Goal: Information Seeking & Learning: Learn about a topic

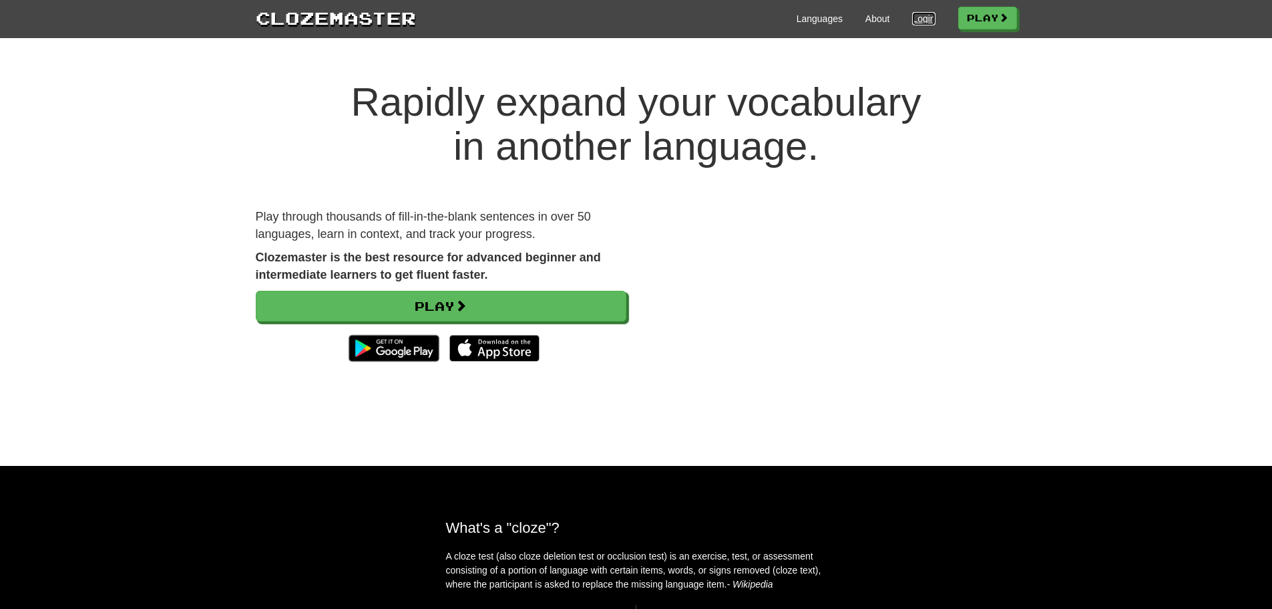
click at [935, 18] on link "Login" at bounding box center [923, 18] width 23 height 13
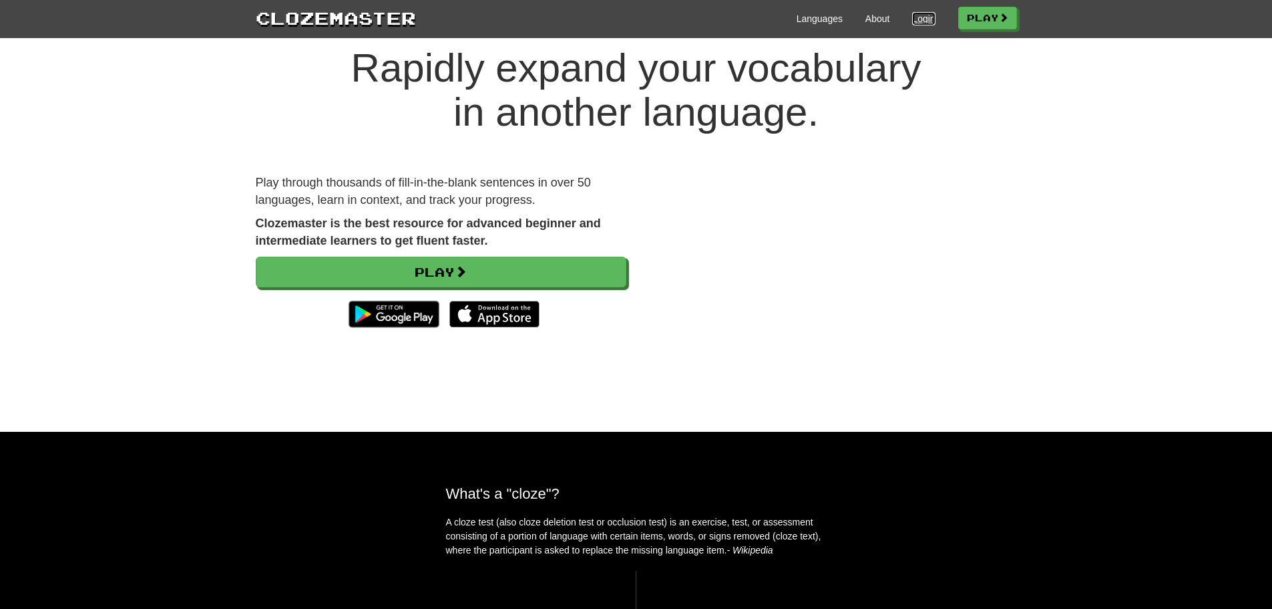
scroll to position [134, 0]
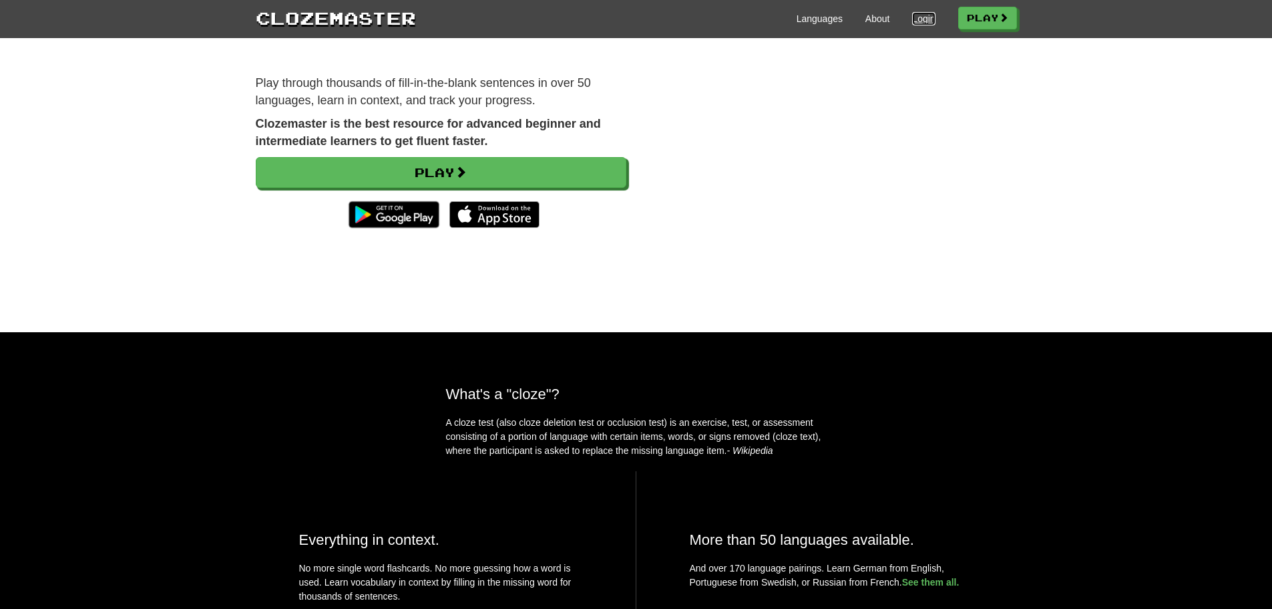
click at [934, 23] on link "Login" at bounding box center [923, 18] width 23 height 13
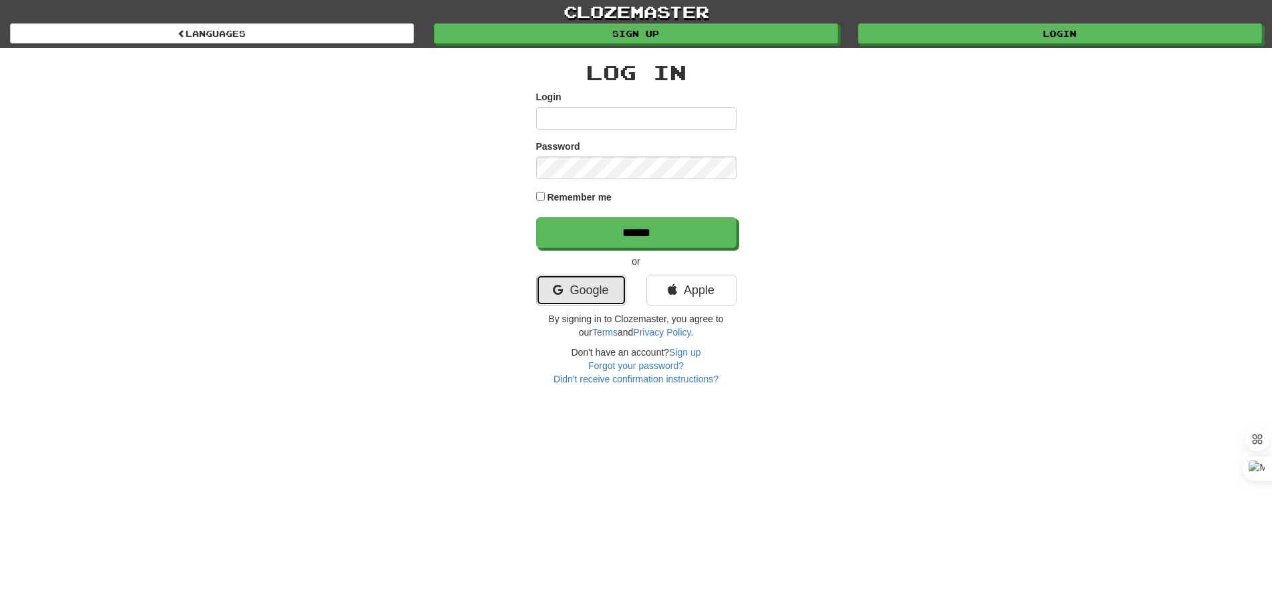
click at [590, 294] on link "Google" at bounding box center [581, 290] width 90 height 31
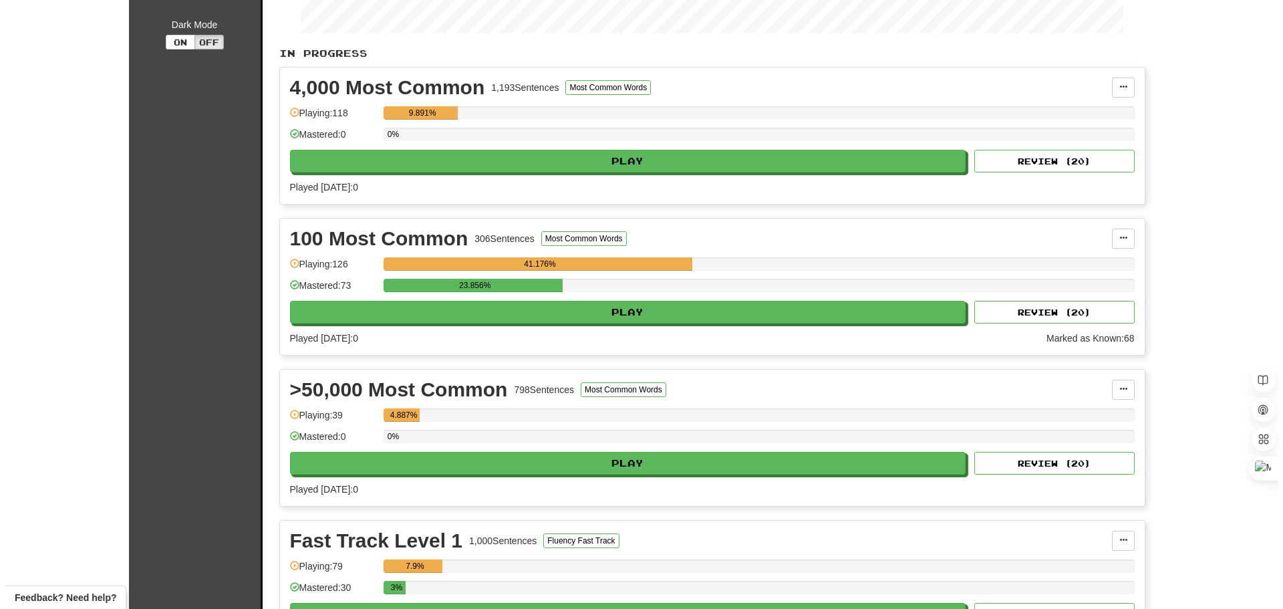
scroll to position [334, 0]
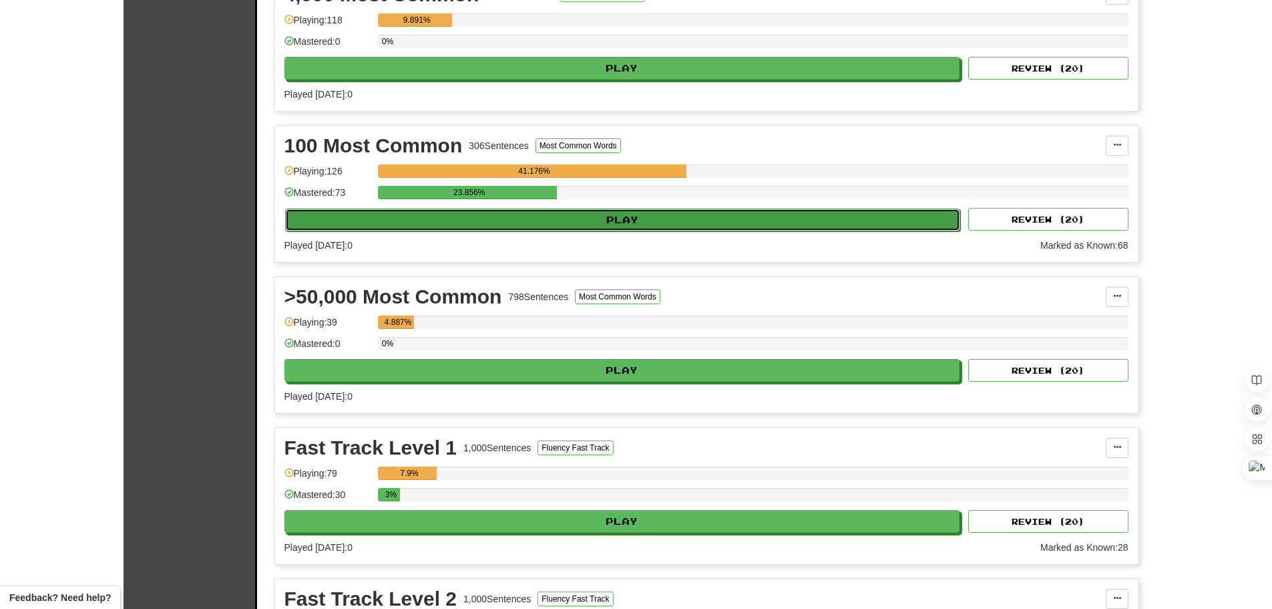
click at [624, 221] on button "Play" at bounding box center [623, 219] width 676 height 23
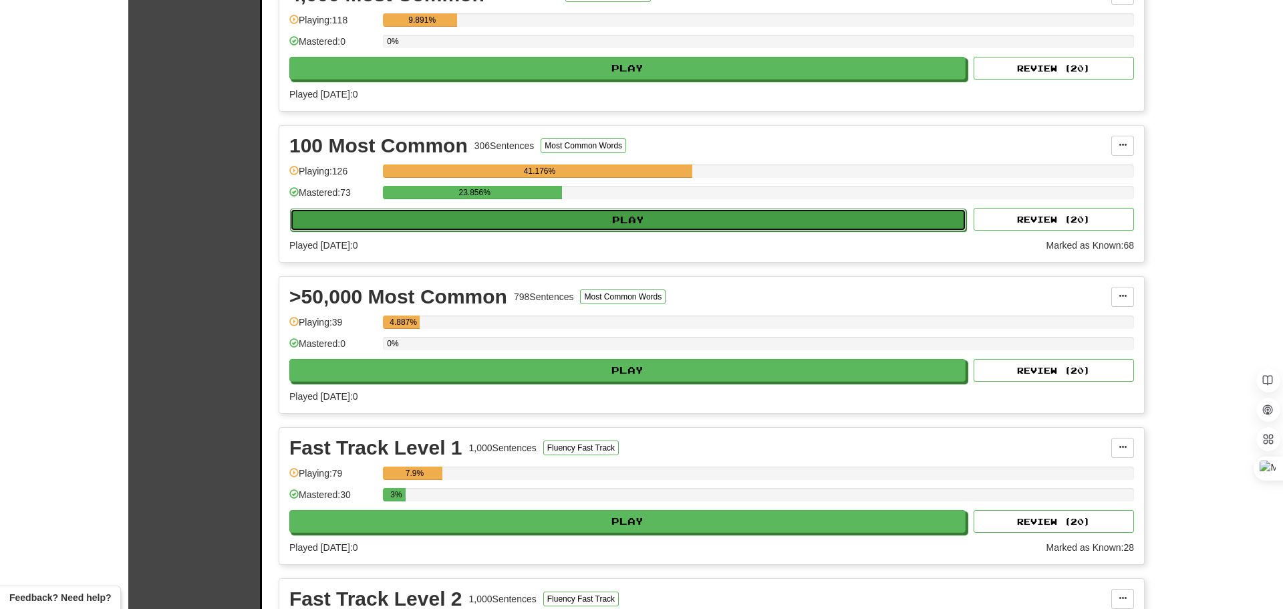
select select "**"
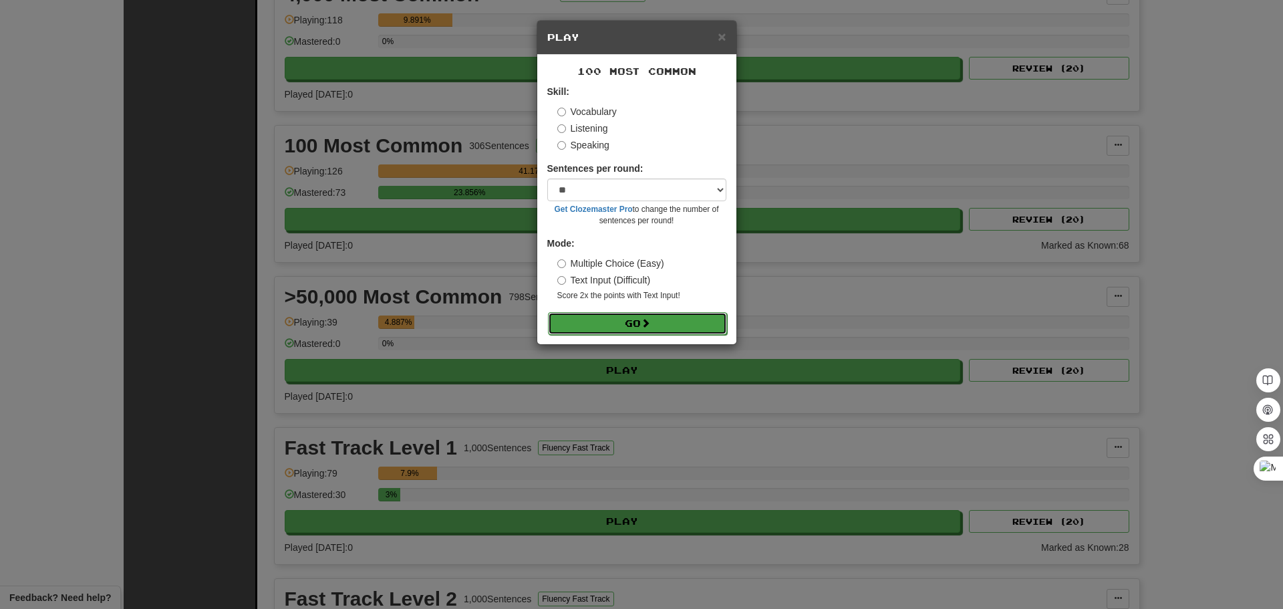
click at [616, 323] on button "Go" at bounding box center [637, 323] width 179 height 23
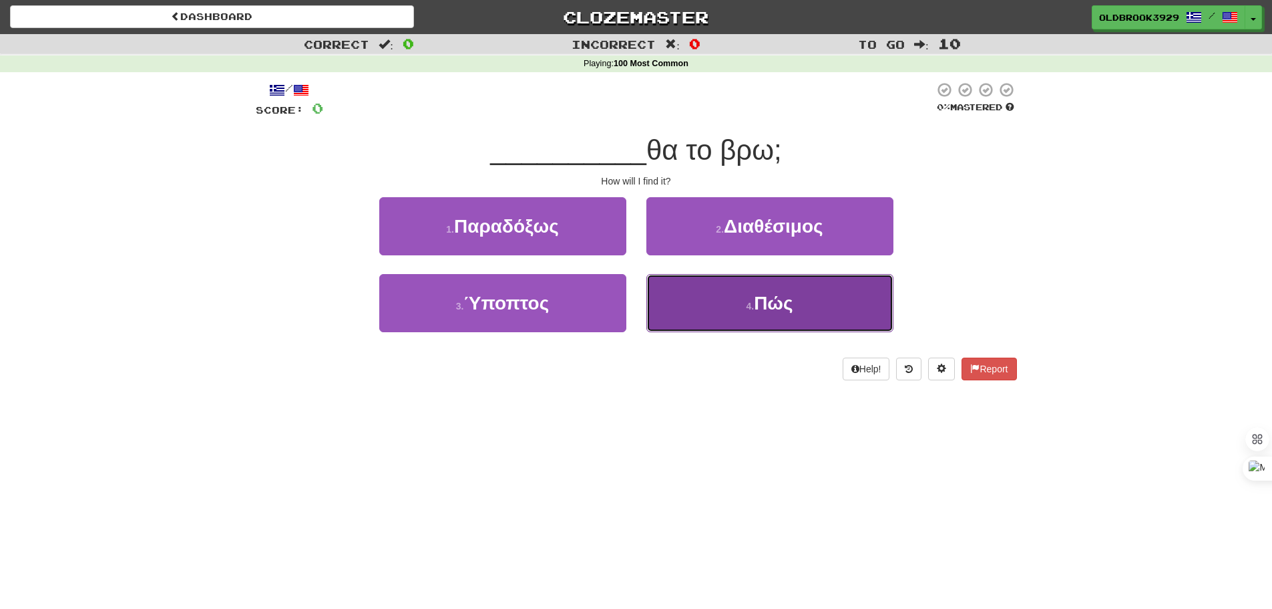
click at [804, 305] on button "4 . Πώς" at bounding box center [770, 303] width 247 height 58
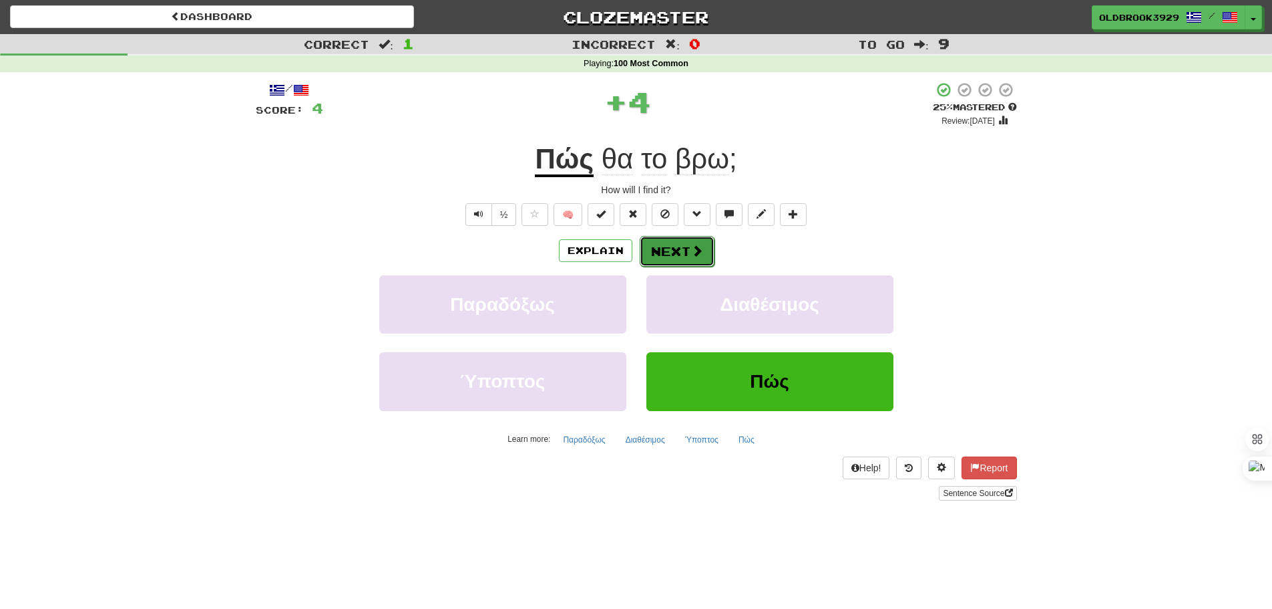
click at [677, 240] on button "Next" at bounding box center [677, 251] width 75 height 31
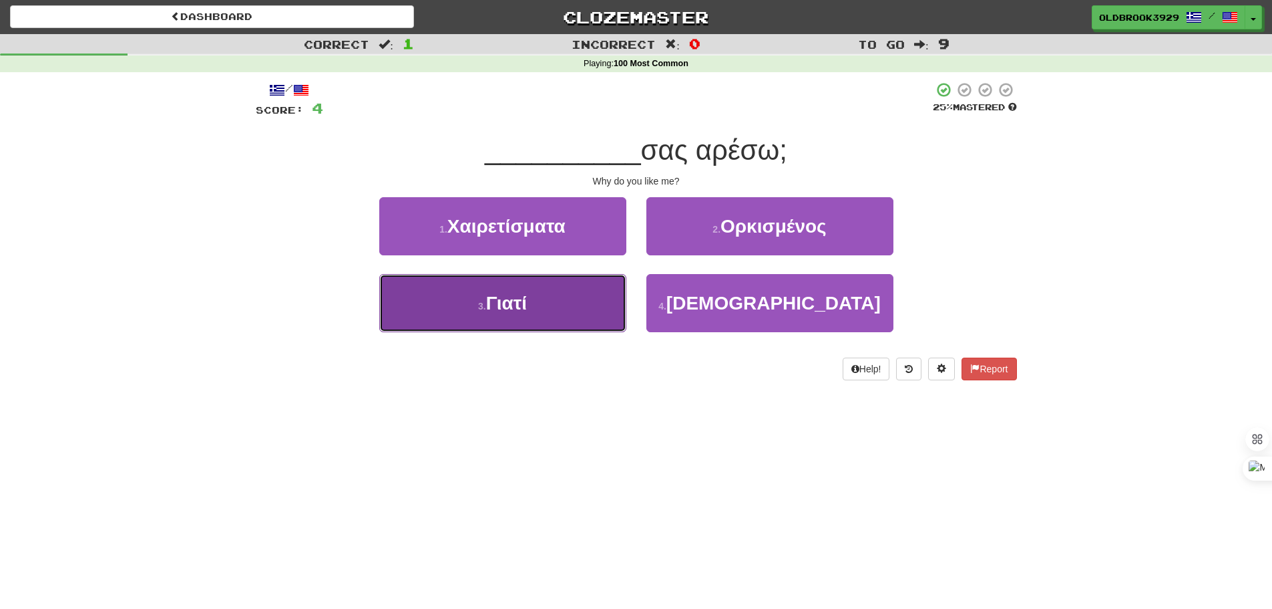
click at [574, 289] on button "3 . Γιατί" at bounding box center [502, 303] width 247 height 58
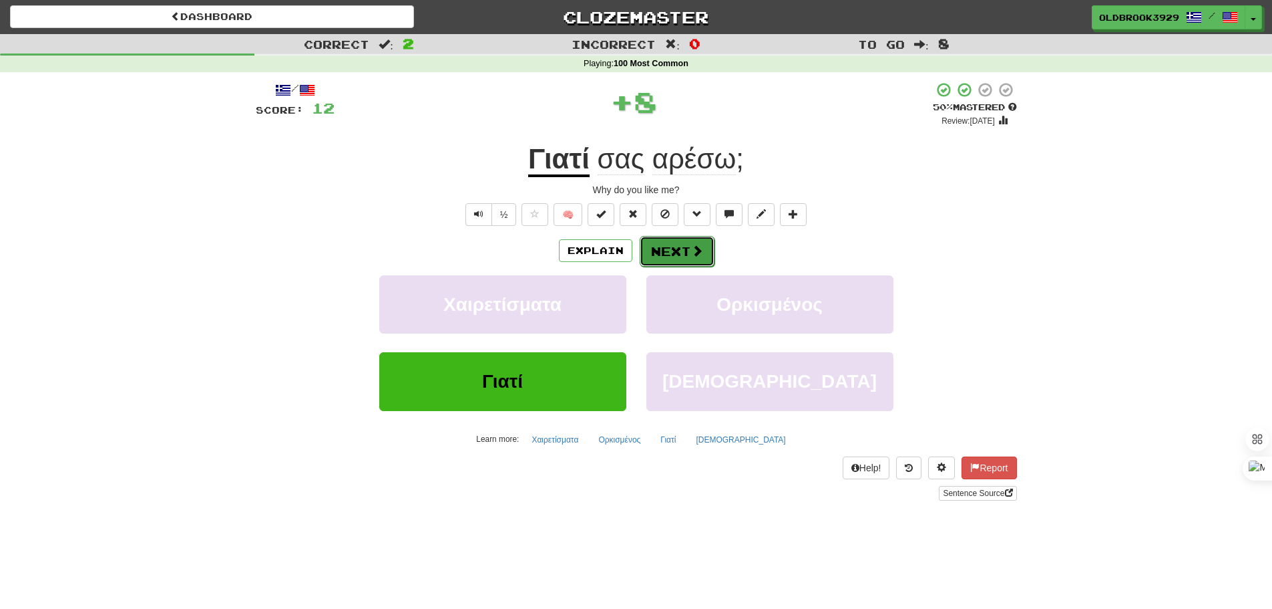
click at [669, 246] on button "Next" at bounding box center [677, 251] width 75 height 31
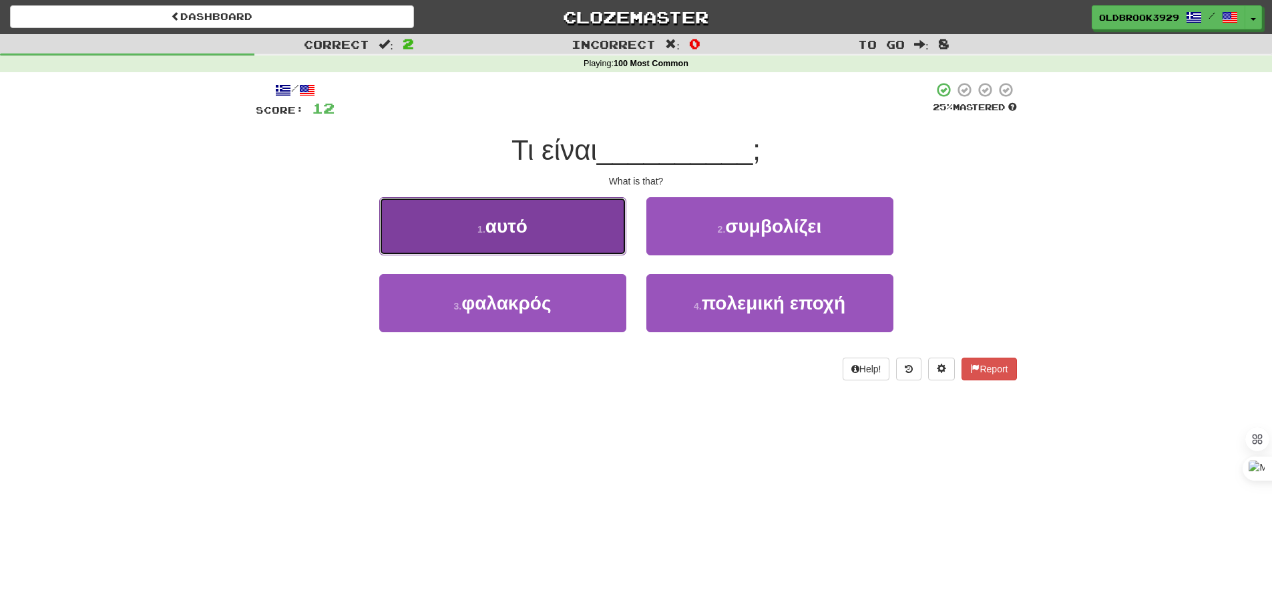
click at [534, 222] on button "1 . αυτό" at bounding box center [502, 226] width 247 height 58
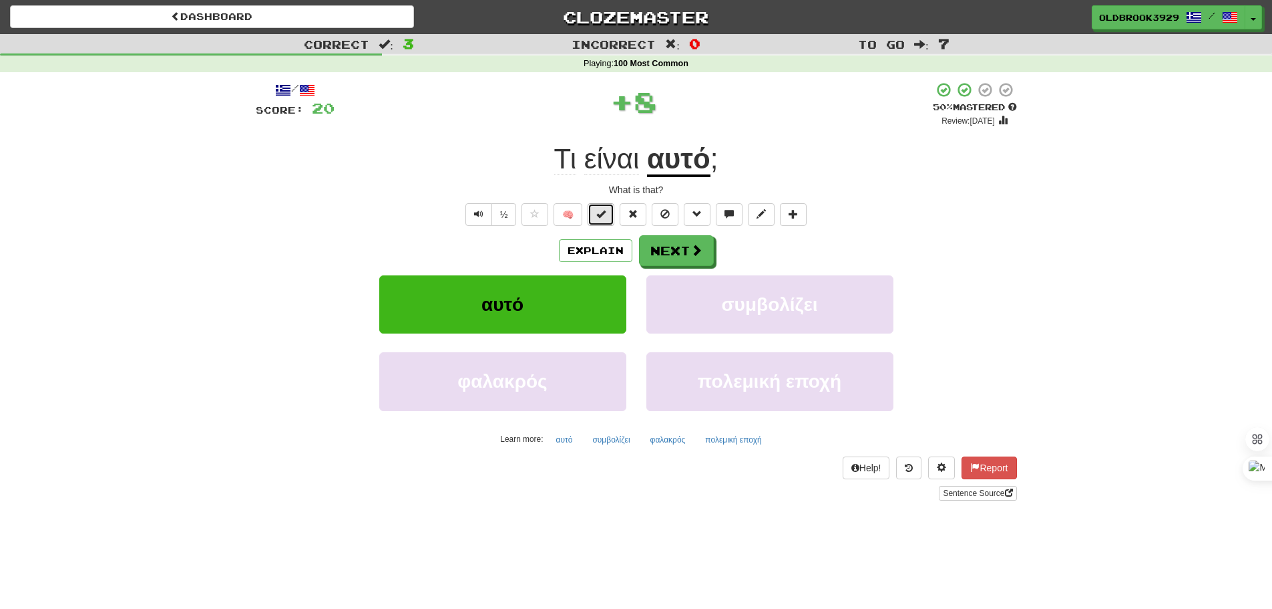
click at [599, 210] on span at bounding box center [601, 213] width 9 height 9
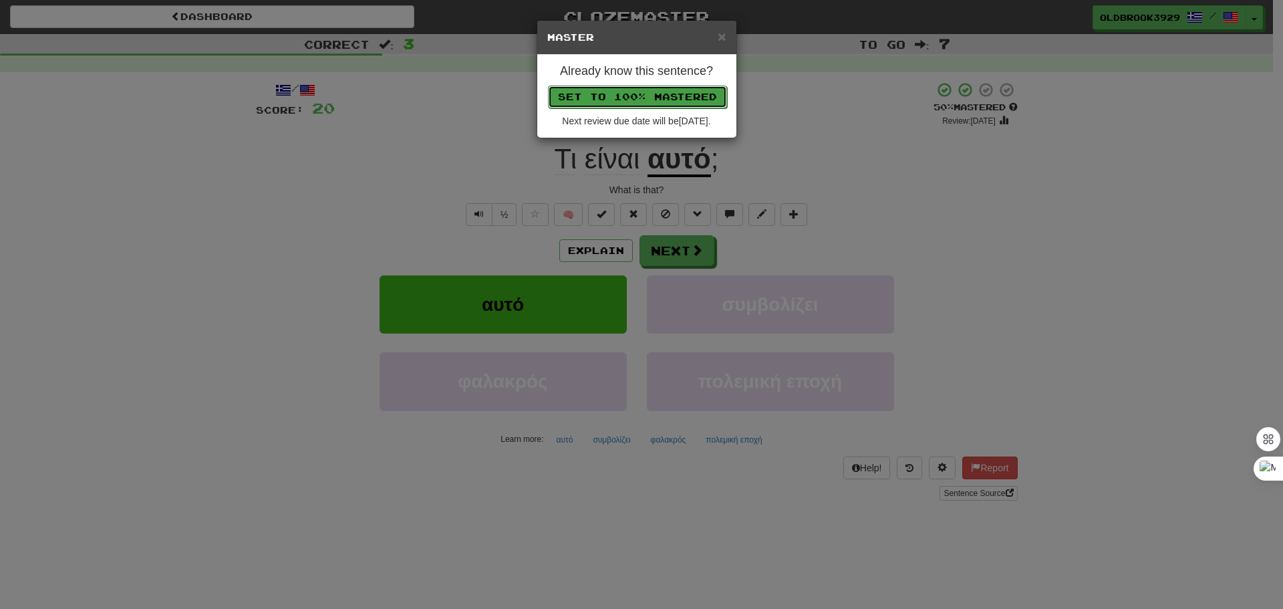
click at [637, 86] on button "Set to 100% Mastered" at bounding box center [637, 97] width 179 height 23
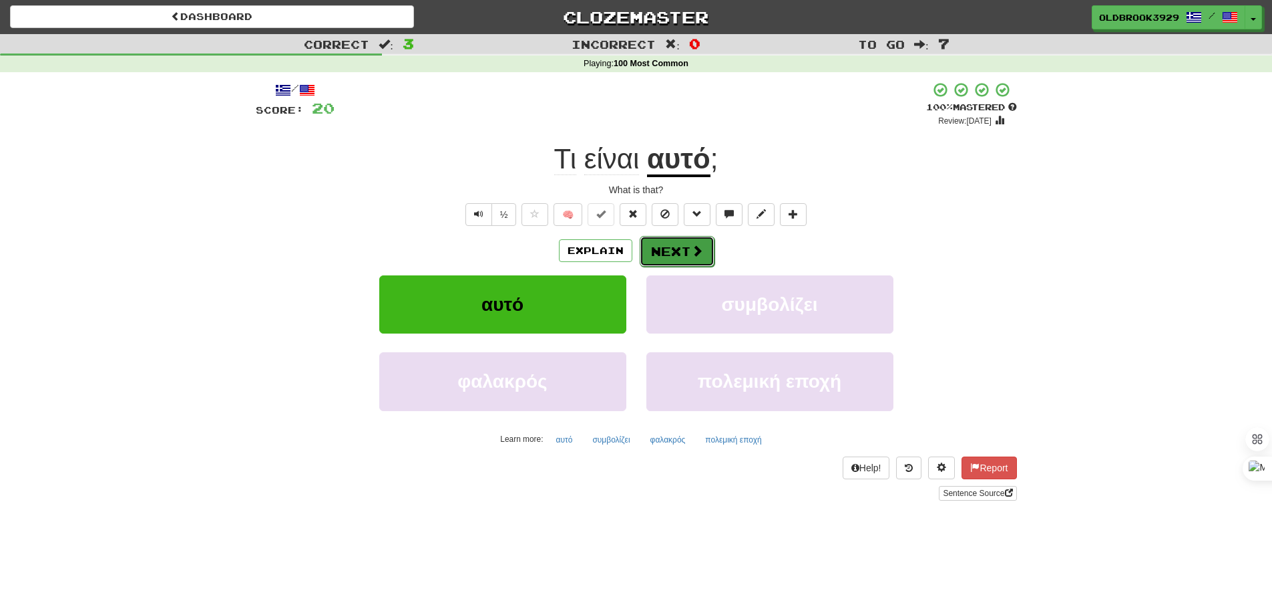
click at [689, 241] on button "Next" at bounding box center [677, 251] width 75 height 31
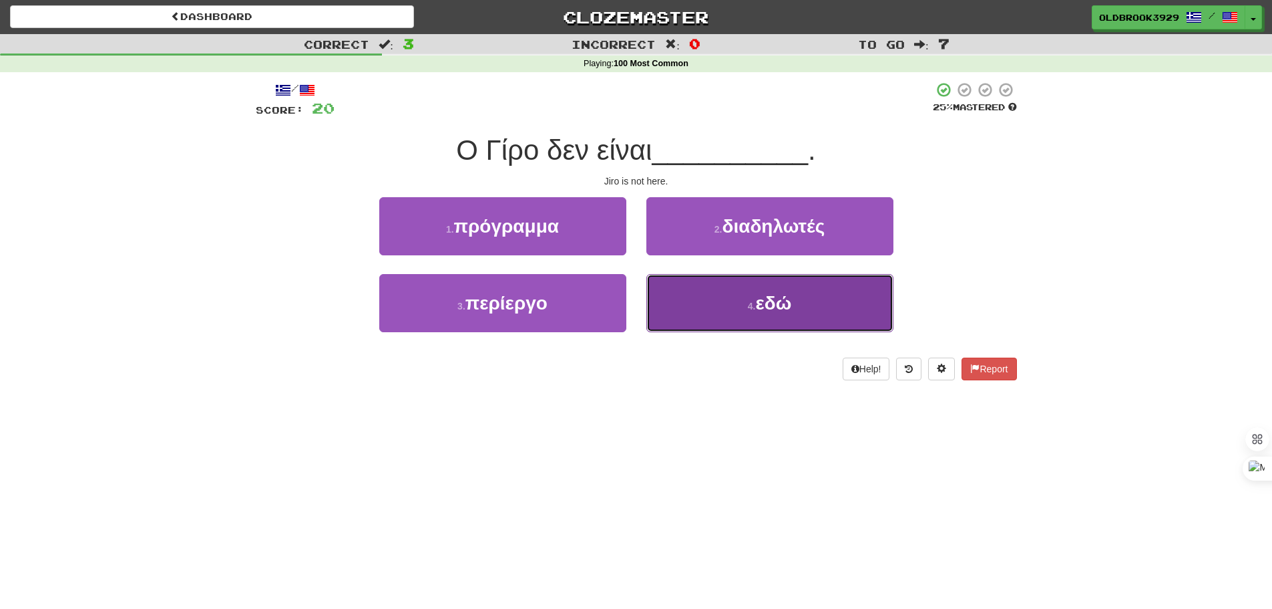
click at [846, 314] on button "4 . εδώ" at bounding box center [770, 303] width 247 height 58
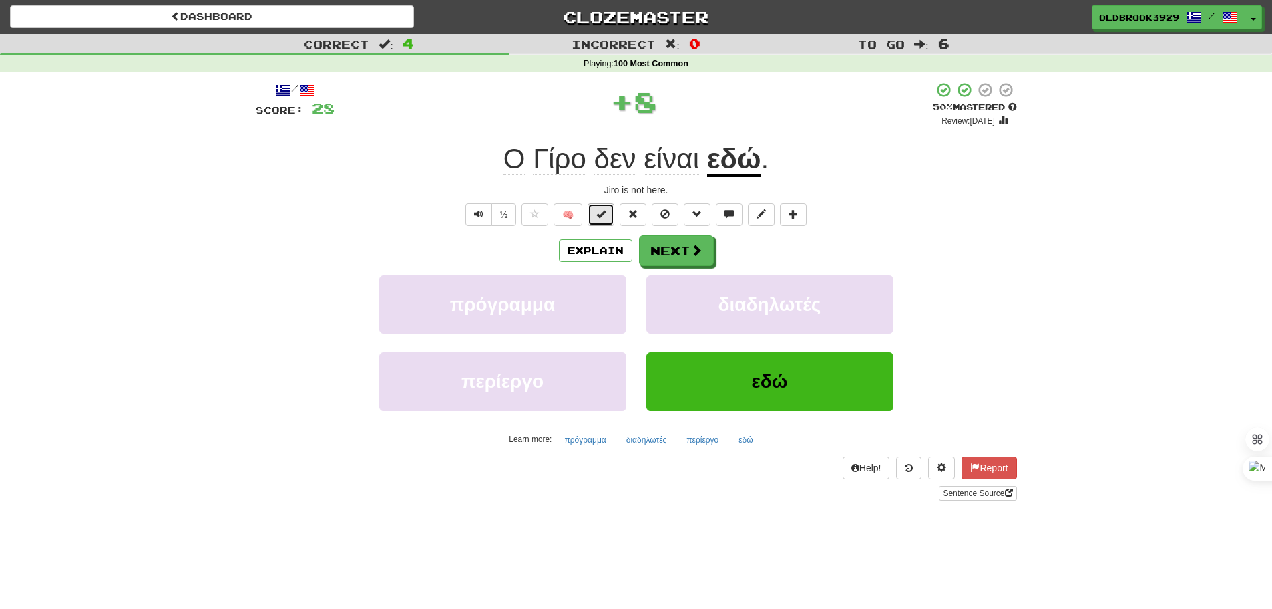
click at [598, 217] on span at bounding box center [601, 213] width 9 height 9
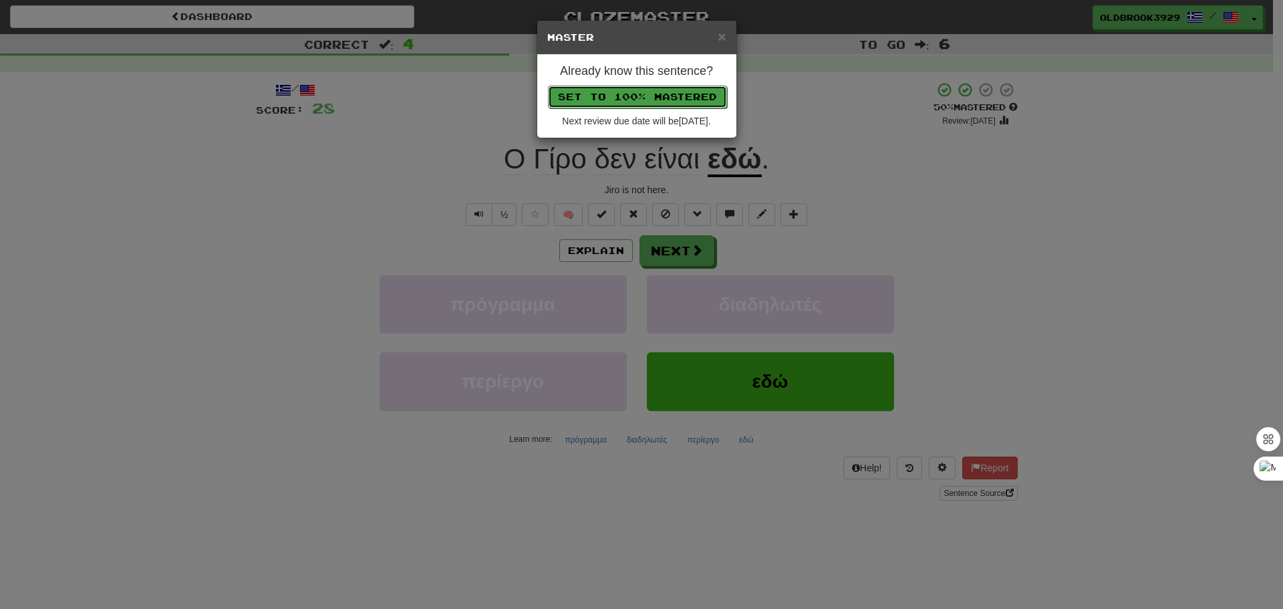
click at [629, 92] on button "Set to 100% Mastered" at bounding box center [637, 97] width 179 height 23
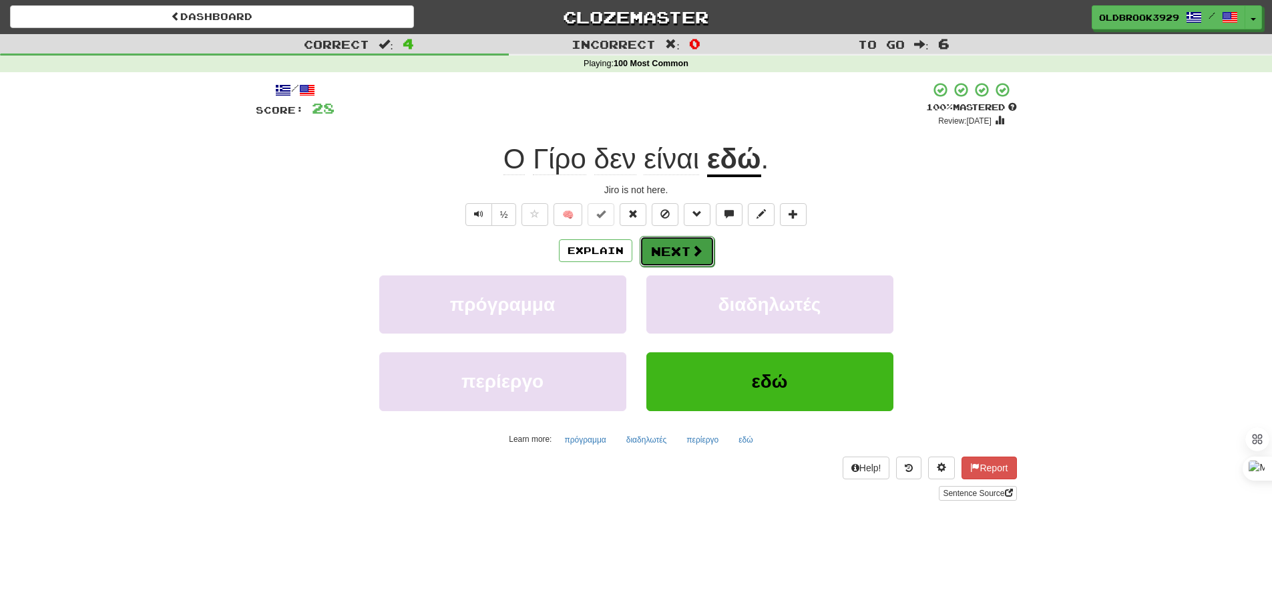
click at [671, 246] on button "Next" at bounding box center [677, 251] width 75 height 31
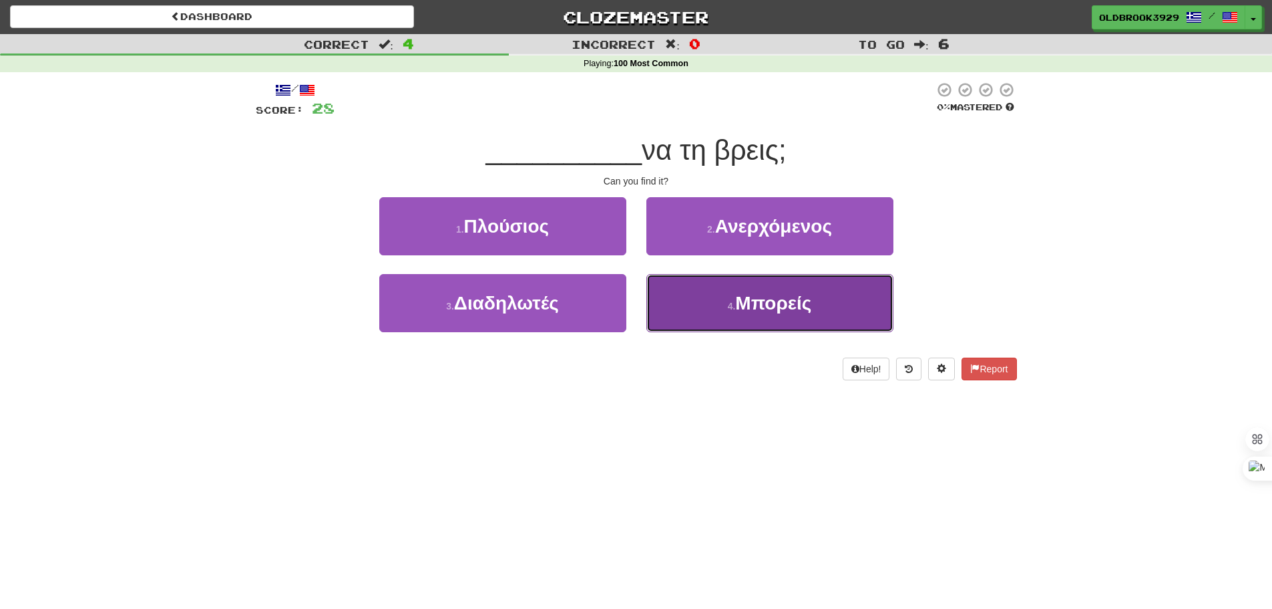
click at [736, 288] on button "4 . Μπορείς" at bounding box center [770, 303] width 247 height 58
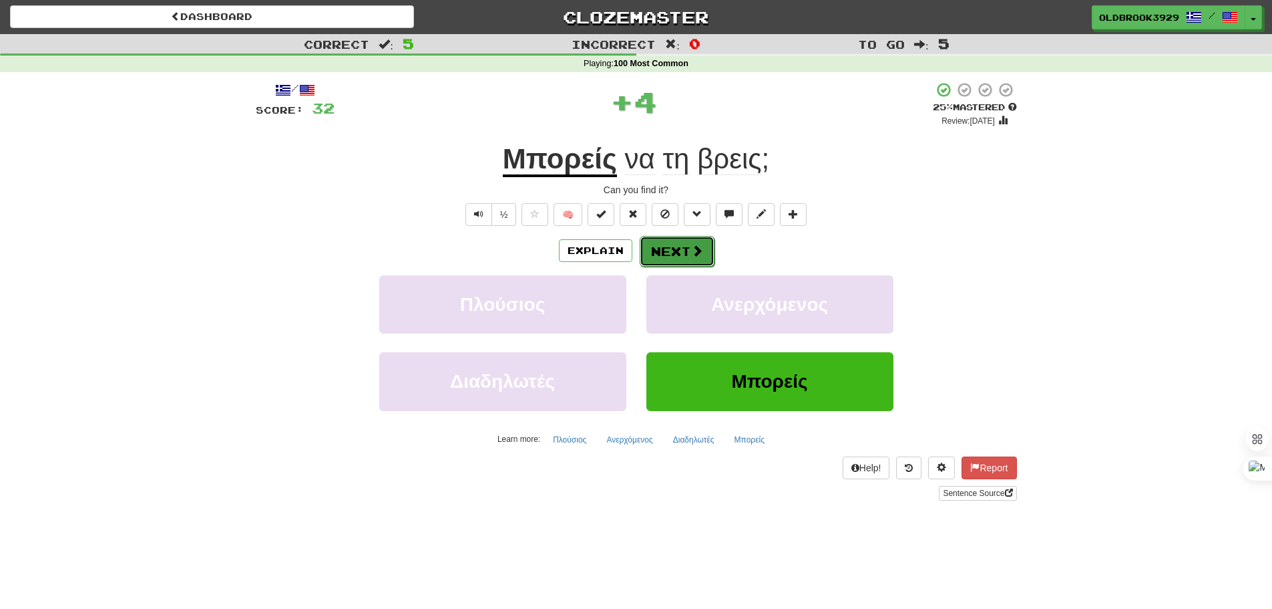
click at [669, 240] on button "Next" at bounding box center [677, 251] width 75 height 31
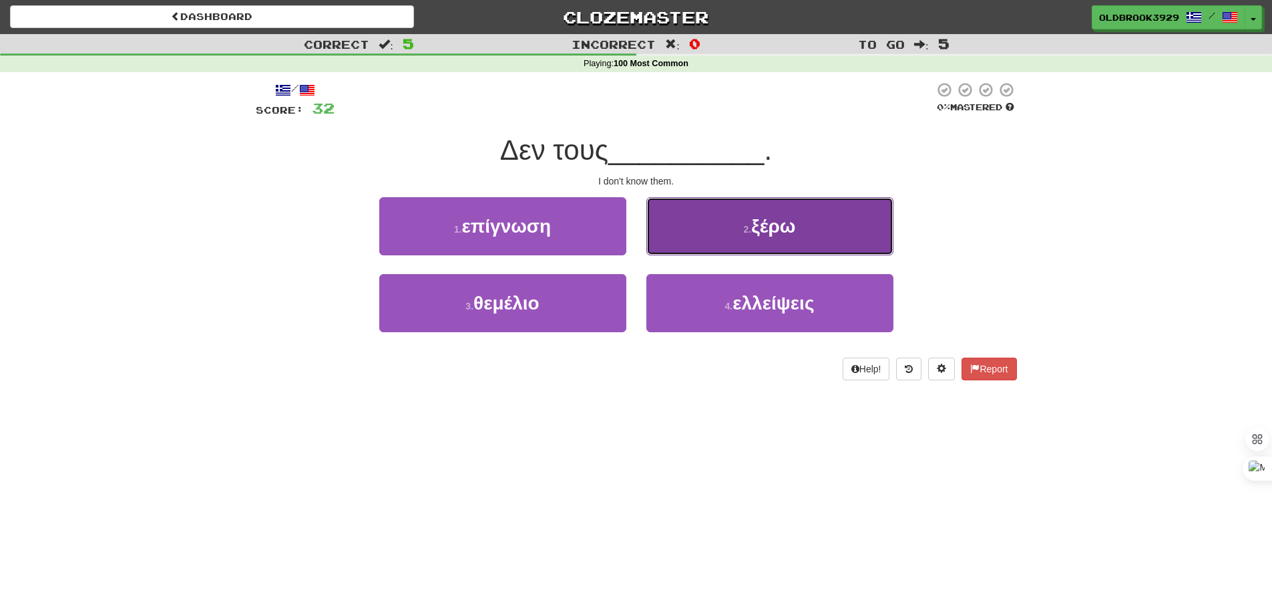
click at [738, 224] on button "2 . ξέρω" at bounding box center [770, 226] width 247 height 58
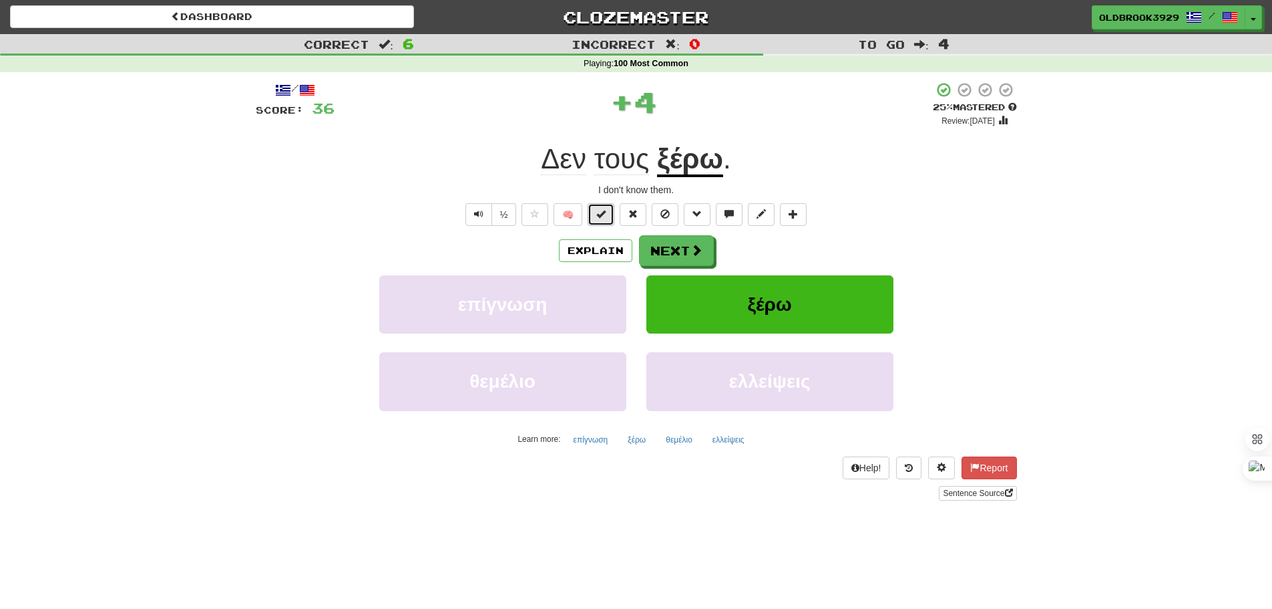
click at [607, 214] on button at bounding box center [601, 214] width 27 height 23
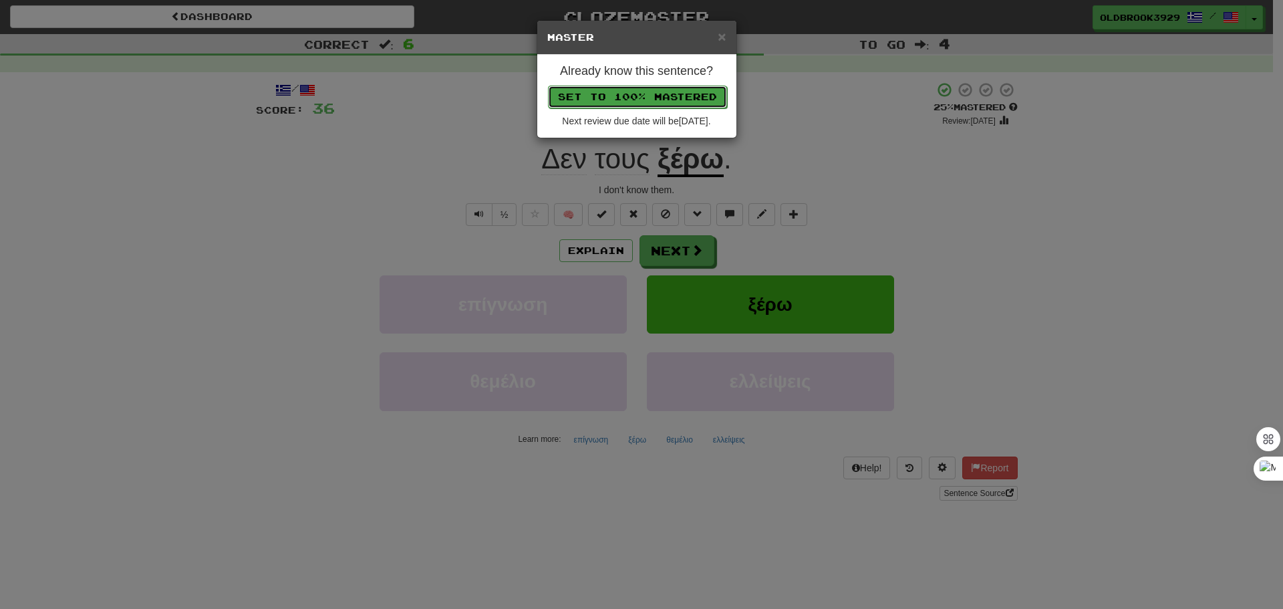
click at [644, 104] on button "Set to 100% Mastered" at bounding box center [637, 97] width 179 height 23
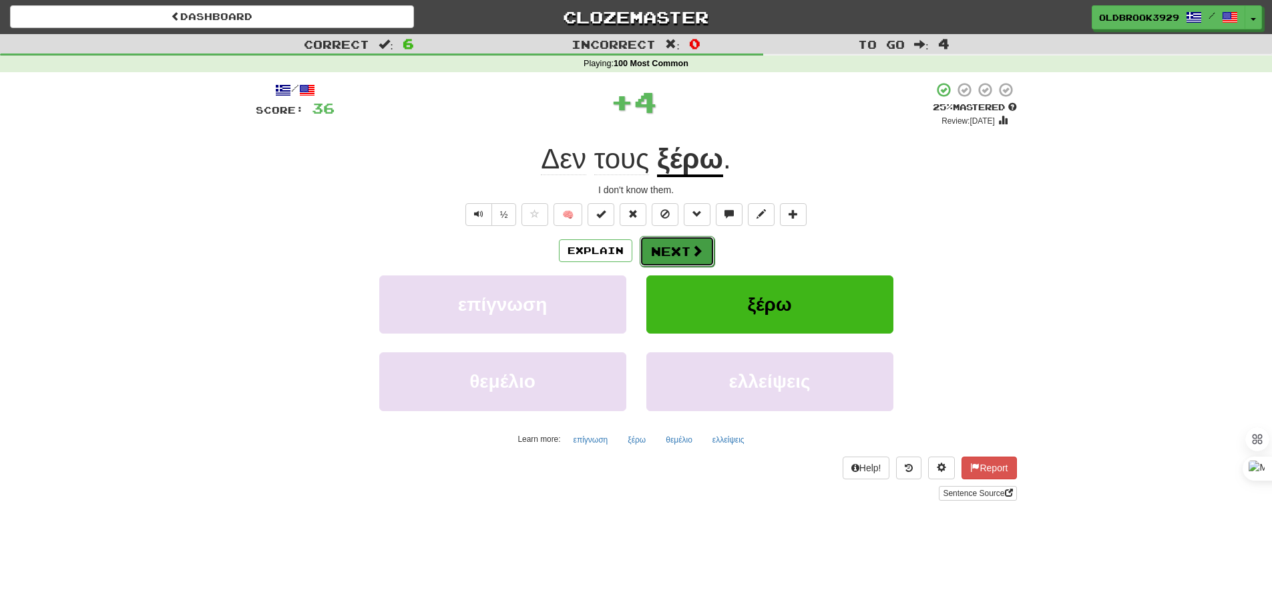
click at [691, 246] on span at bounding box center [697, 250] width 12 height 12
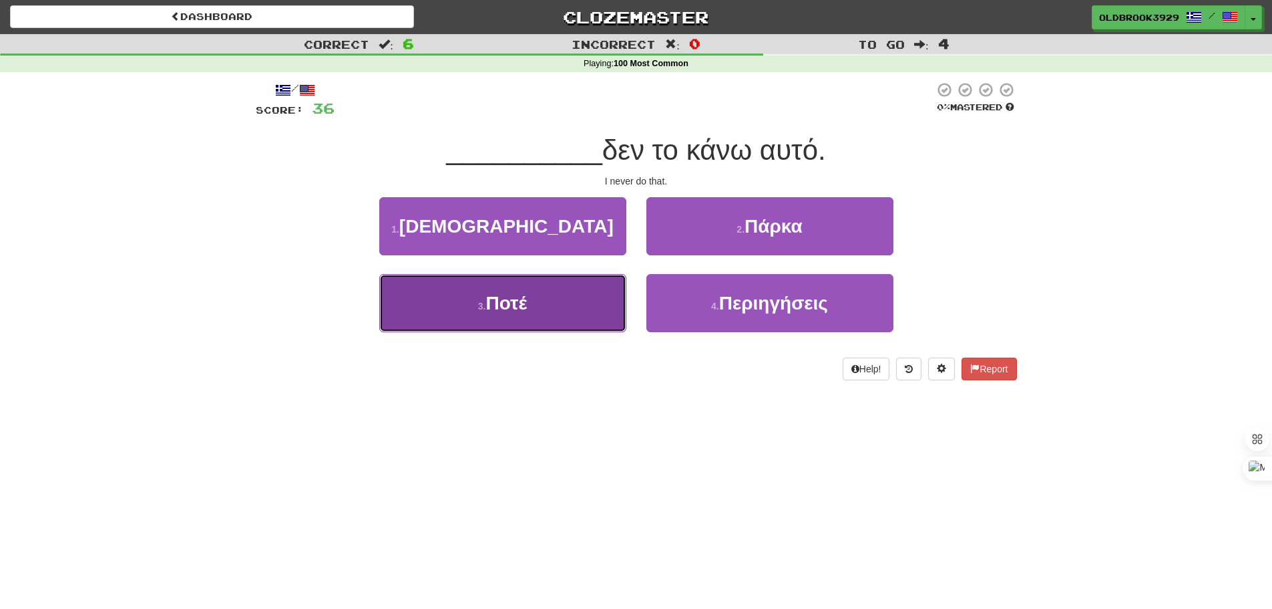
click at [550, 308] on button "3 . Ποτέ" at bounding box center [502, 303] width 247 height 58
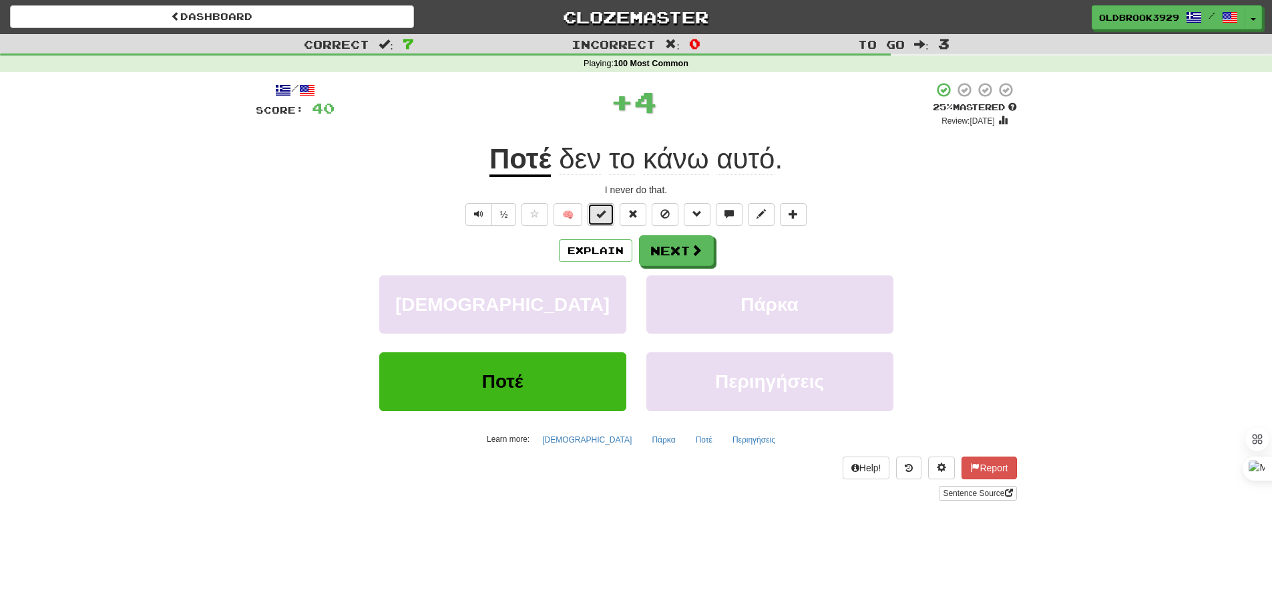
click at [606, 217] on span at bounding box center [601, 213] width 9 height 9
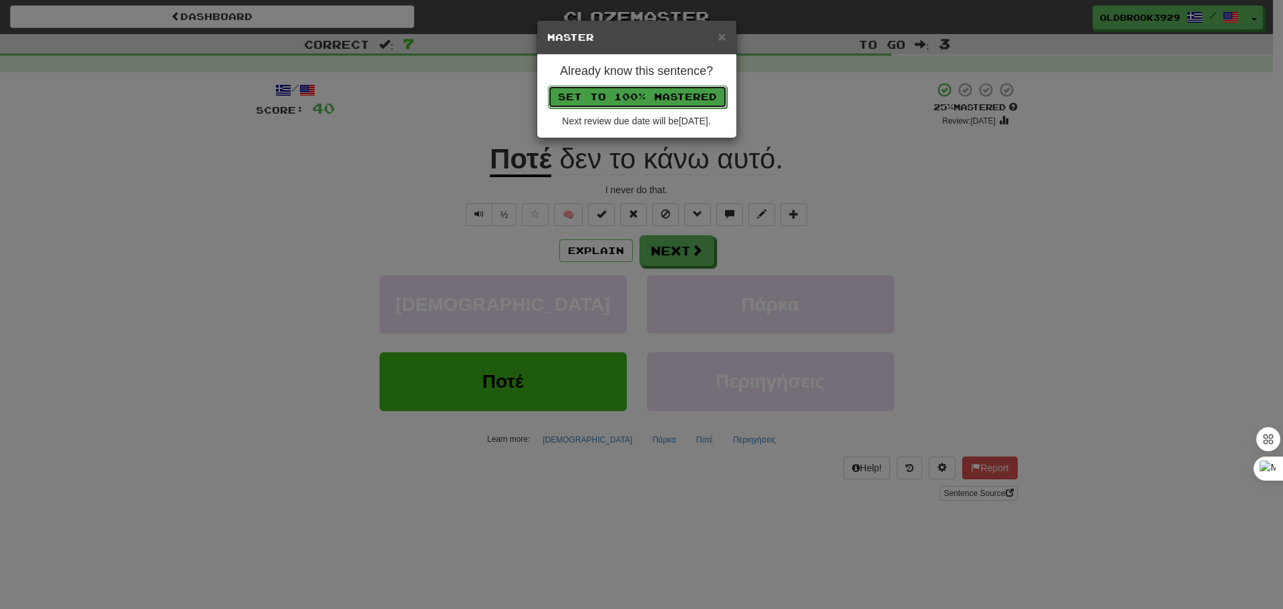
click at [625, 96] on button "Set to 100% Mastered" at bounding box center [637, 97] width 179 height 23
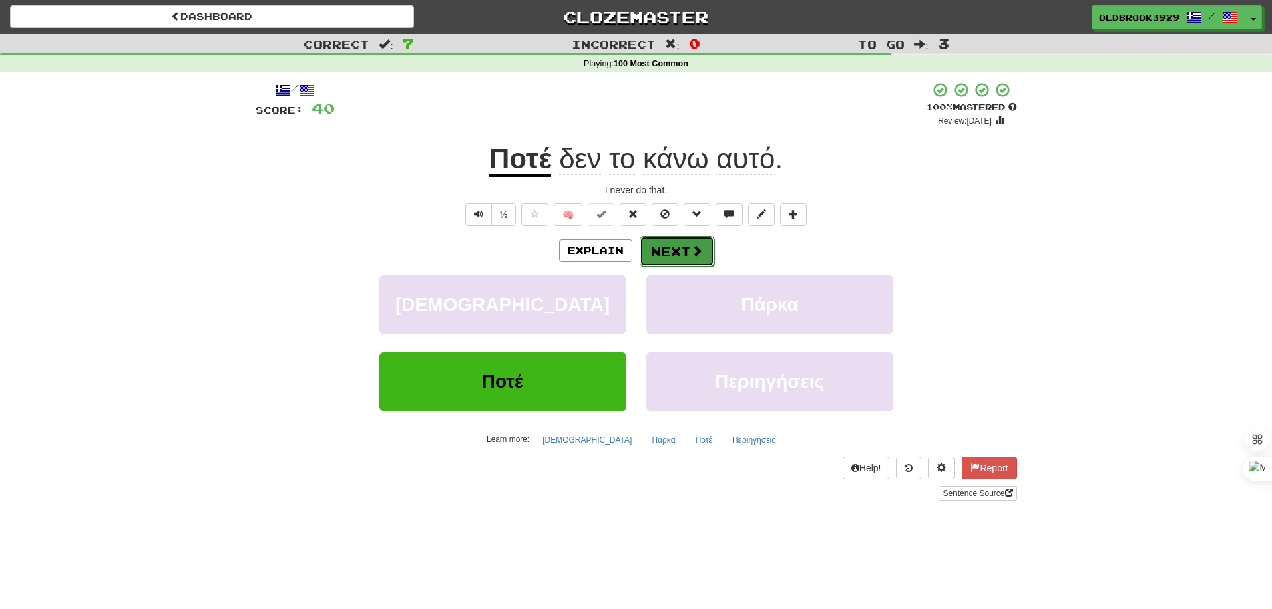
click at [676, 246] on button "Next" at bounding box center [677, 251] width 75 height 31
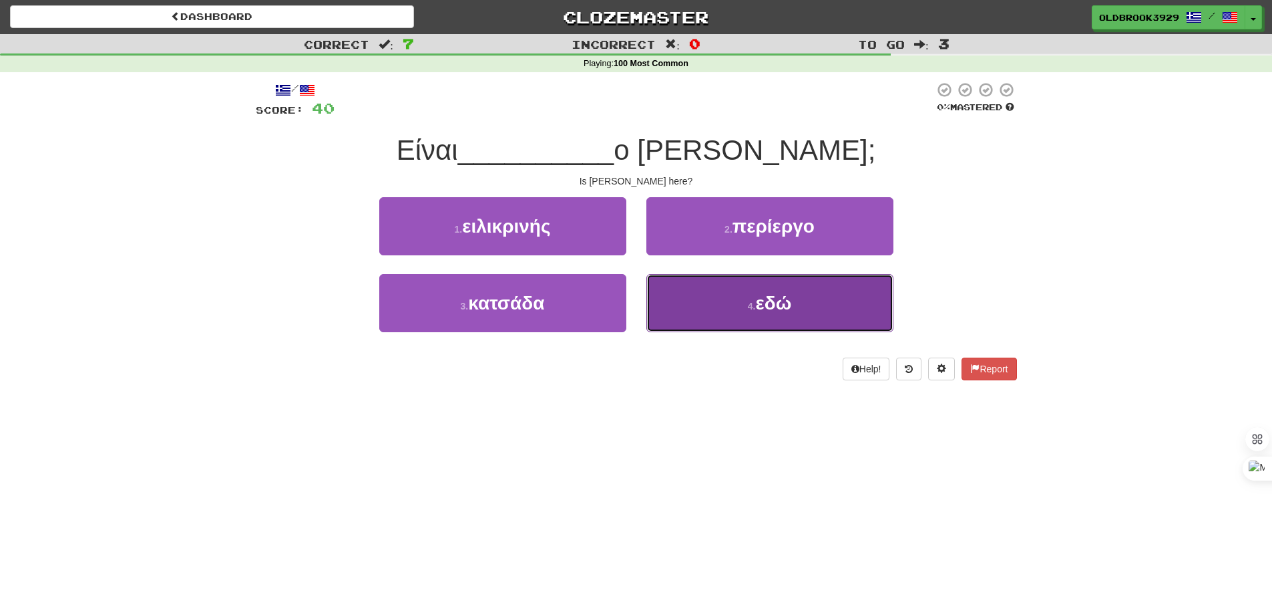
click at [700, 285] on button "4 . εδώ" at bounding box center [770, 303] width 247 height 58
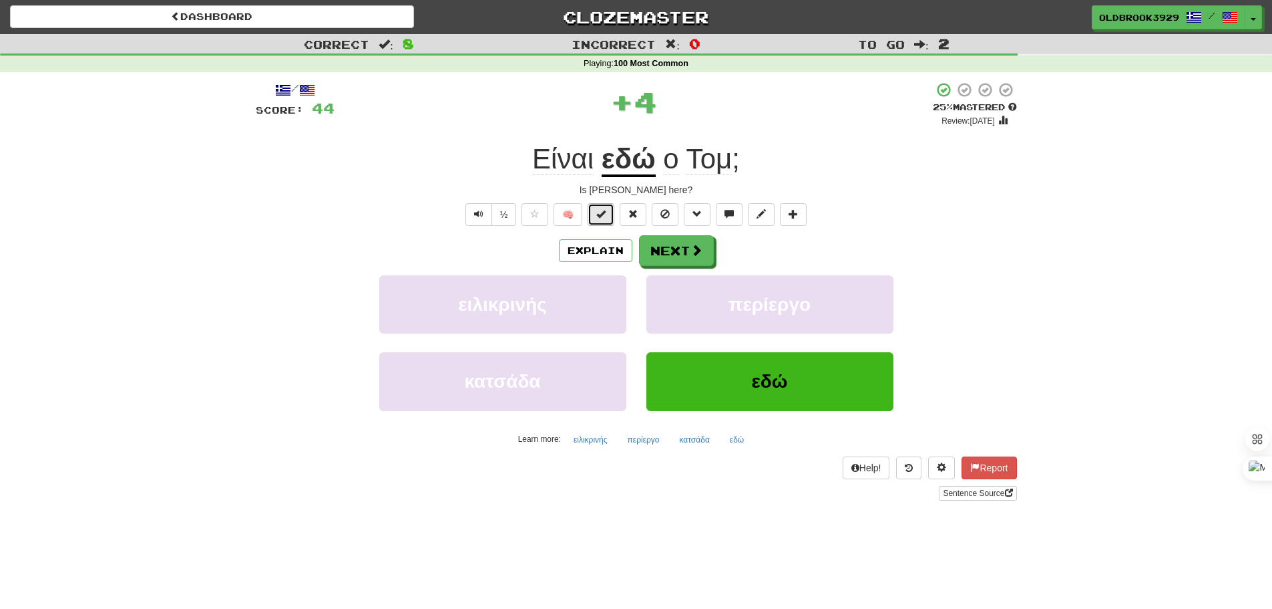
click at [603, 210] on span at bounding box center [601, 213] width 9 height 9
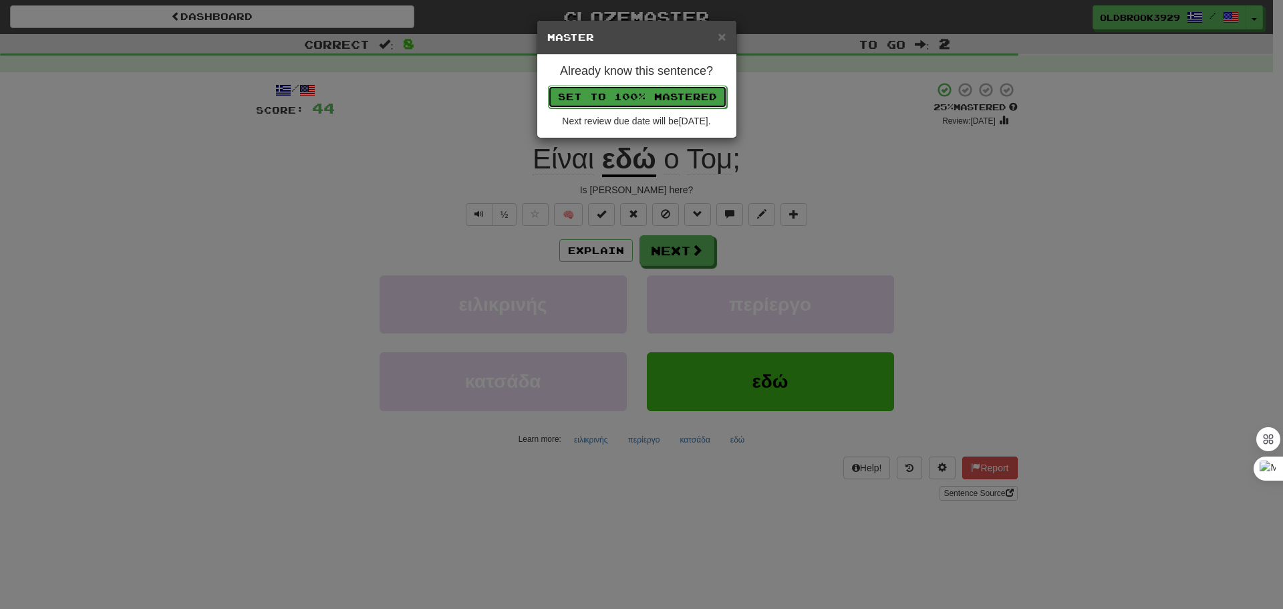
click at [649, 89] on button "Set to 100% Mastered" at bounding box center [637, 97] width 179 height 23
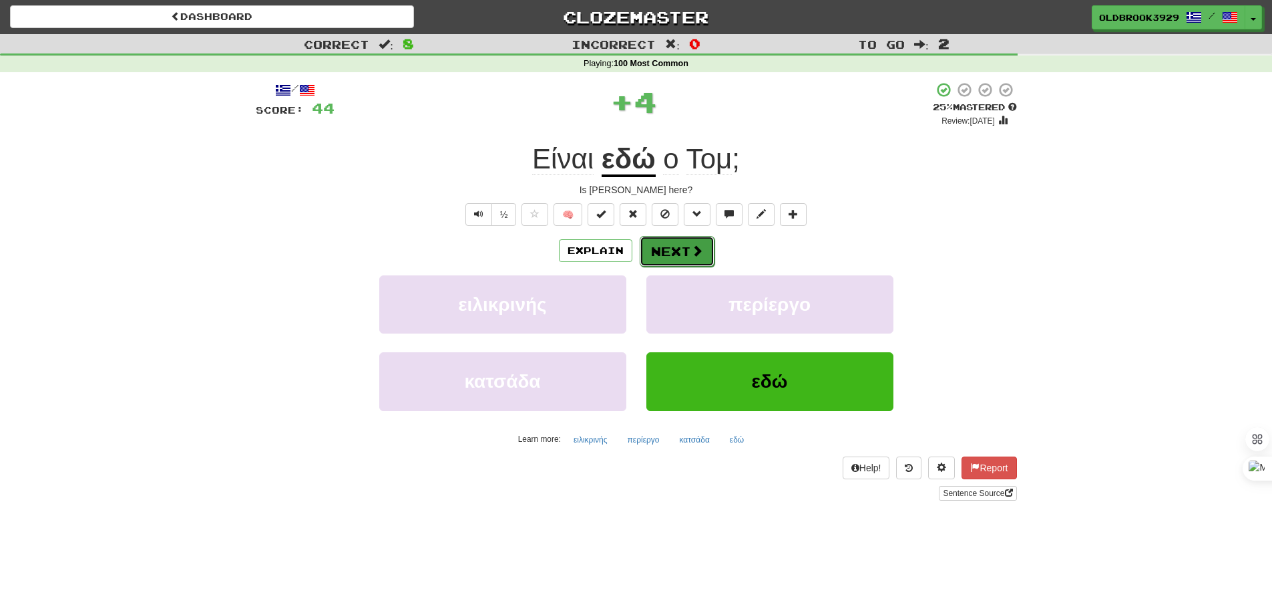
click at [674, 242] on button "Next" at bounding box center [677, 251] width 75 height 31
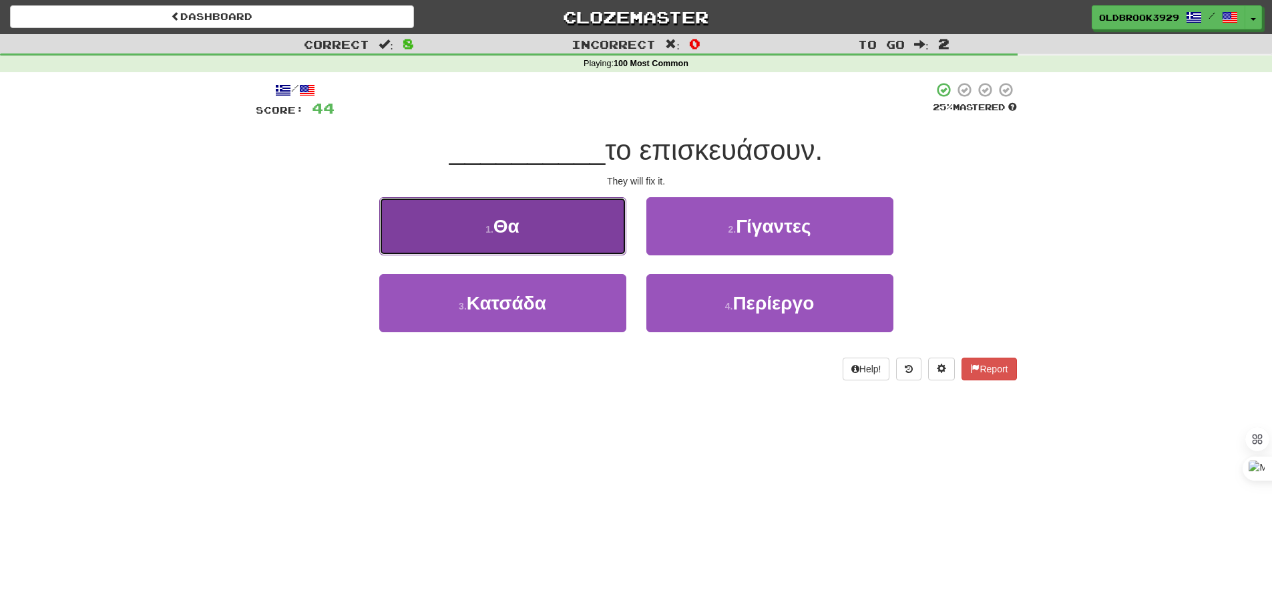
click at [615, 222] on button "1 . Θα" at bounding box center [502, 226] width 247 height 58
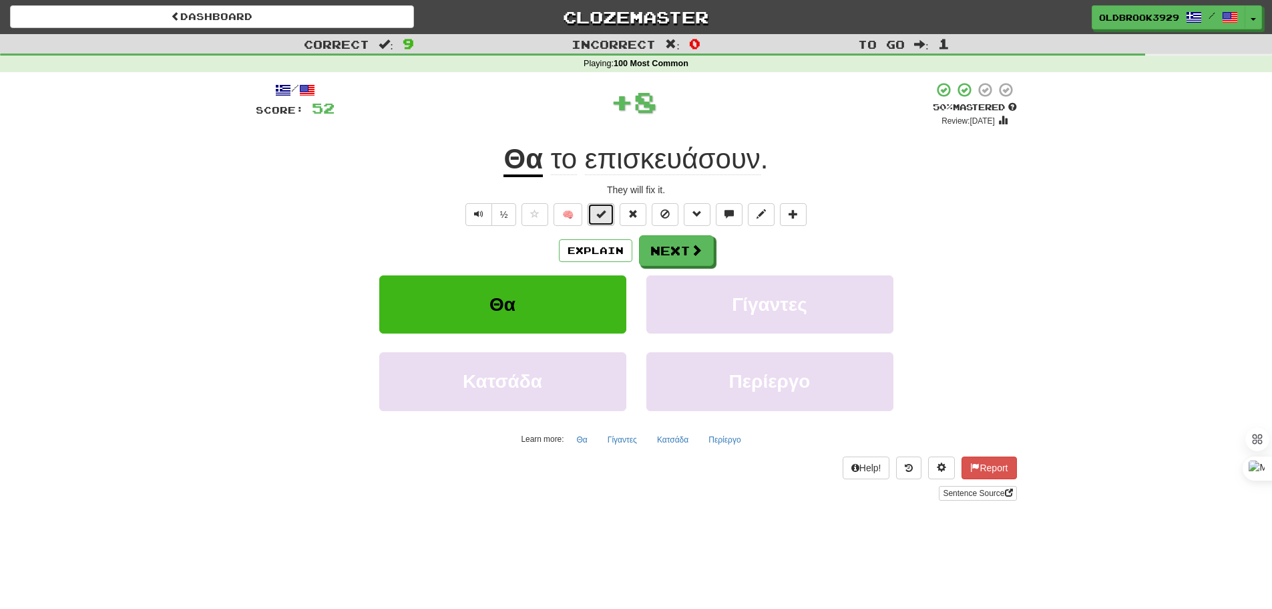
click at [597, 217] on button at bounding box center [601, 214] width 27 height 23
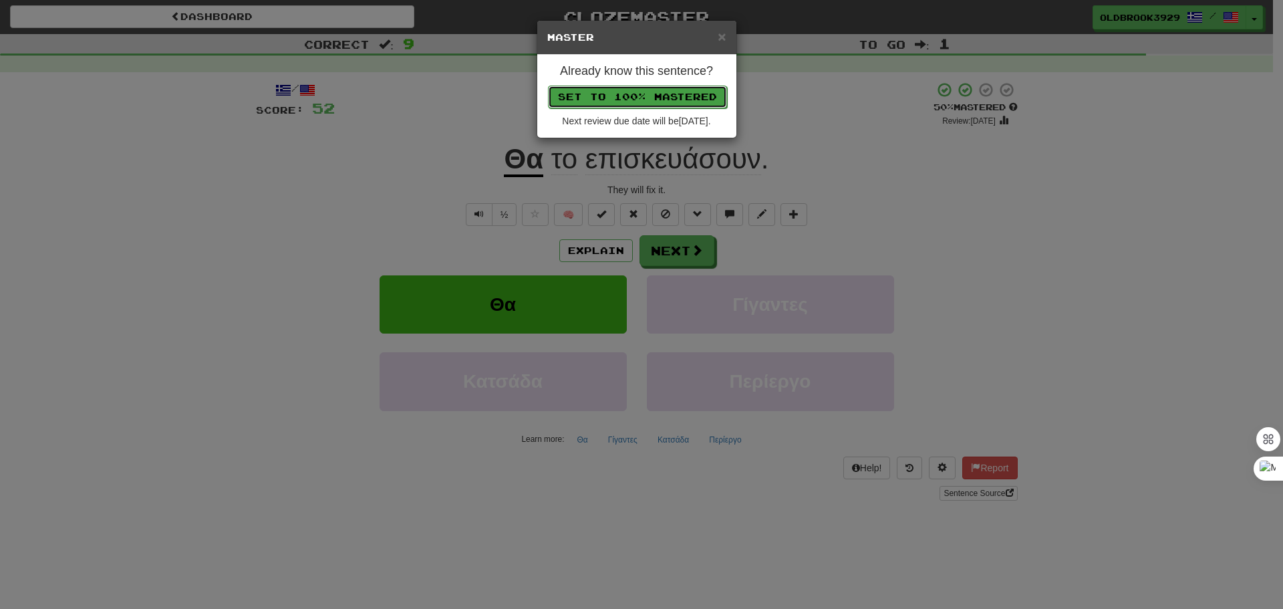
click at [623, 92] on button "Set to 100% Mastered" at bounding box center [637, 97] width 179 height 23
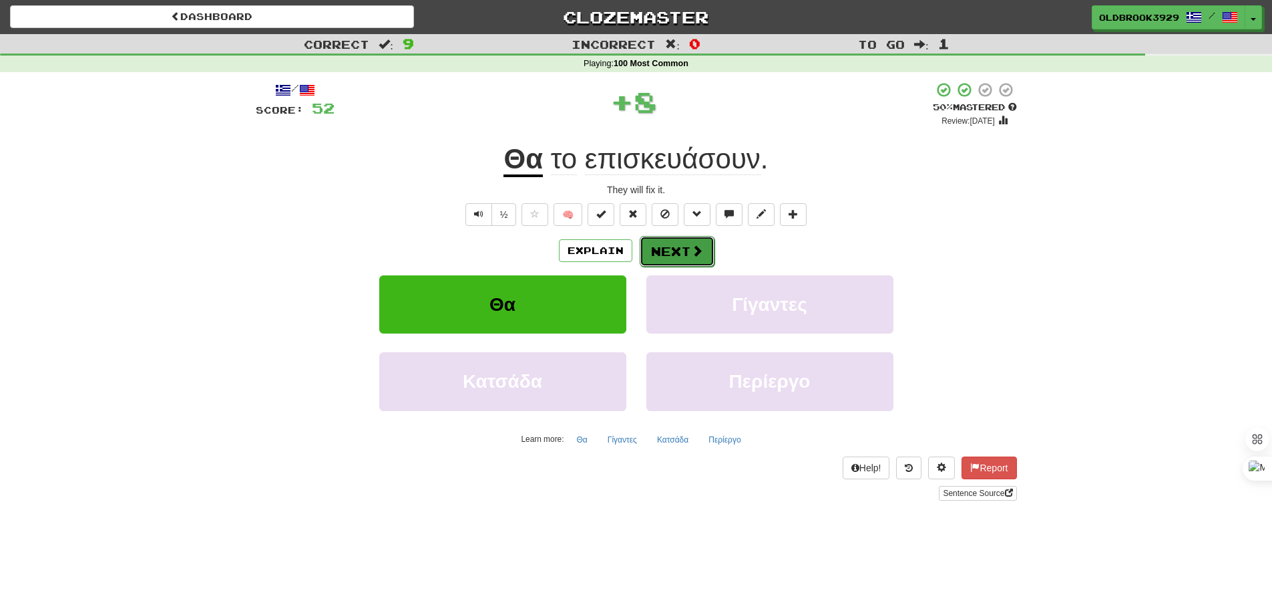
click at [677, 248] on button "Next" at bounding box center [677, 251] width 75 height 31
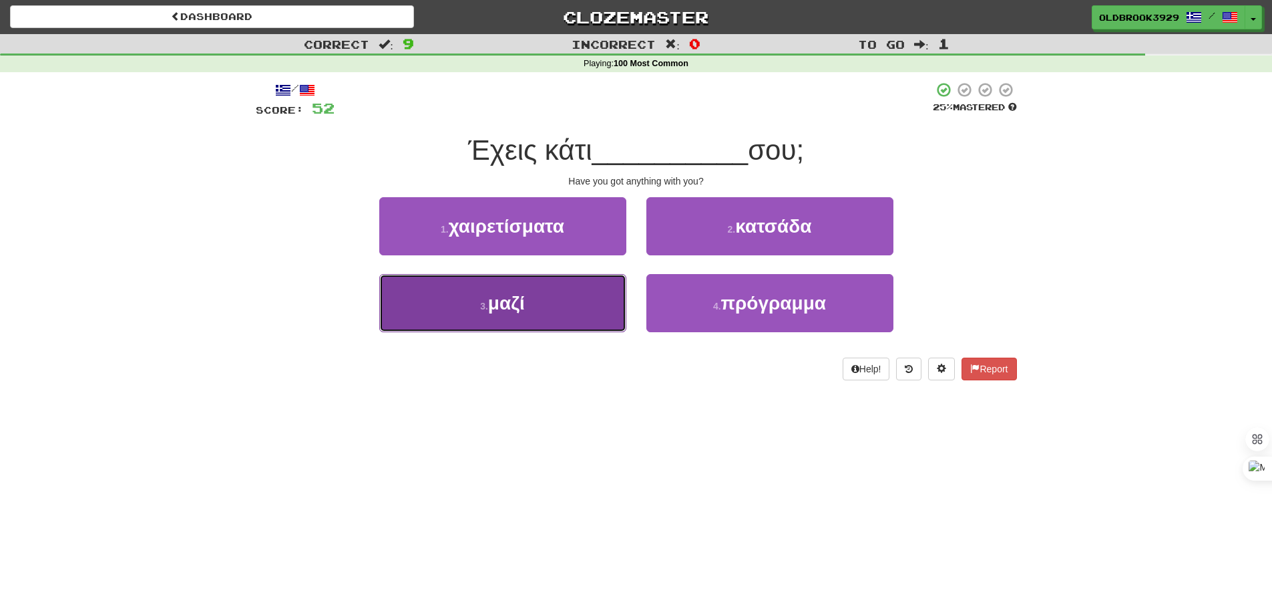
click at [558, 313] on button "3 . μαζί" at bounding box center [502, 303] width 247 height 58
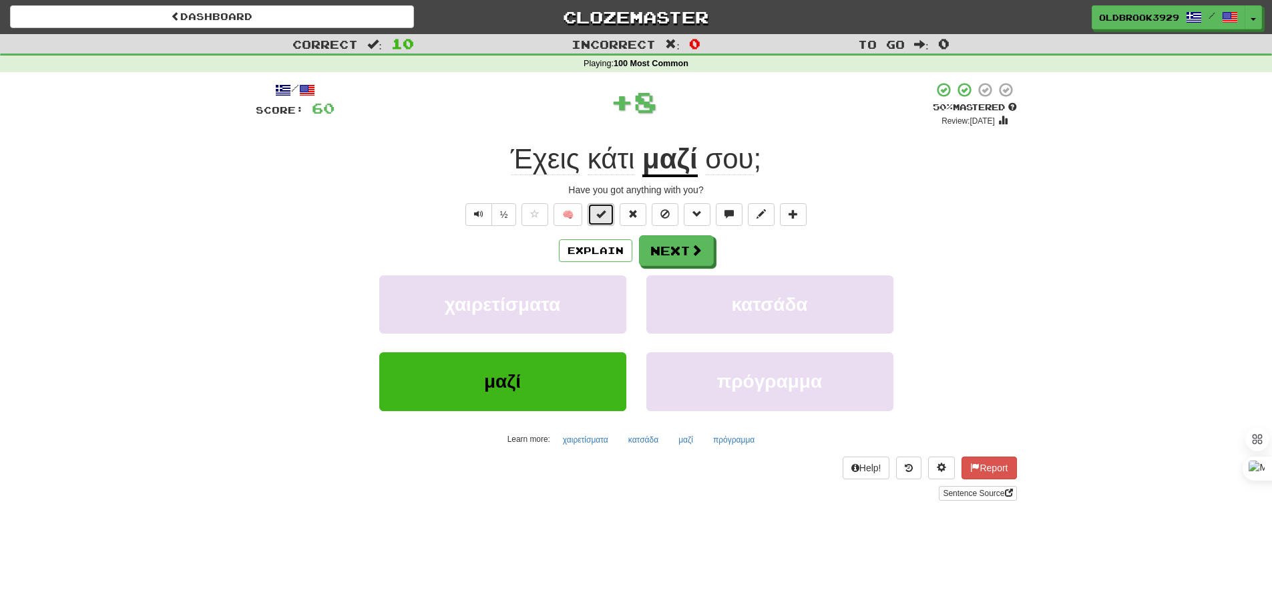
click at [602, 215] on span at bounding box center [601, 213] width 9 height 9
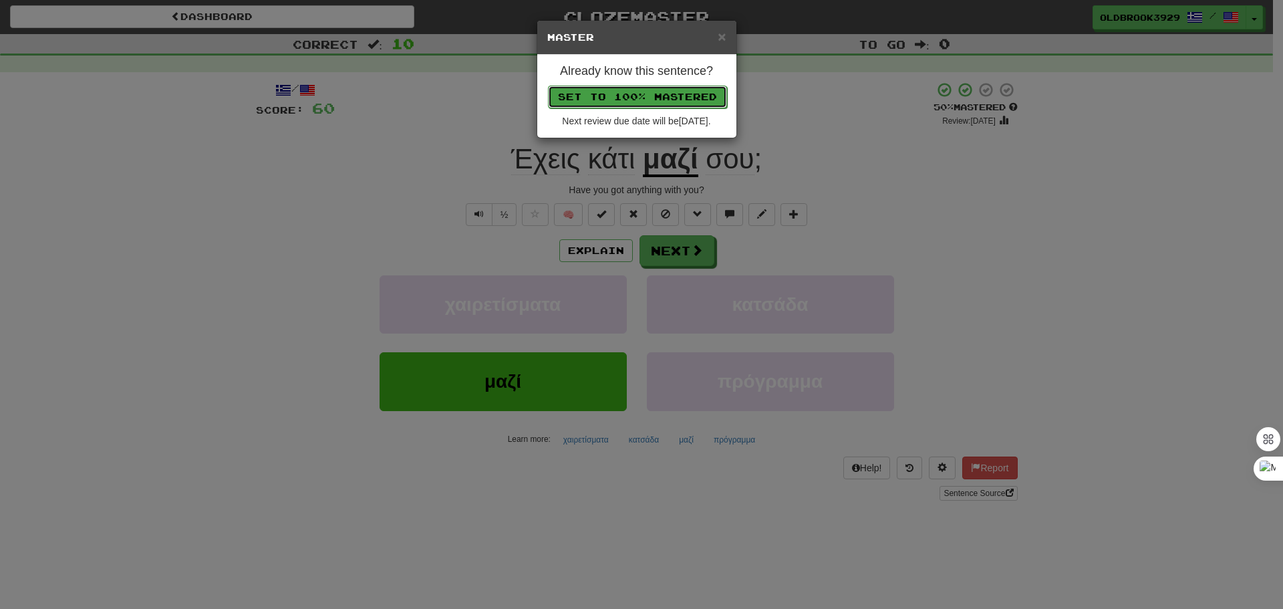
click at [647, 96] on button "Set to 100% Mastered" at bounding box center [637, 97] width 179 height 23
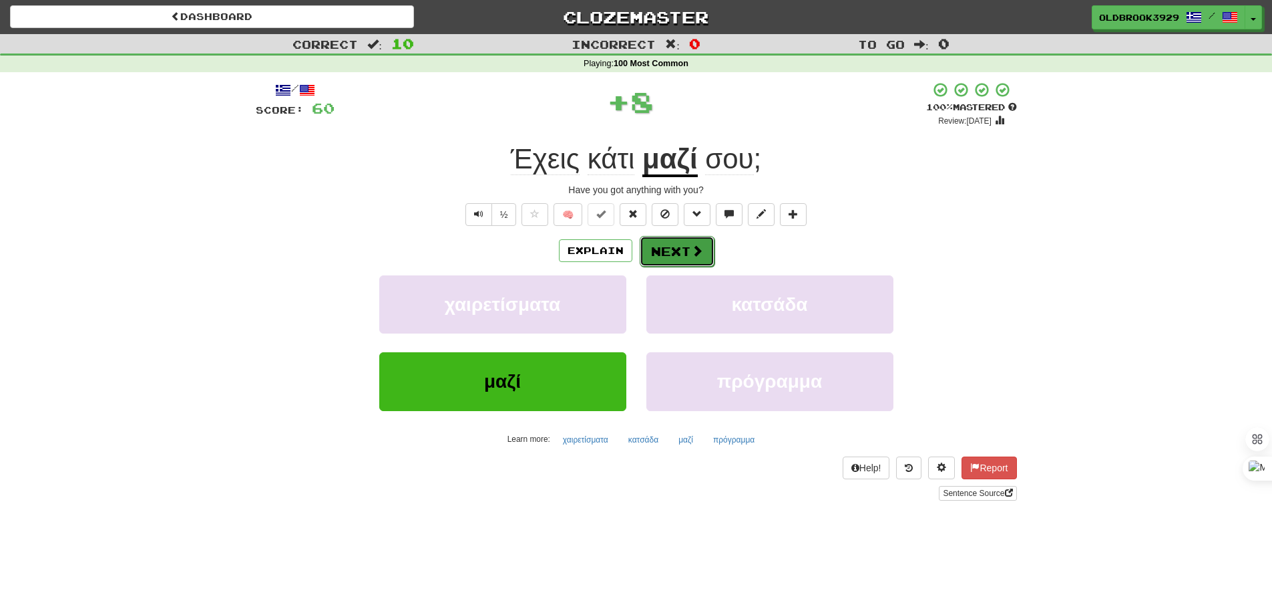
click at [691, 250] on span at bounding box center [697, 250] width 12 height 12
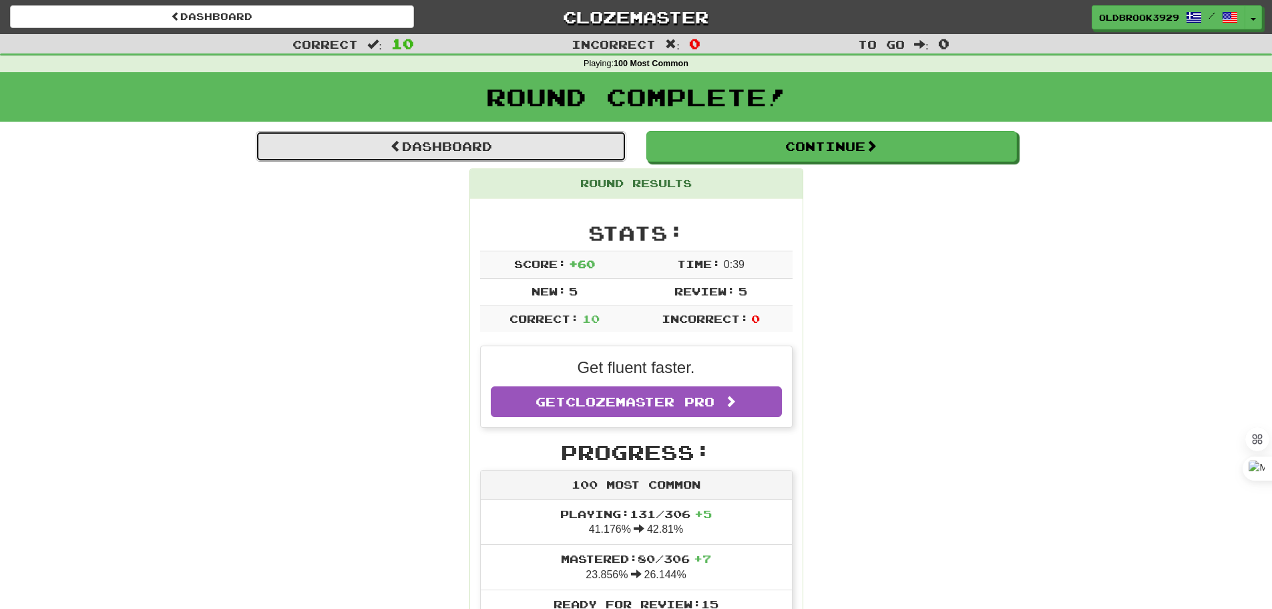
click at [501, 150] on link "Dashboard" at bounding box center [441, 146] width 371 height 31
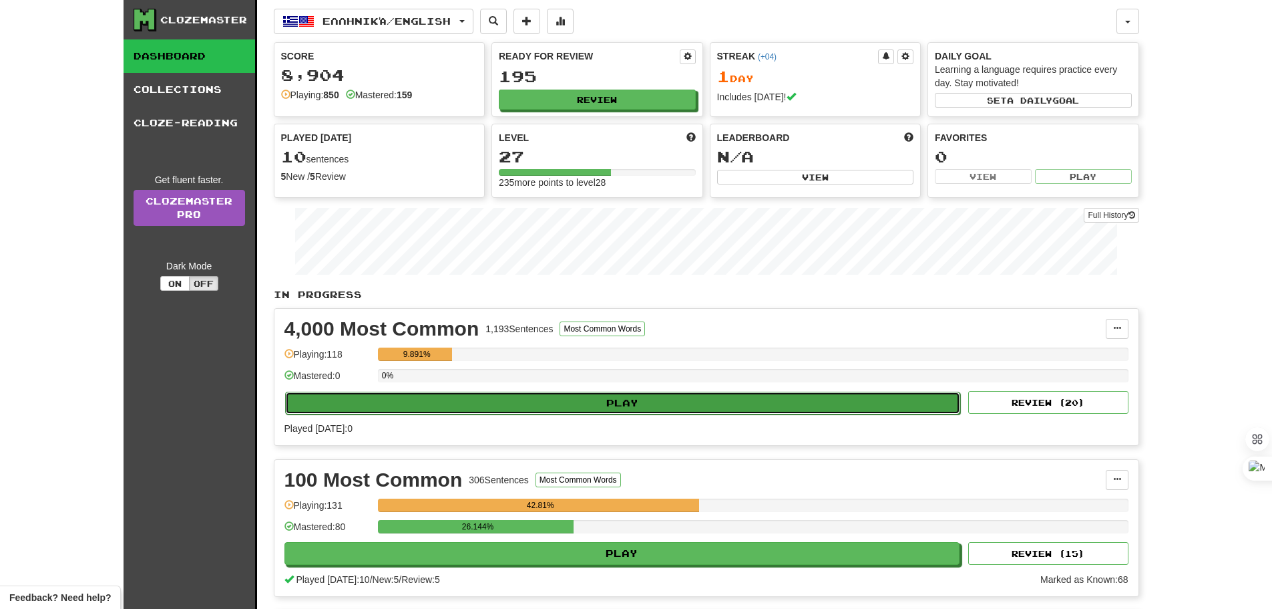
click at [602, 403] on button "Play" at bounding box center [623, 402] width 676 height 23
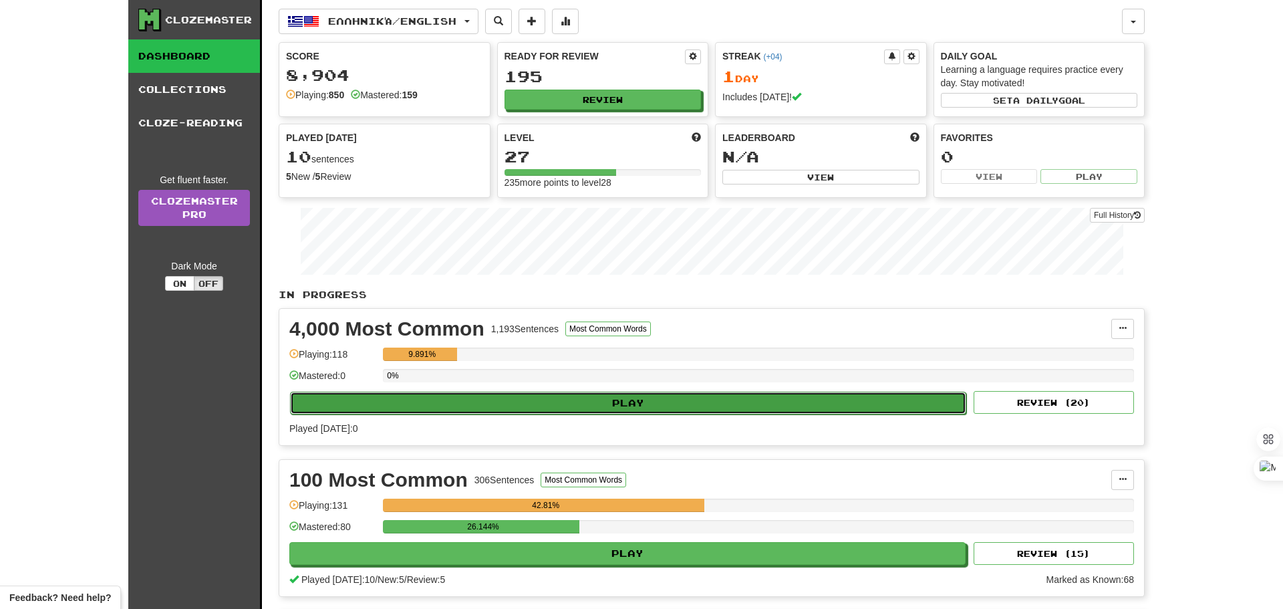
select select "**"
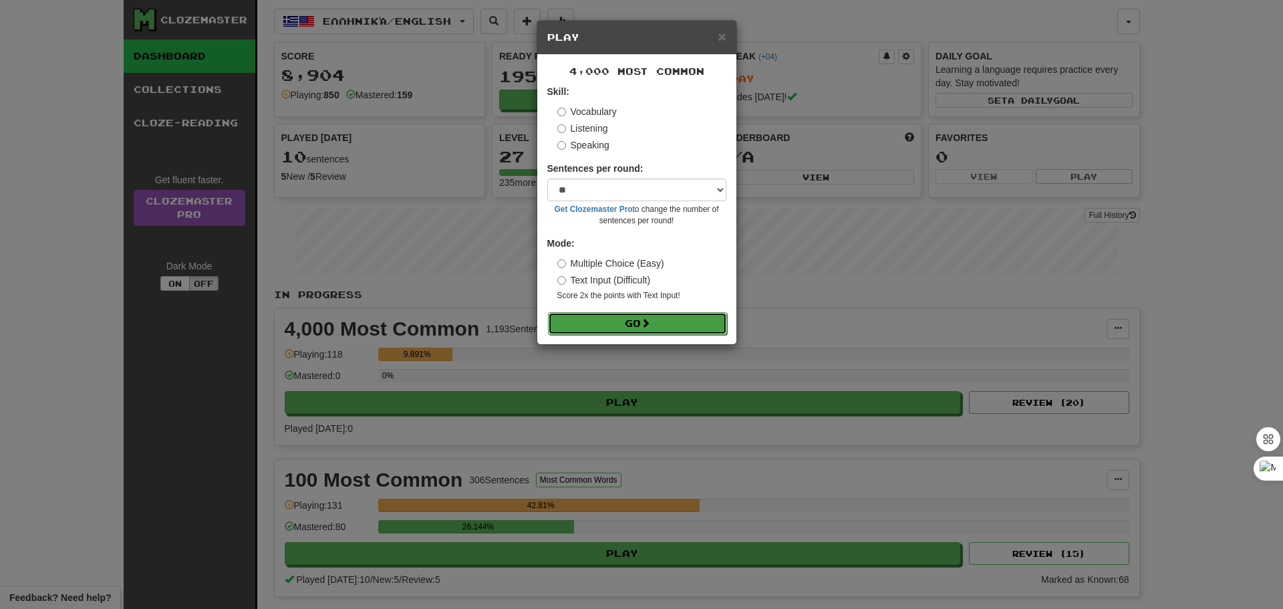
click at [622, 325] on button "Go" at bounding box center [637, 323] width 179 height 23
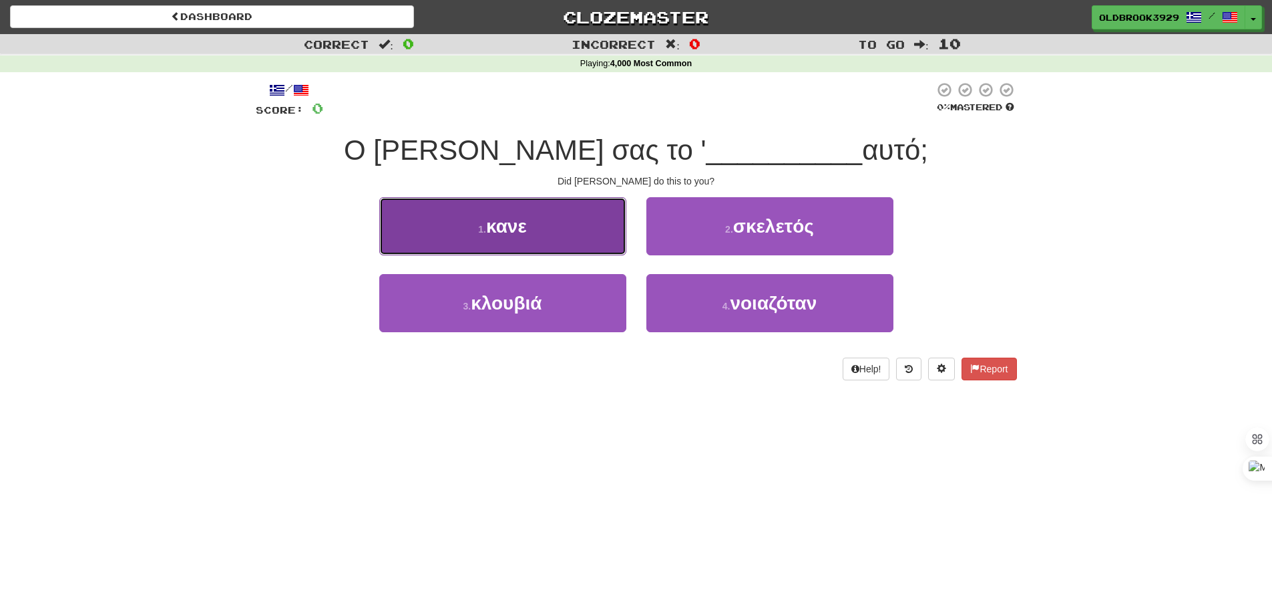
click at [528, 248] on button "1 . κανε" at bounding box center [502, 226] width 247 height 58
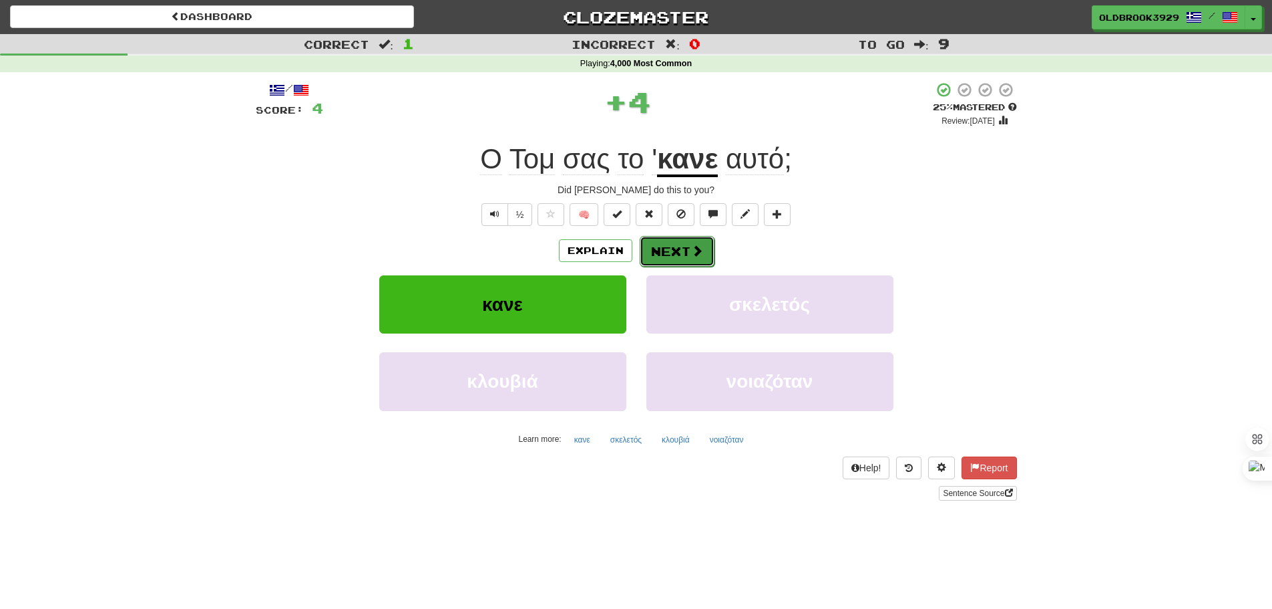
click at [684, 253] on button "Next" at bounding box center [677, 251] width 75 height 31
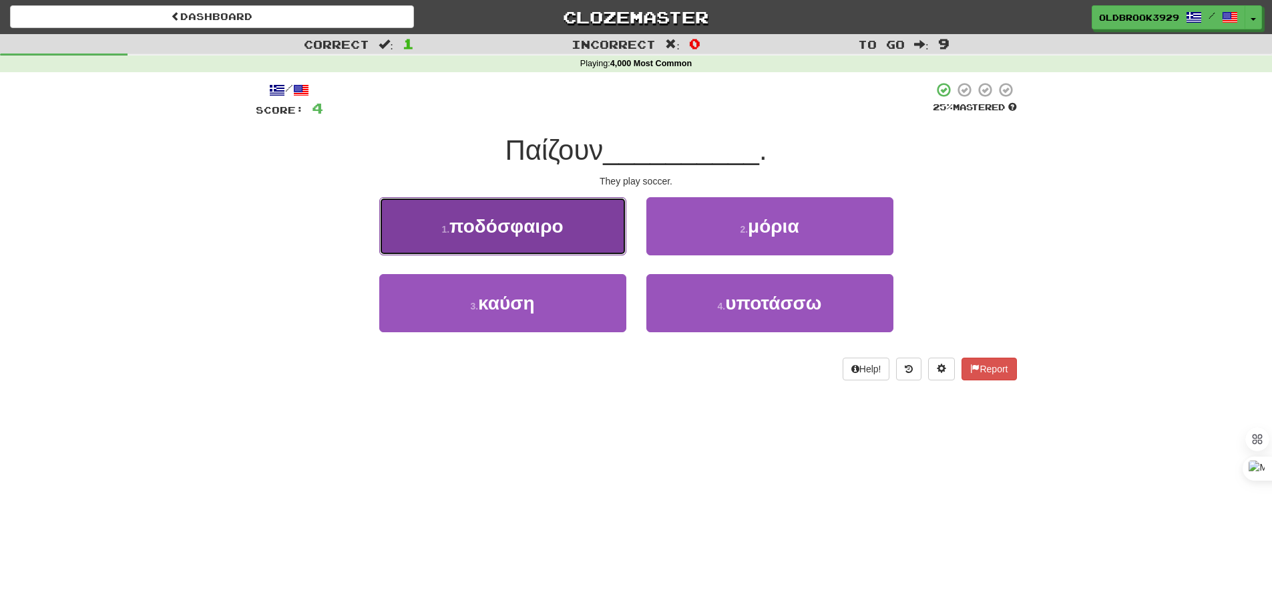
click at [550, 236] on span "ποδόσφαιρο" at bounding box center [507, 226] width 114 height 21
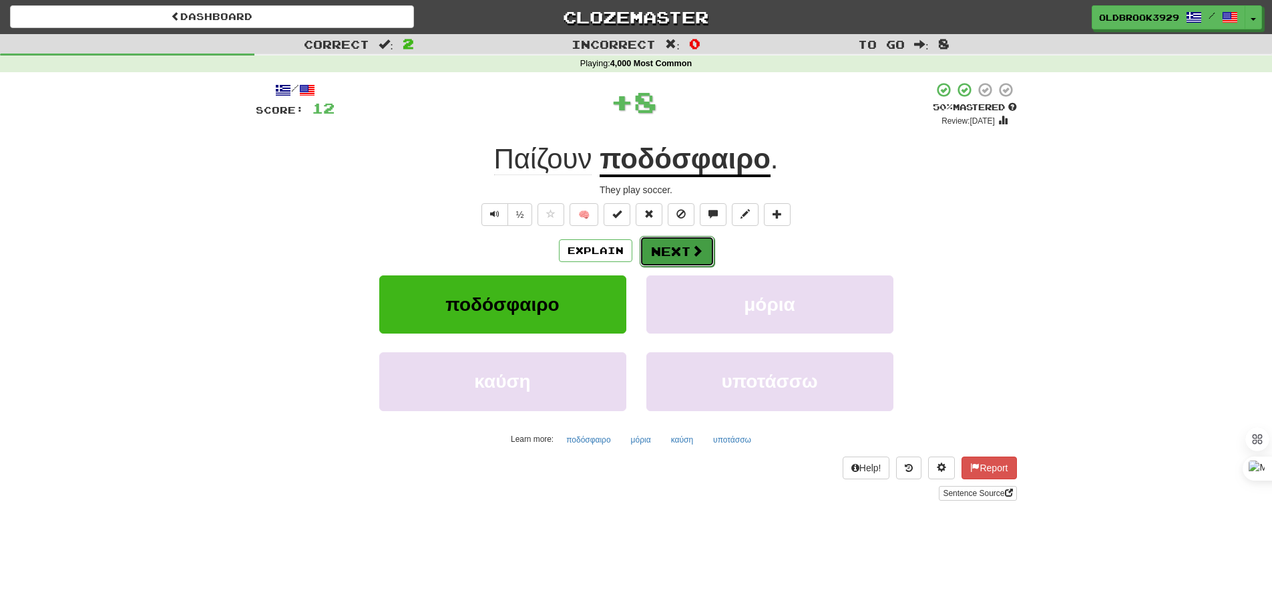
click at [663, 248] on button "Next" at bounding box center [677, 251] width 75 height 31
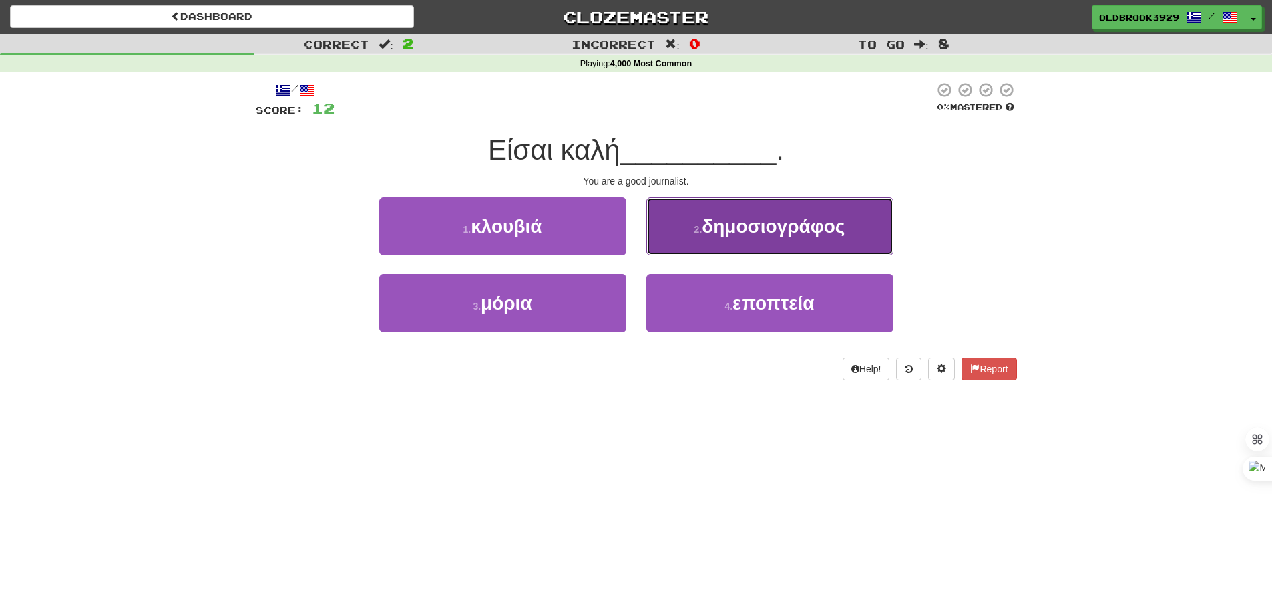
click at [694, 247] on button "2 . δημοσιογράφος" at bounding box center [770, 226] width 247 height 58
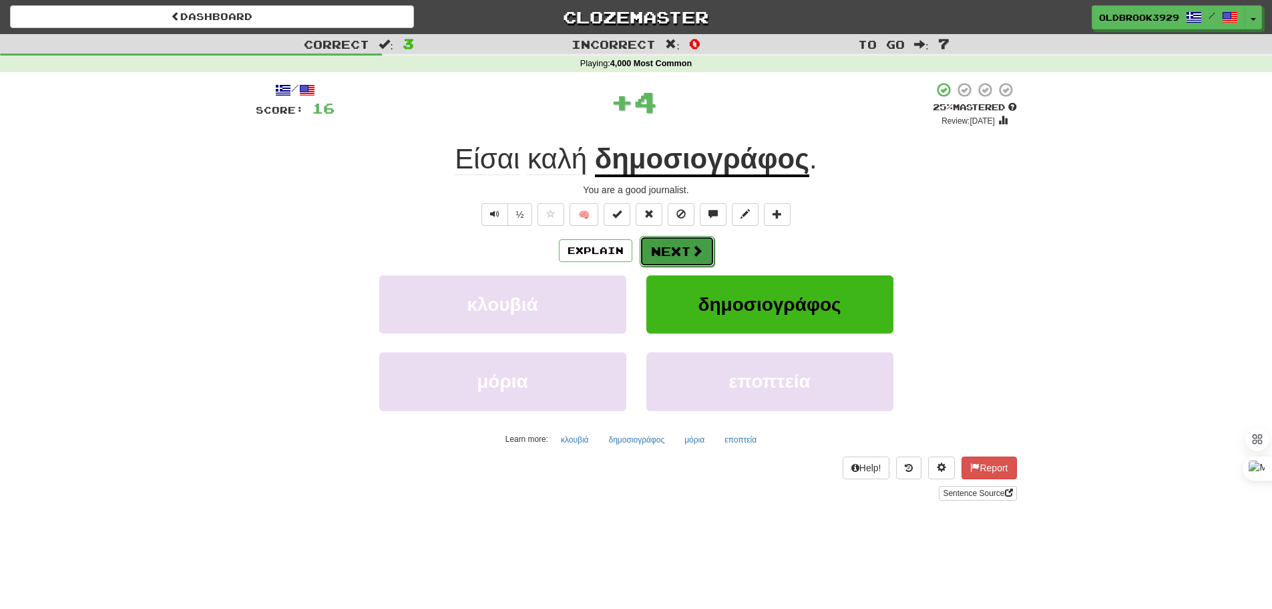
click at [696, 246] on span at bounding box center [697, 250] width 12 height 12
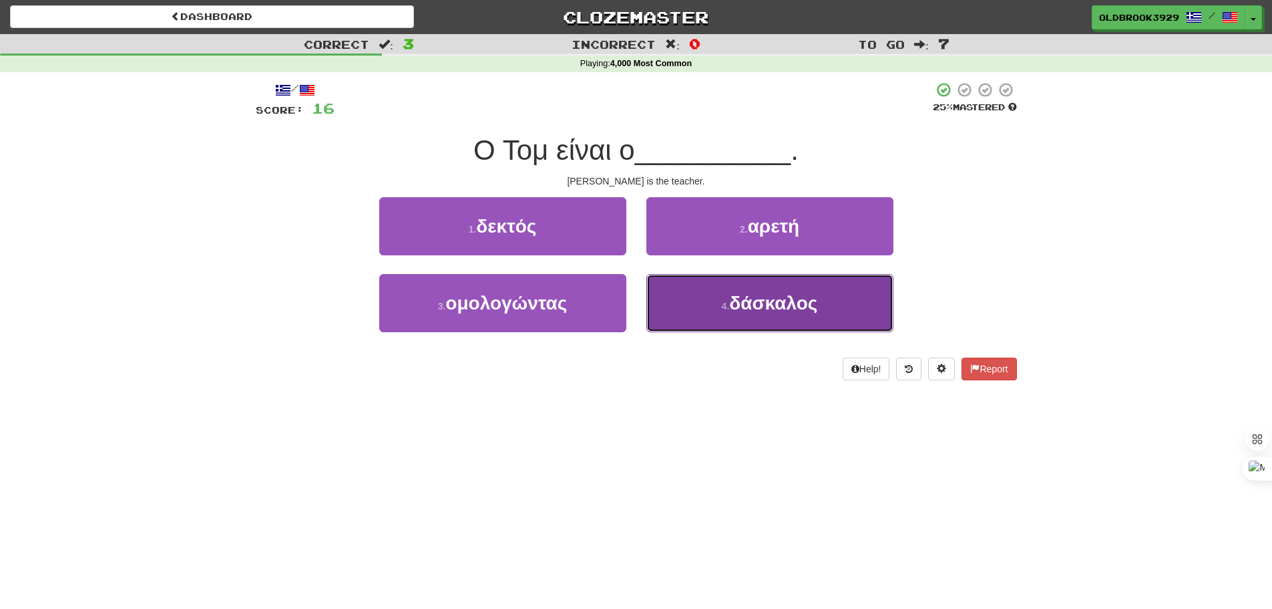
click at [699, 313] on button "4 . δάσκαλος" at bounding box center [770, 303] width 247 height 58
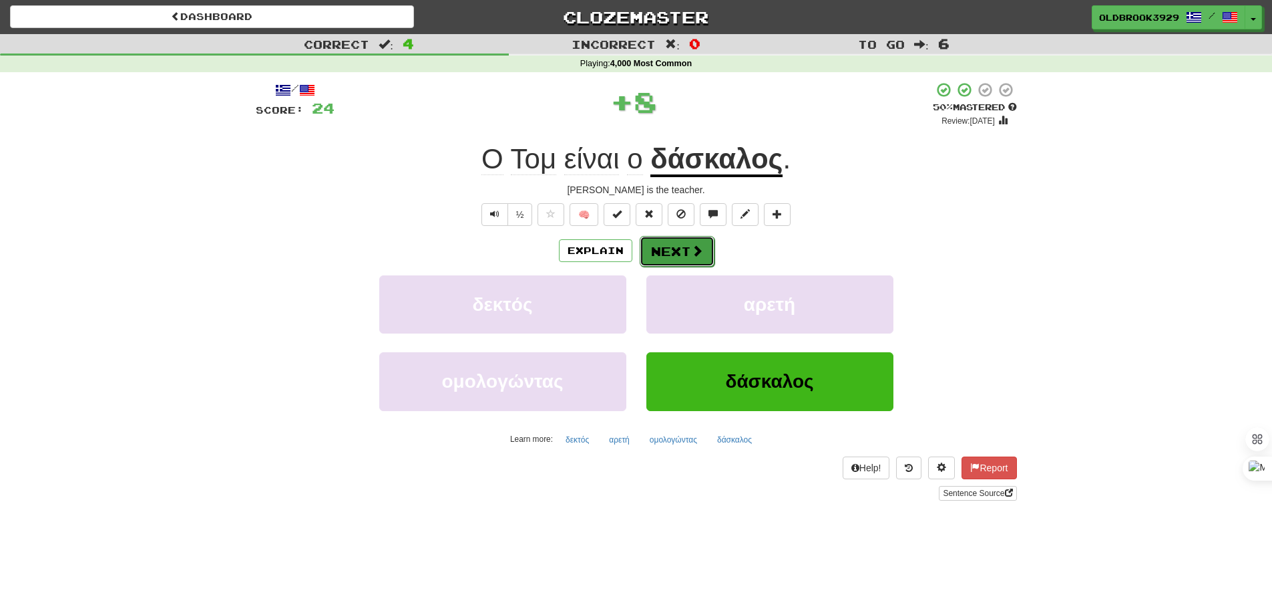
click at [663, 246] on button "Next" at bounding box center [677, 251] width 75 height 31
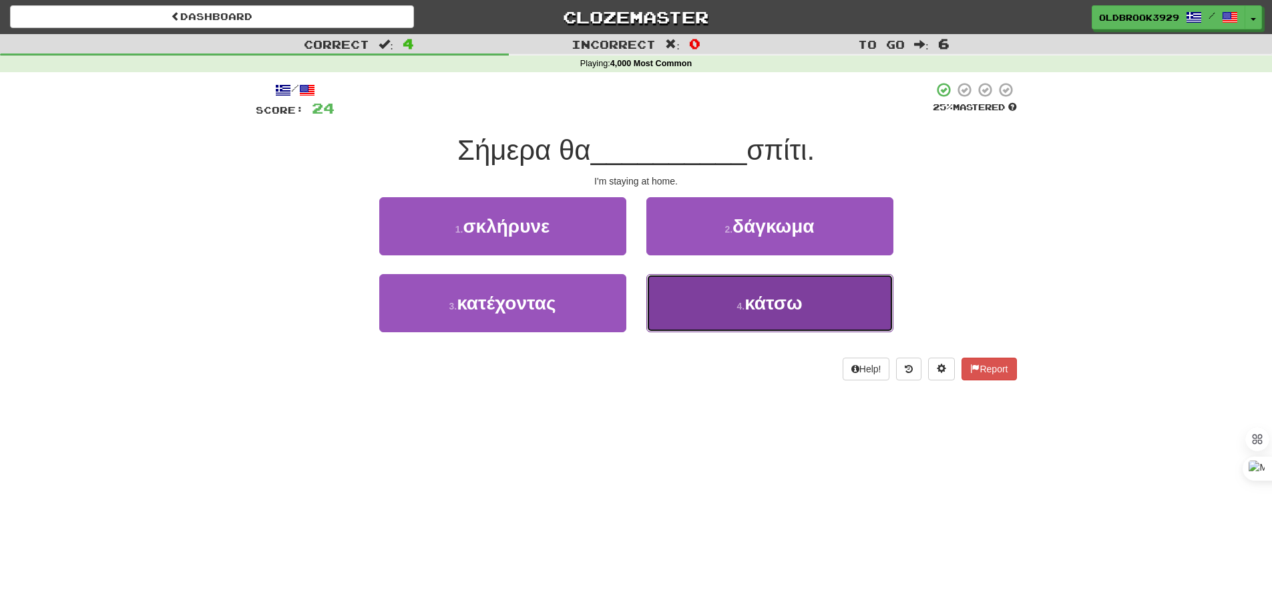
click at [723, 301] on button "4 . κάτσω" at bounding box center [770, 303] width 247 height 58
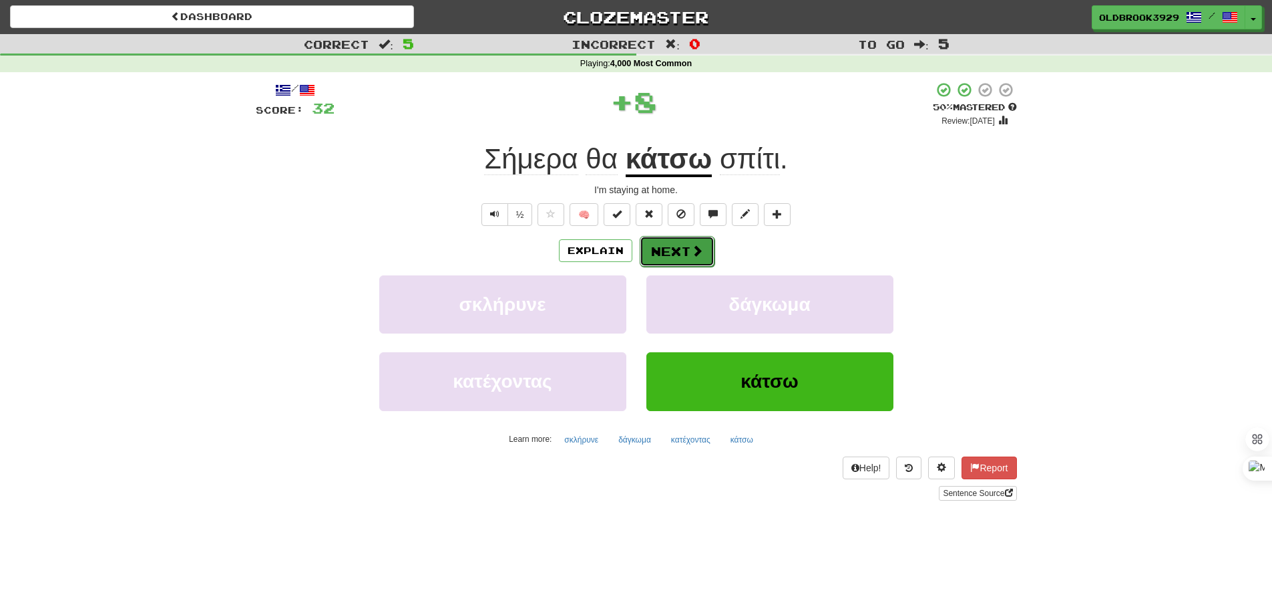
click at [673, 242] on button "Next" at bounding box center [677, 251] width 75 height 31
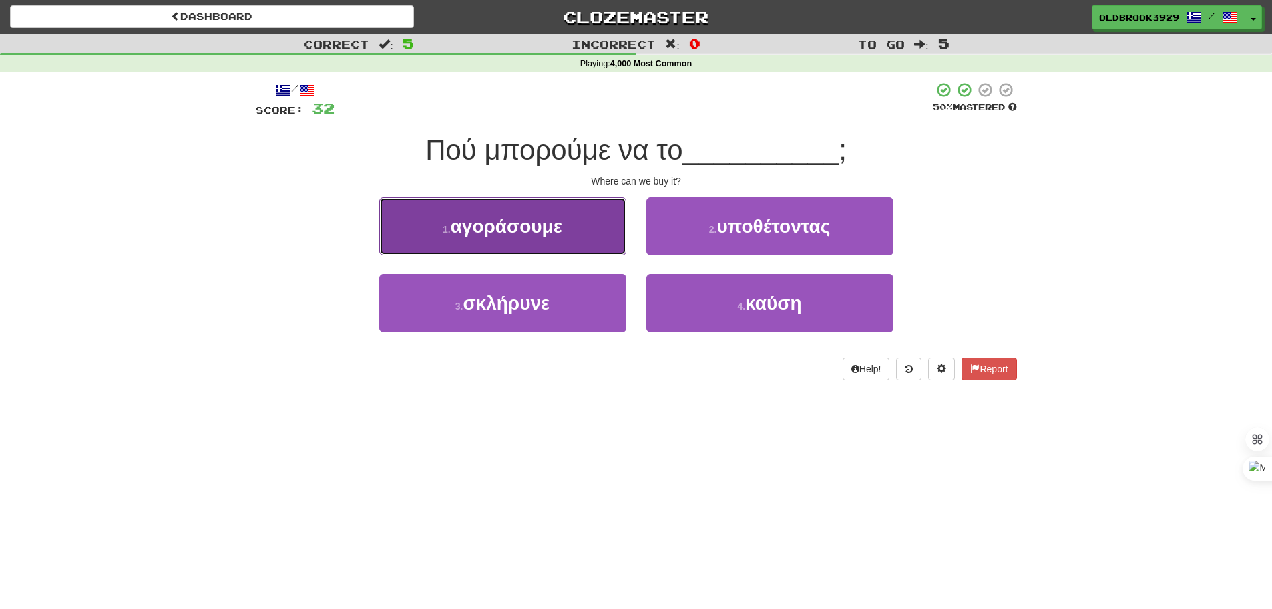
click at [546, 216] on span "αγοράσουμε" at bounding box center [507, 226] width 112 height 21
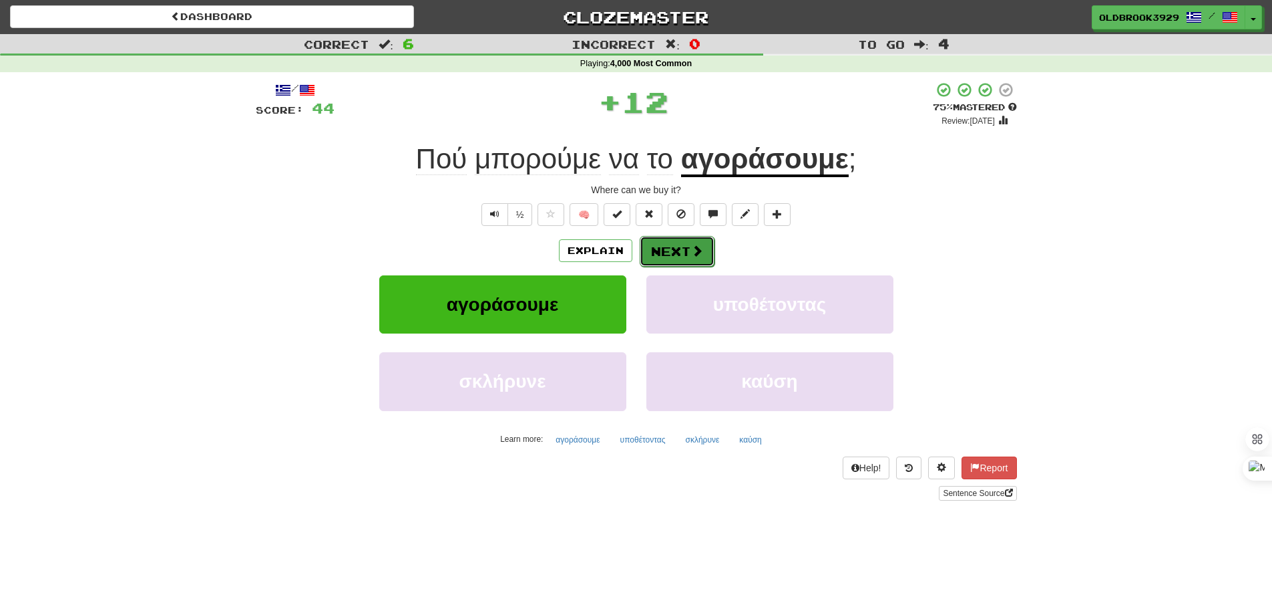
click at [677, 248] on button "Next" at bounding box center [677, 251] width 75 height 31
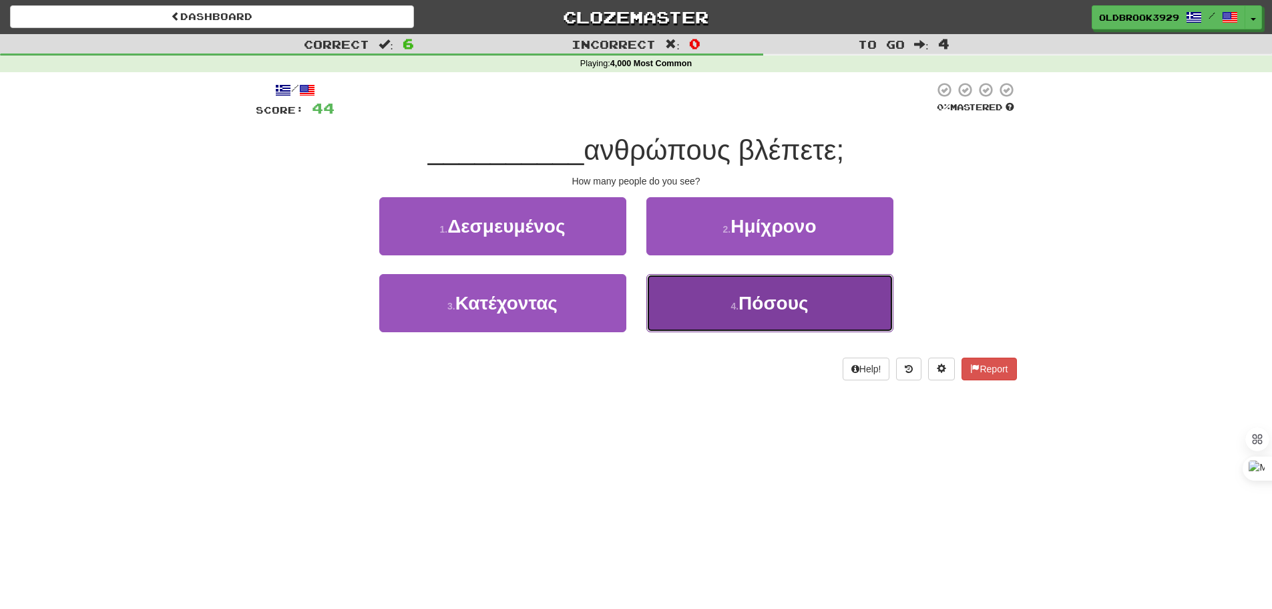
click at [725, 315] on button "4 . Πόσους" at bounding box center [770, 303] width 247 height 58
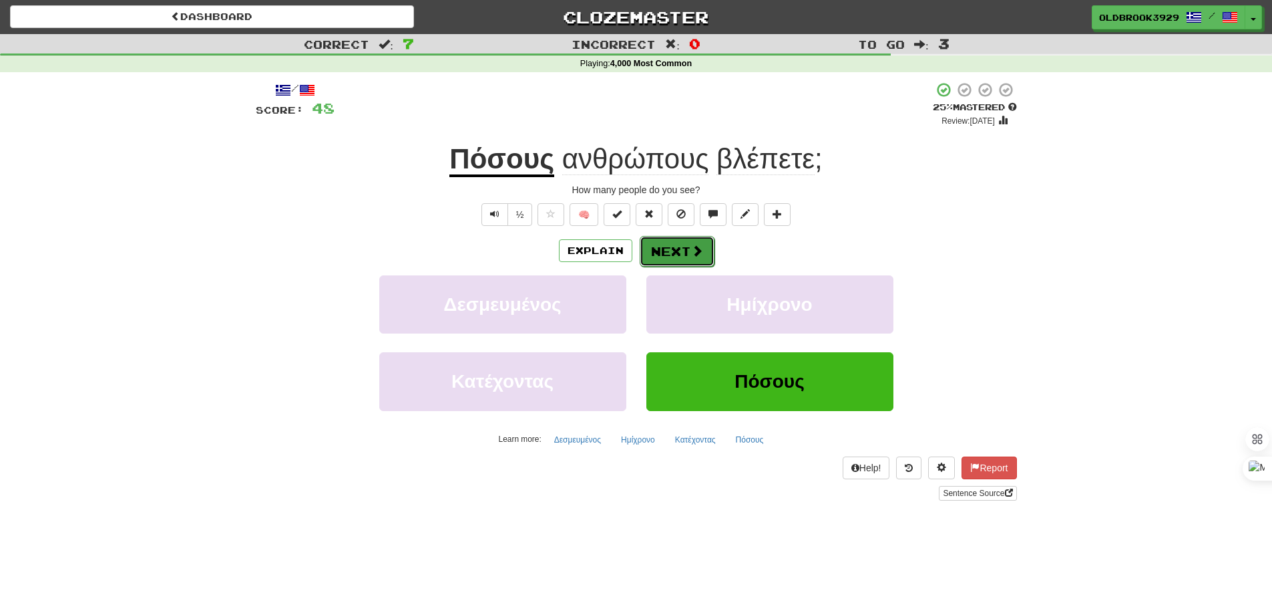
click at [659, 254] on button "Next" at bounding box center [677, 251] width 75 height 31
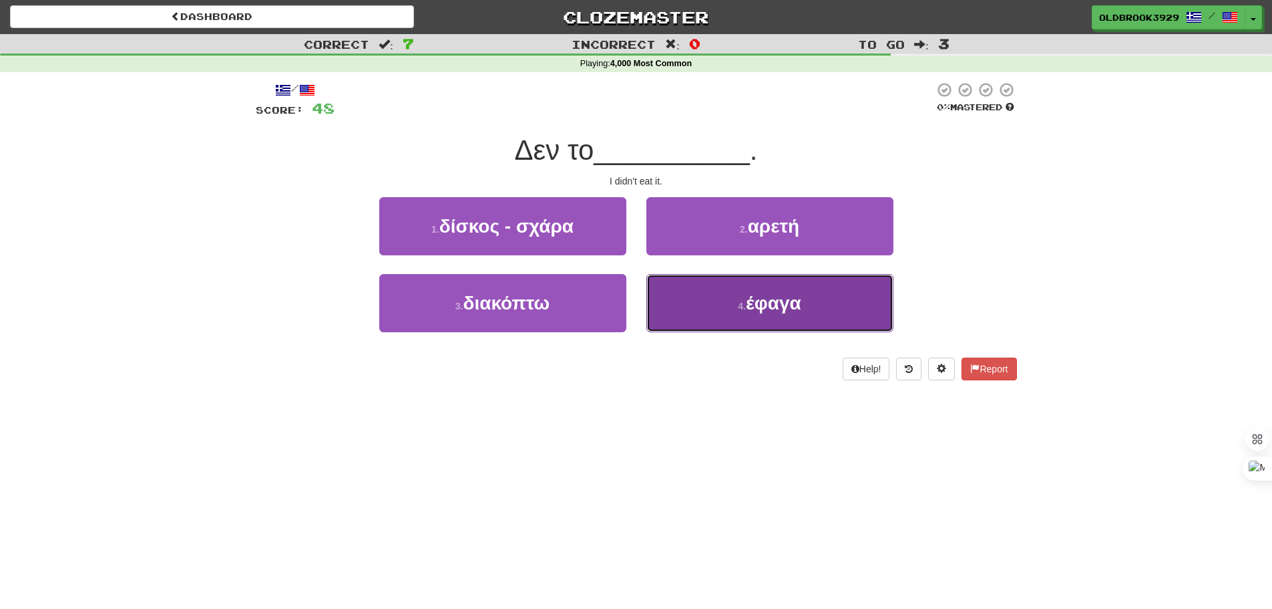
click at [705, 299] on button "4 . έφαγα" at bounding box center [770, 303] width 247 height 58
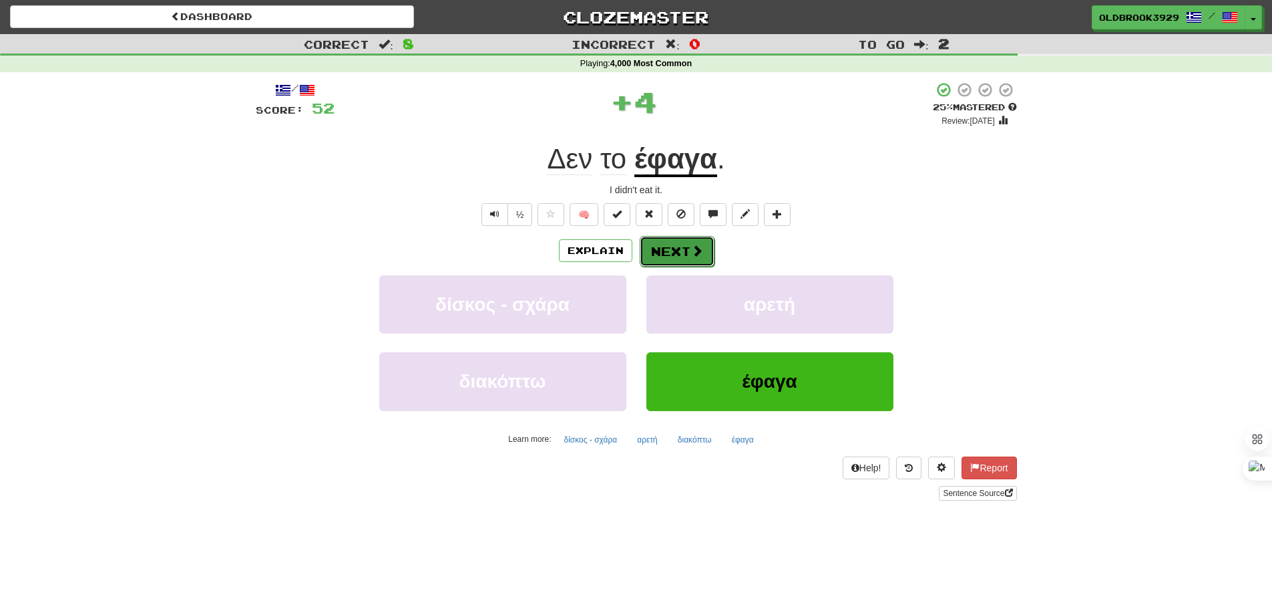
click at [675, 245] on button "Next" at bounding box center [677, 251] width 75 height 31
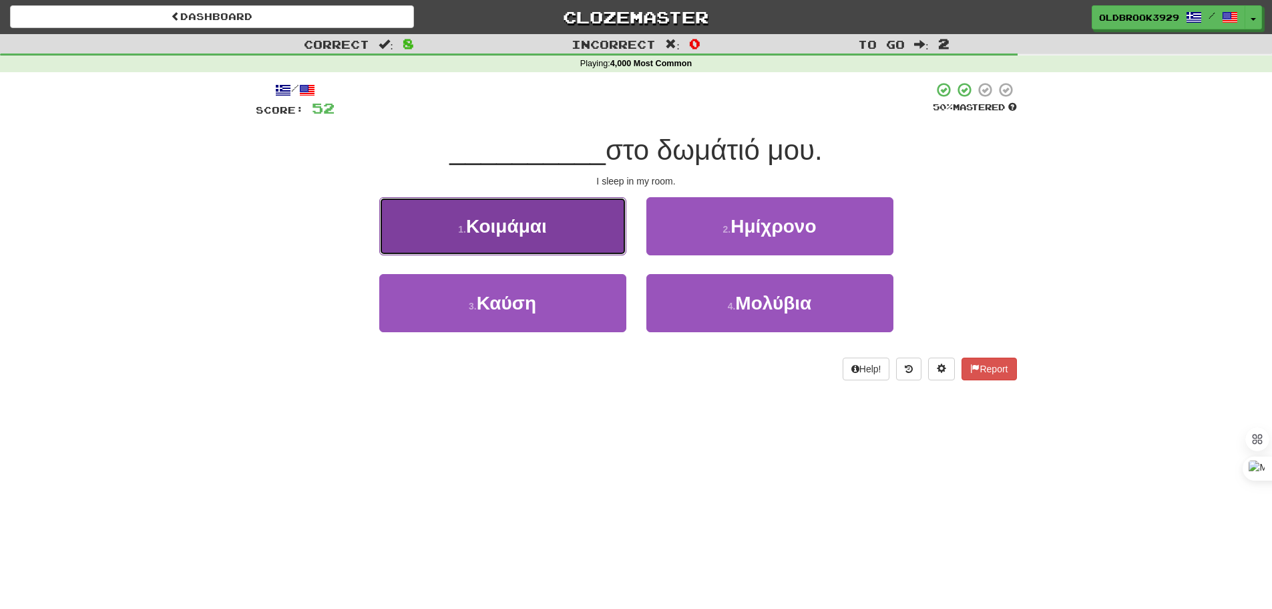
click at [588, 243] on button "1 . Κοιμάμαι" at bounding box center [502, 226] width 247 height 58
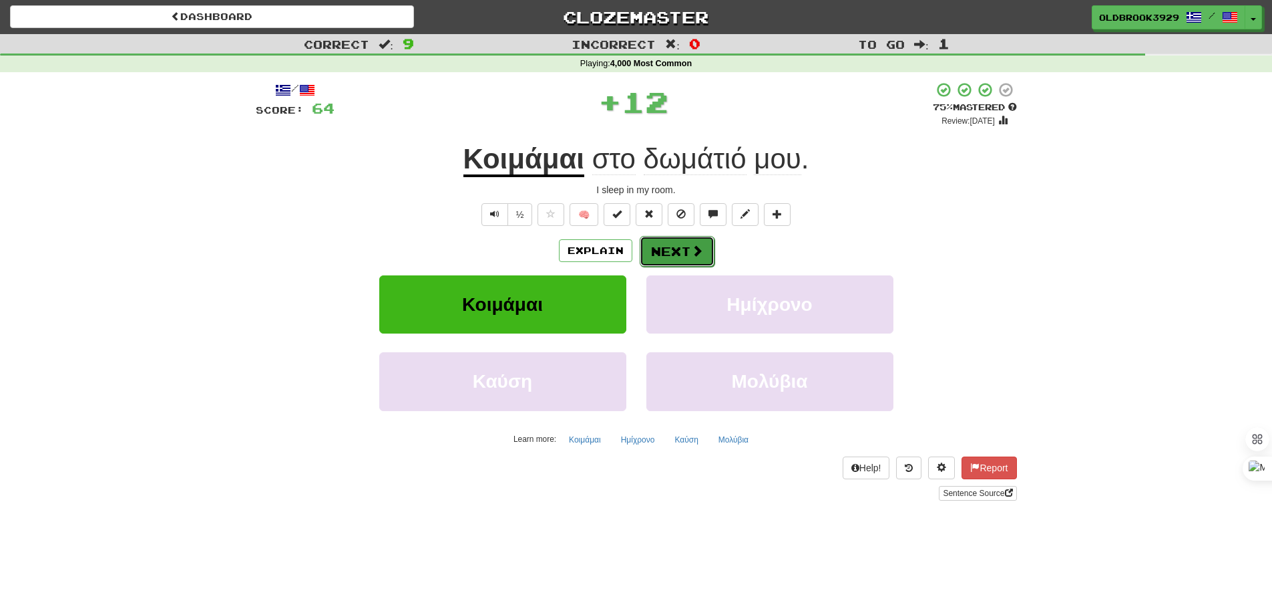
click at [673, 242] on button "Next" at bounding box center [677, 251] width 75 height 31
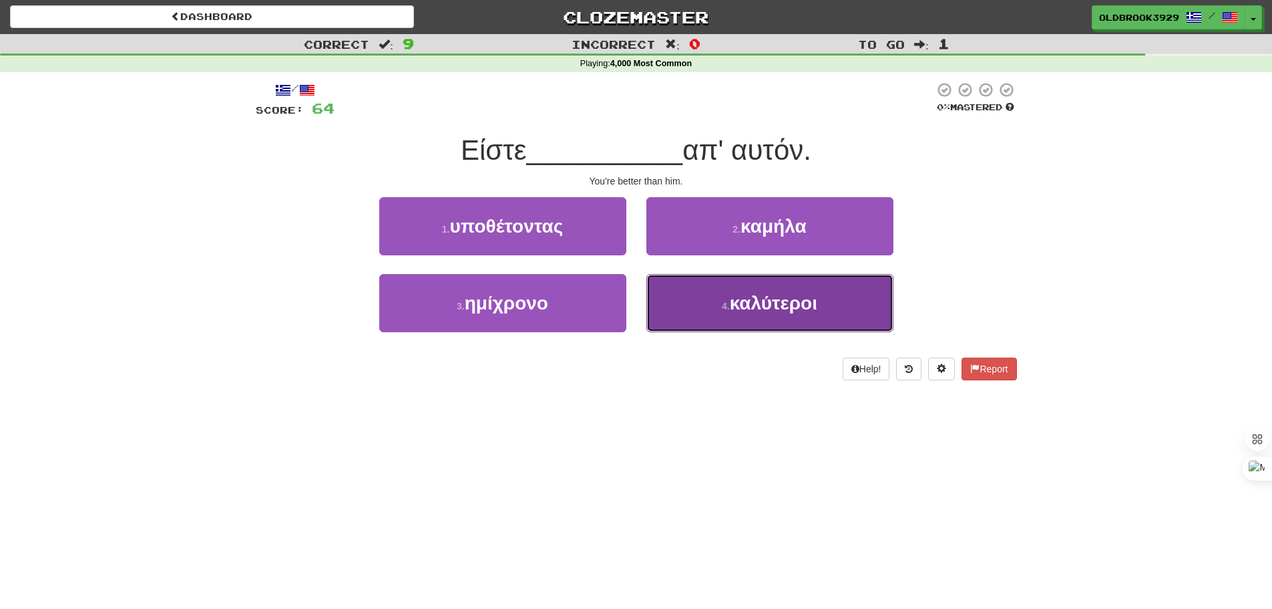
click at [761, 304] on span "καλύτεροι" at bounding box center [774, 303] width 88 height 21
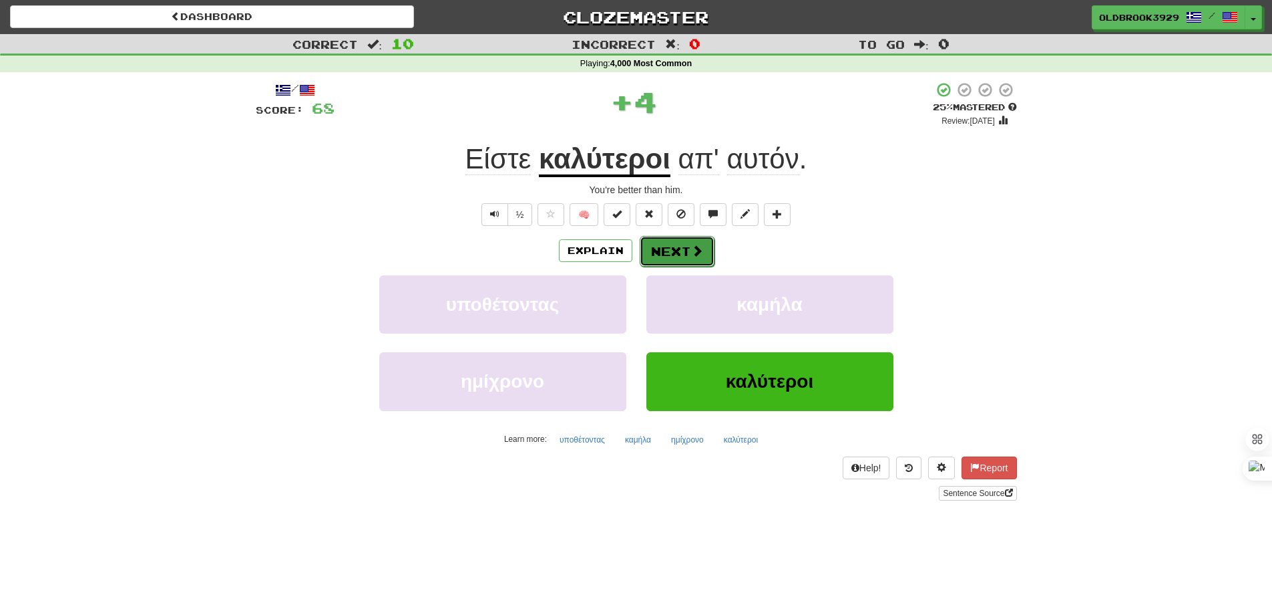
click at [677, 248] on button "Next" at bounding box center [677, 251] width 75 height 31
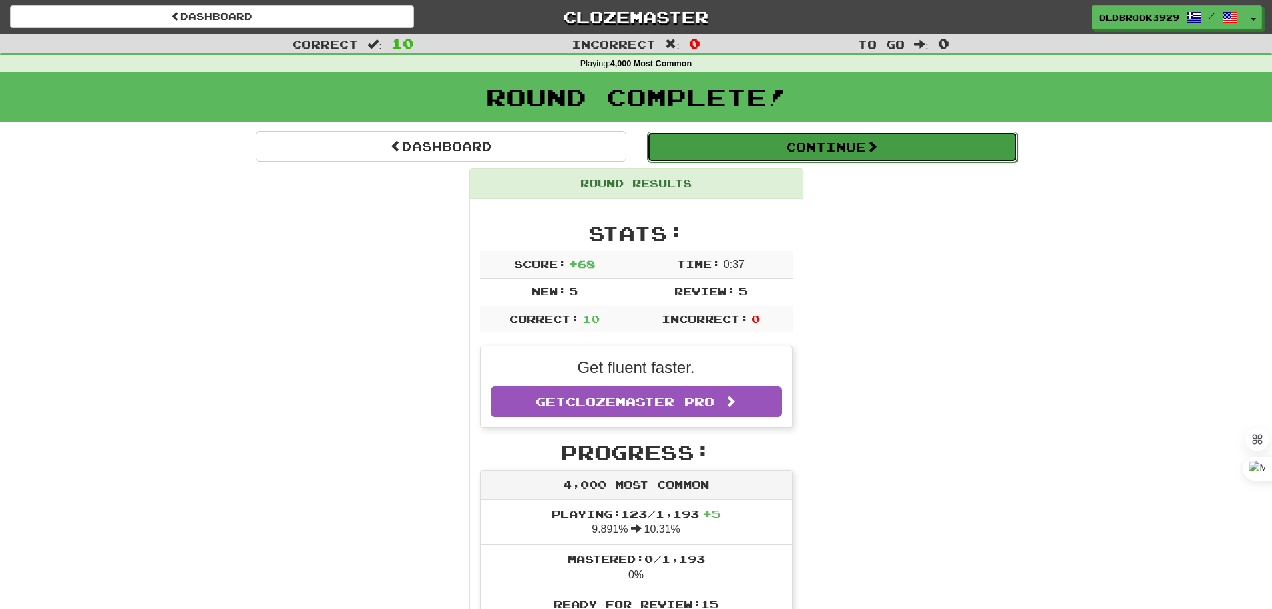
click at [844, 139] on button "Continue" at bounding box center [832, 147] width 371 height 31
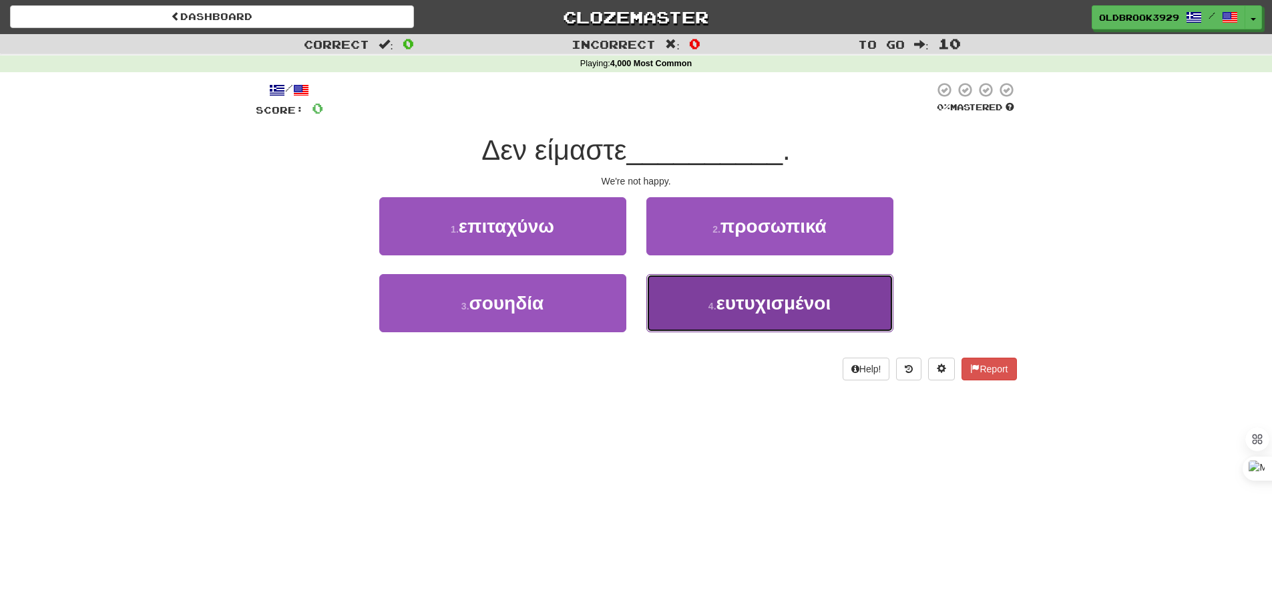
click at [827, 321] on button "4 . ευτυχισμένοι" at bounding box center [770, 303] width 247 height 58
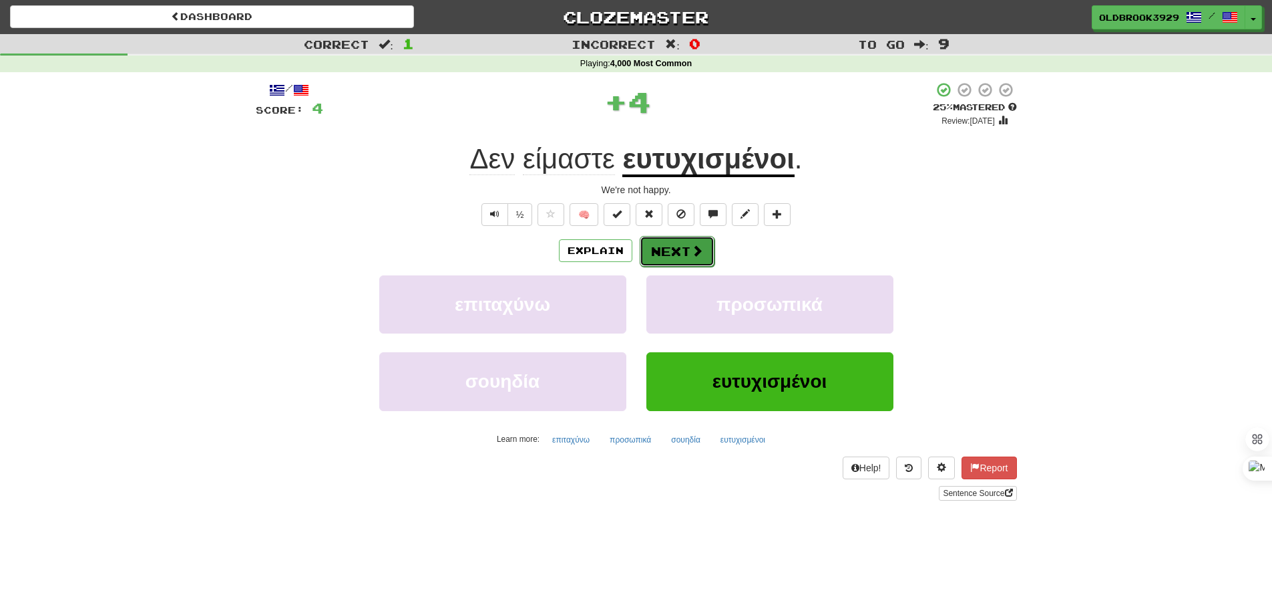
click at [691, 245] on span at bounding box center [697, 250] width 12 height 12
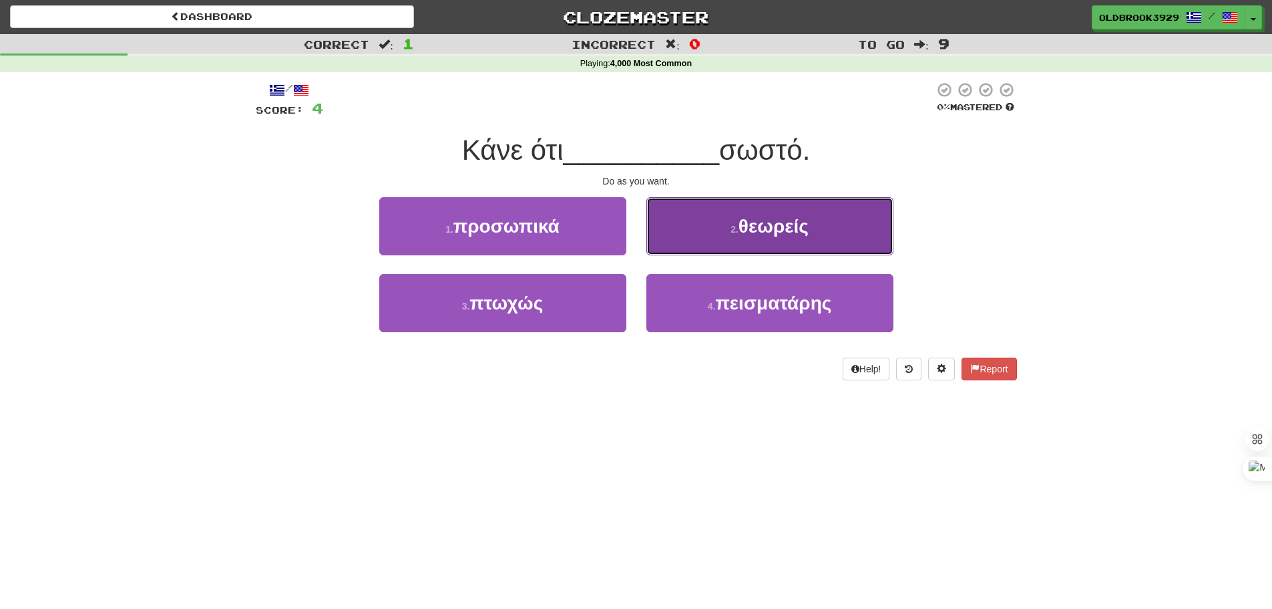
click at [799, 212] on button "2 . θεωρείς" at bounding box center [770, 226] width 247 height 58
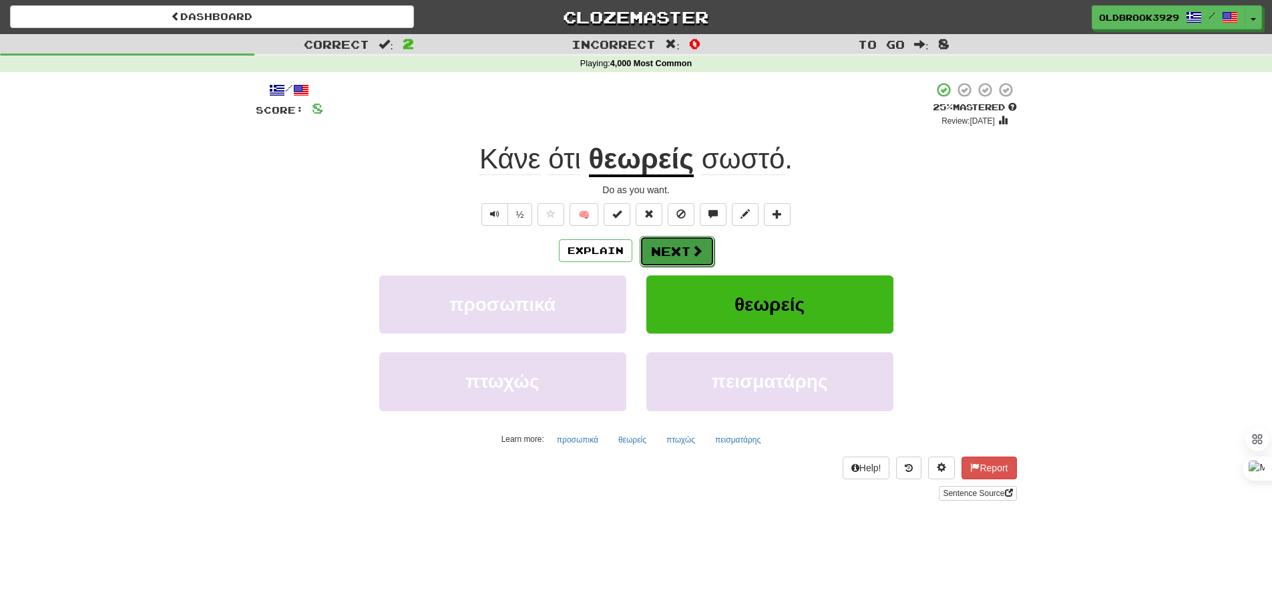
click at [696, 240] on button "Next" at bounding box center [677, 251] width 75 height 31
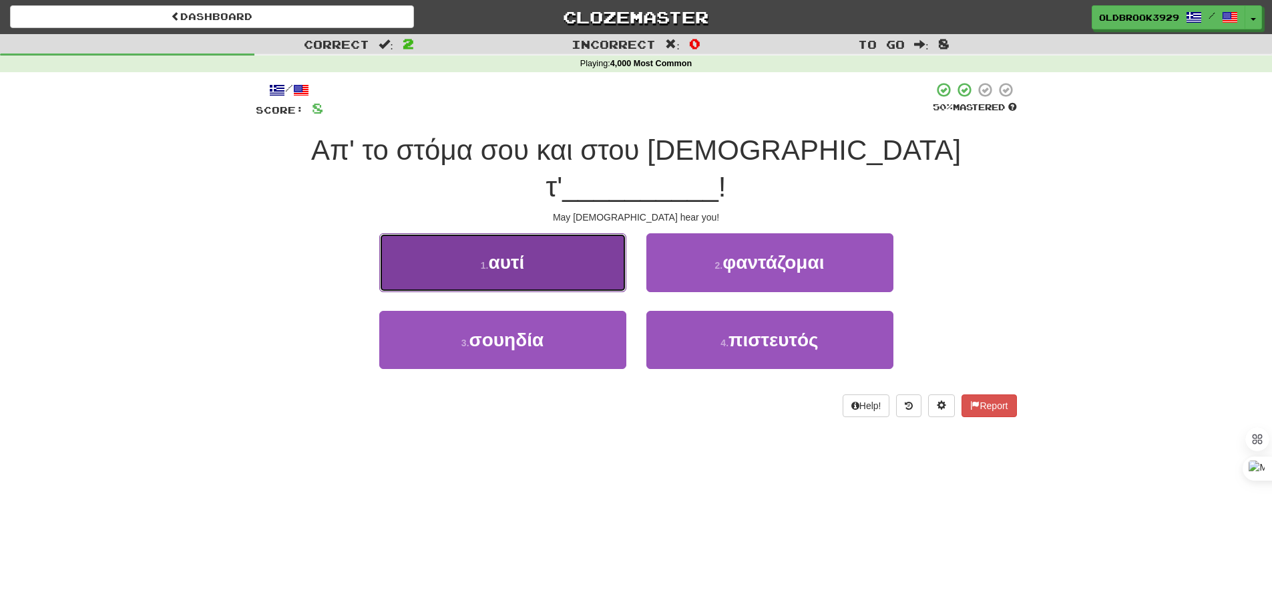
click at [465, 233] on button "1 . αυτί" at bounding box center [502, 262] width 247 height 58
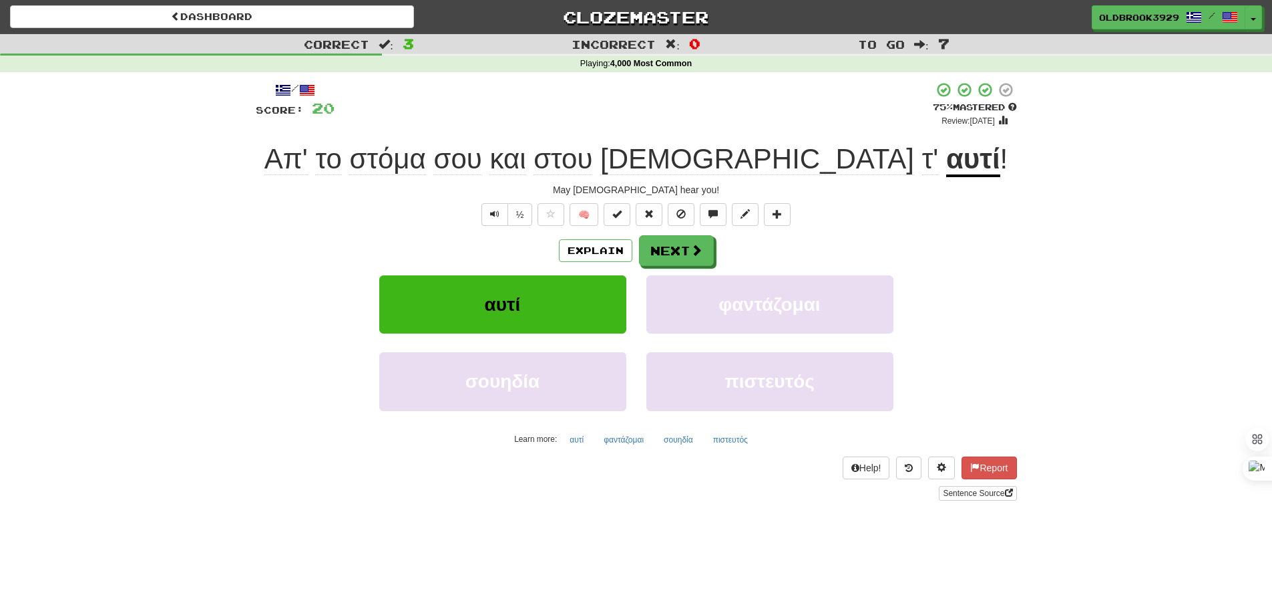
click at [947, 174] on u "αυτί" at bounding box center [974, 160] width 54 height 34
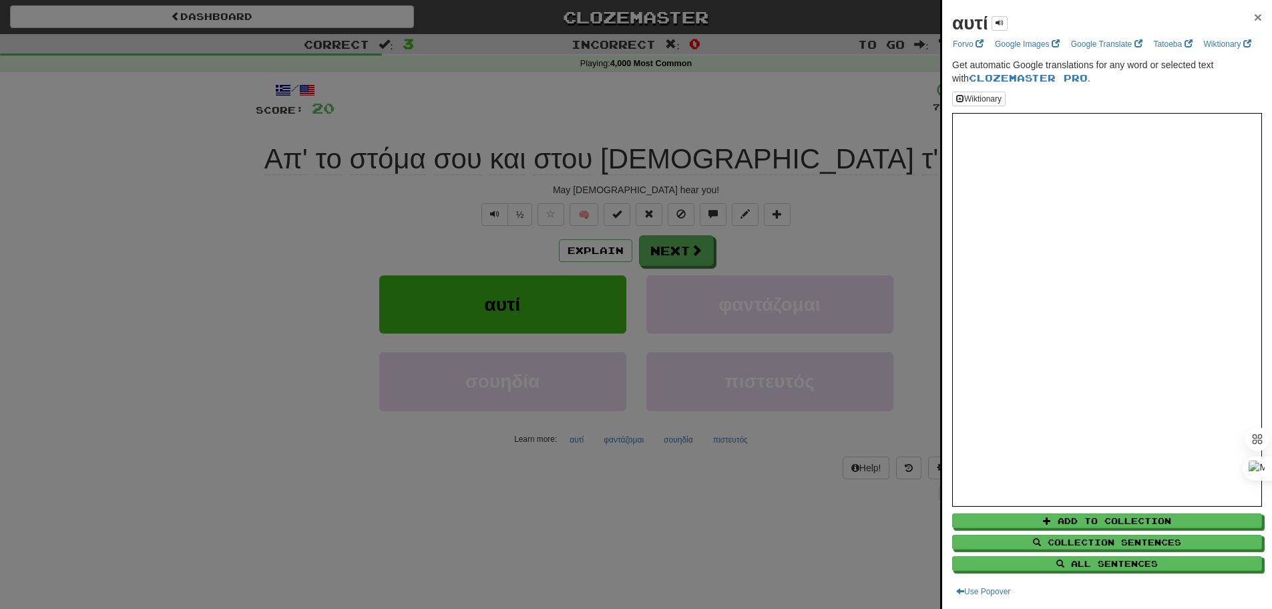
click at [1254, 21] on span "×" at bounding box center [1258, 16] width 8 height 15
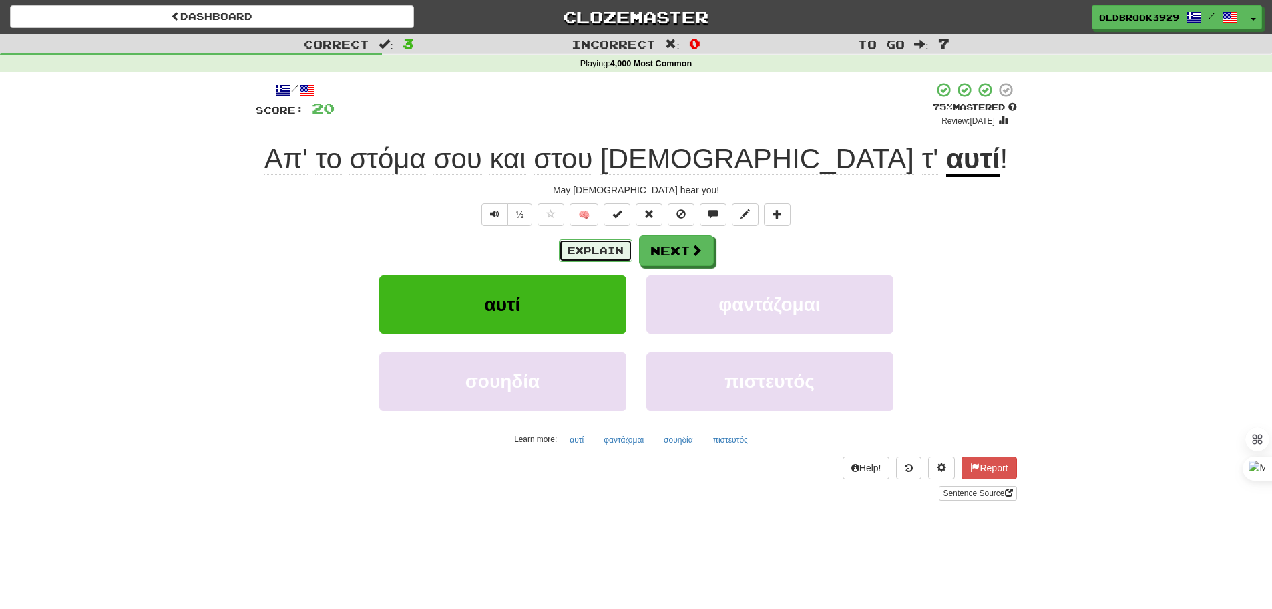
click at [603, 254] on button "Explain" at bounding box center [595, 250] width 73 height 23
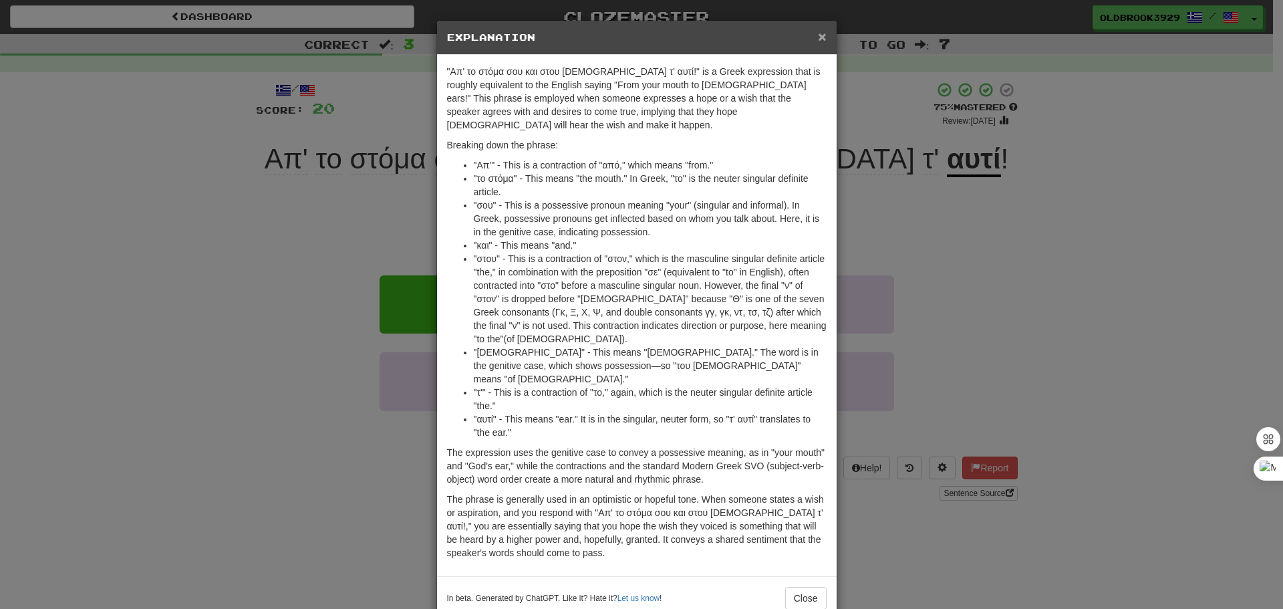
click at [825, 38] on span "×" at bounding box center [822, 36] width 8 height 15
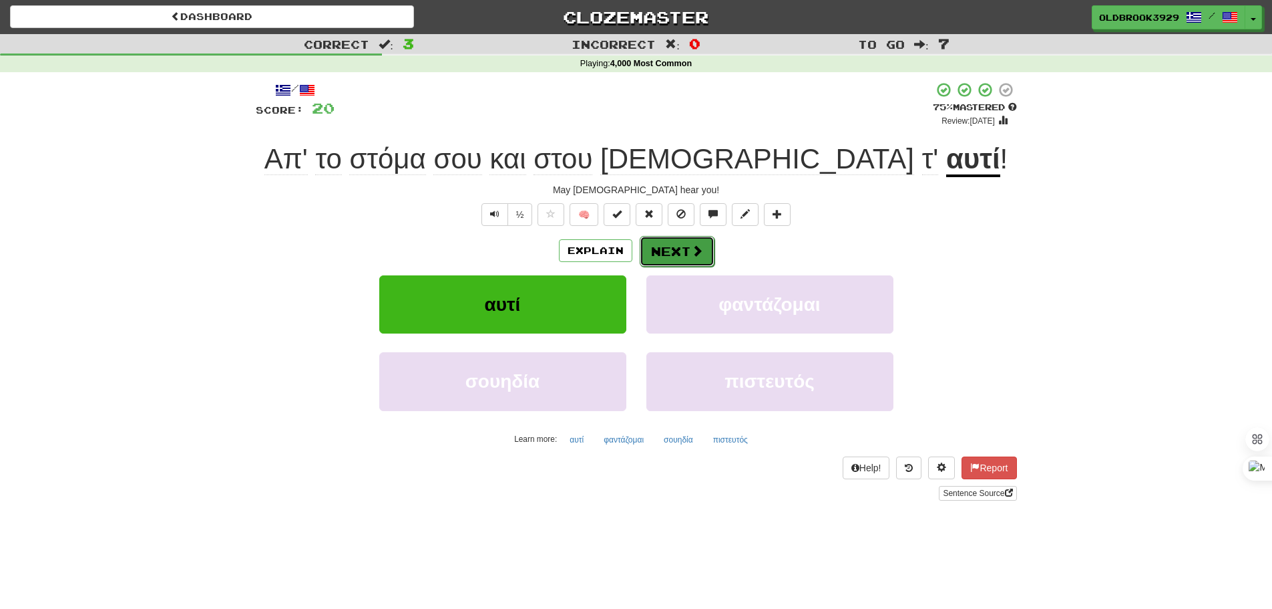
click at [697, 257] on span at bounding box center [697, 250] width 12 height 12
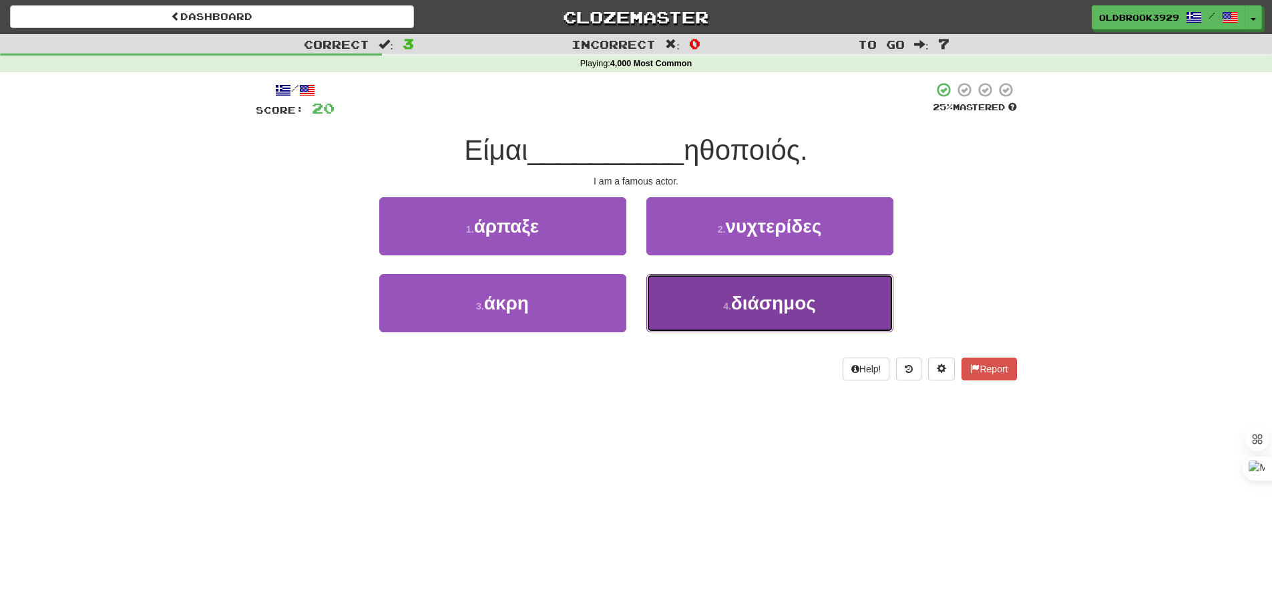
click at [808, 296] on span "διάσημος" at bounding box center [773, 303] width 85 height 21
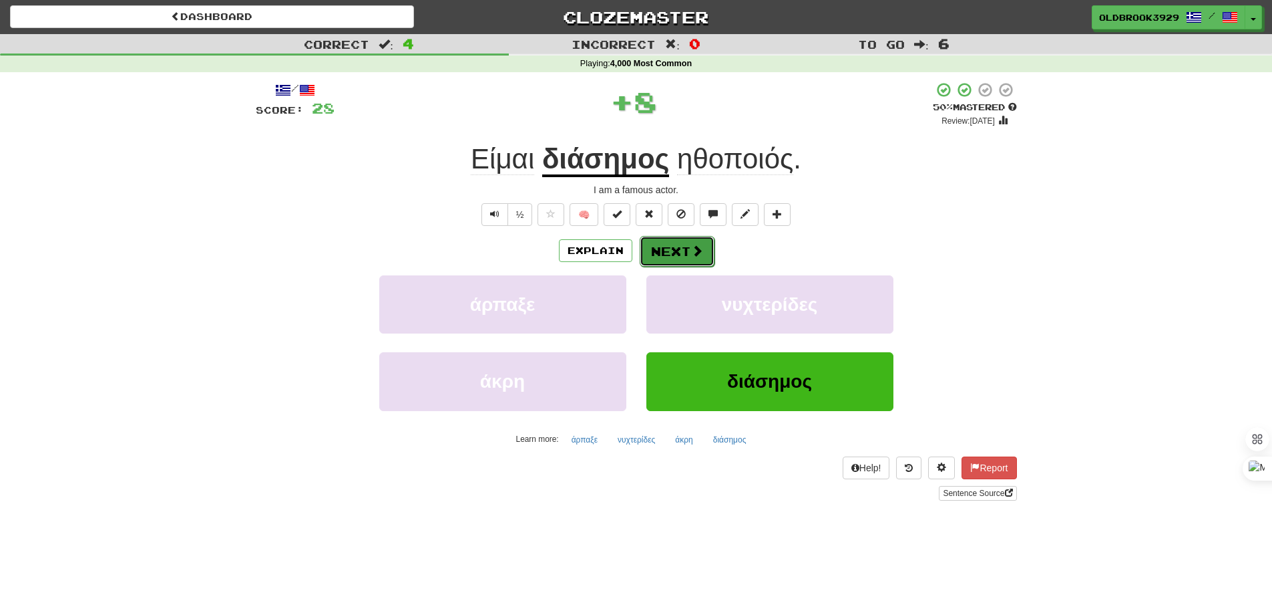
click at [675, 246] on button "Next" at bounding box center [677, 251] width 75 height 31
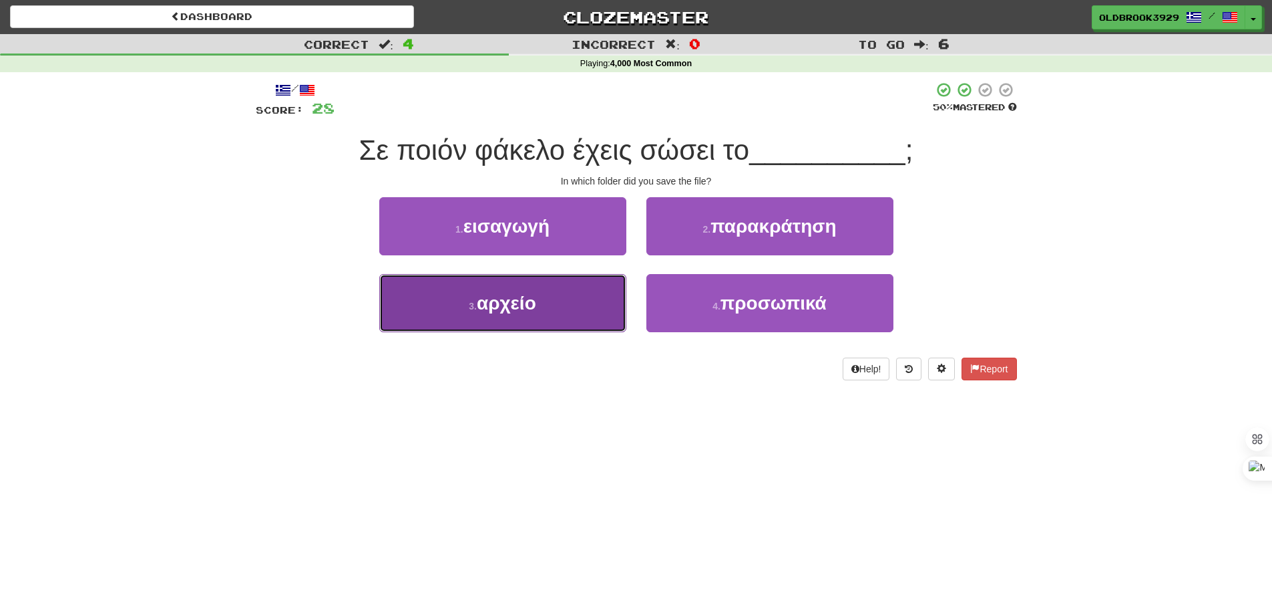
click at [558, 302] on button "3 . αρχείο" at bounding box center [502, 303] width 247 height 58
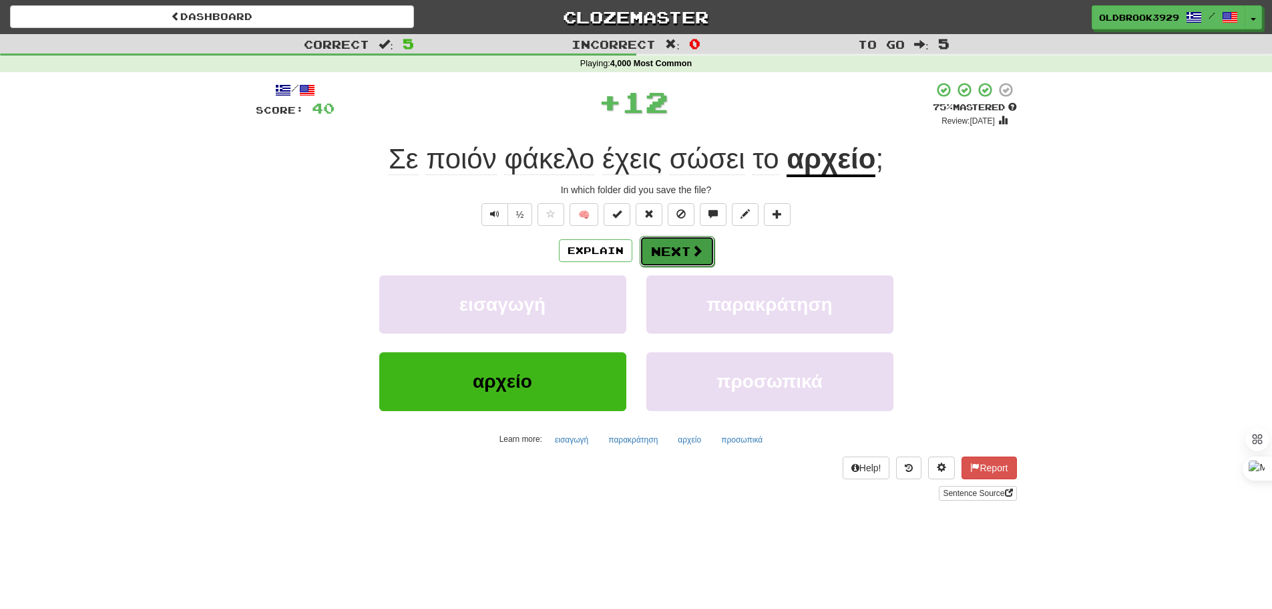
click at [679, 252] on button "Next" at bounding box center [677, 251] width 75 height 31
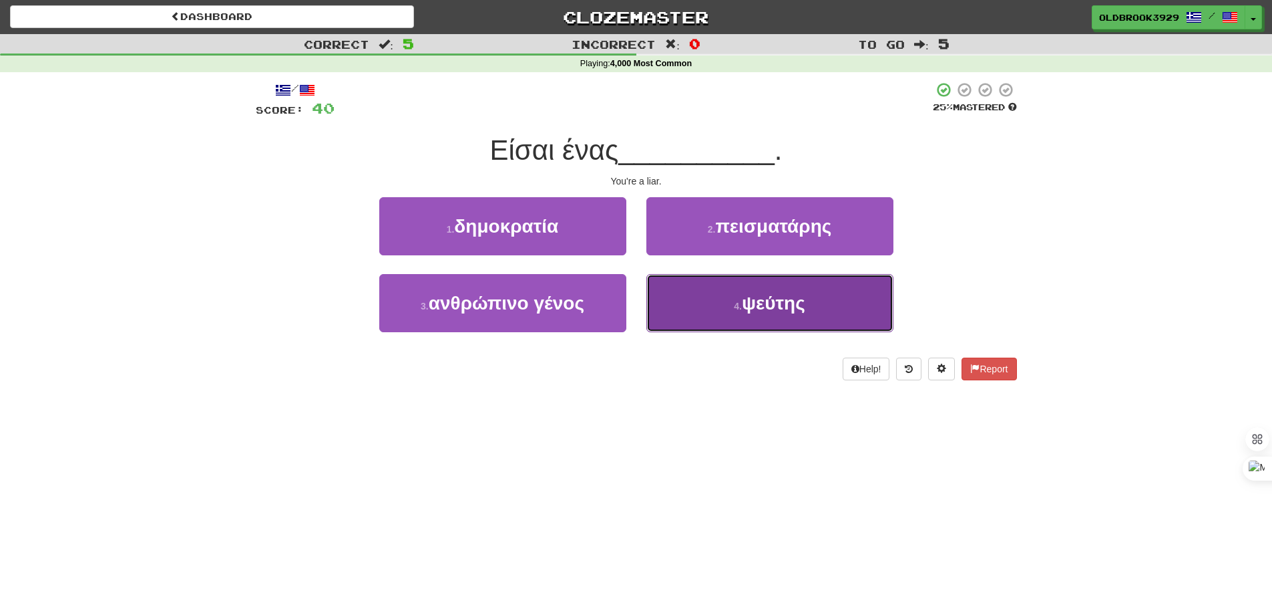
click at [791, 312] on span "ψεύτης" at bounding box center [773, 303] width 63 height 21
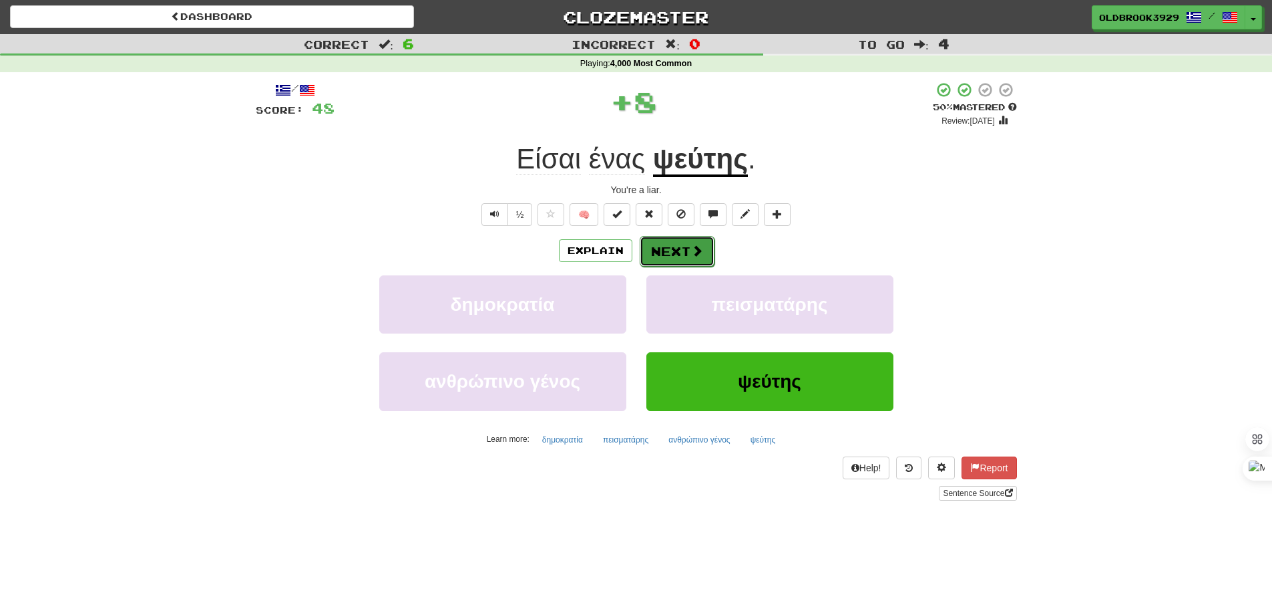
click at [701, 255] on span at bounding box center [697, 250] width 12 height 12
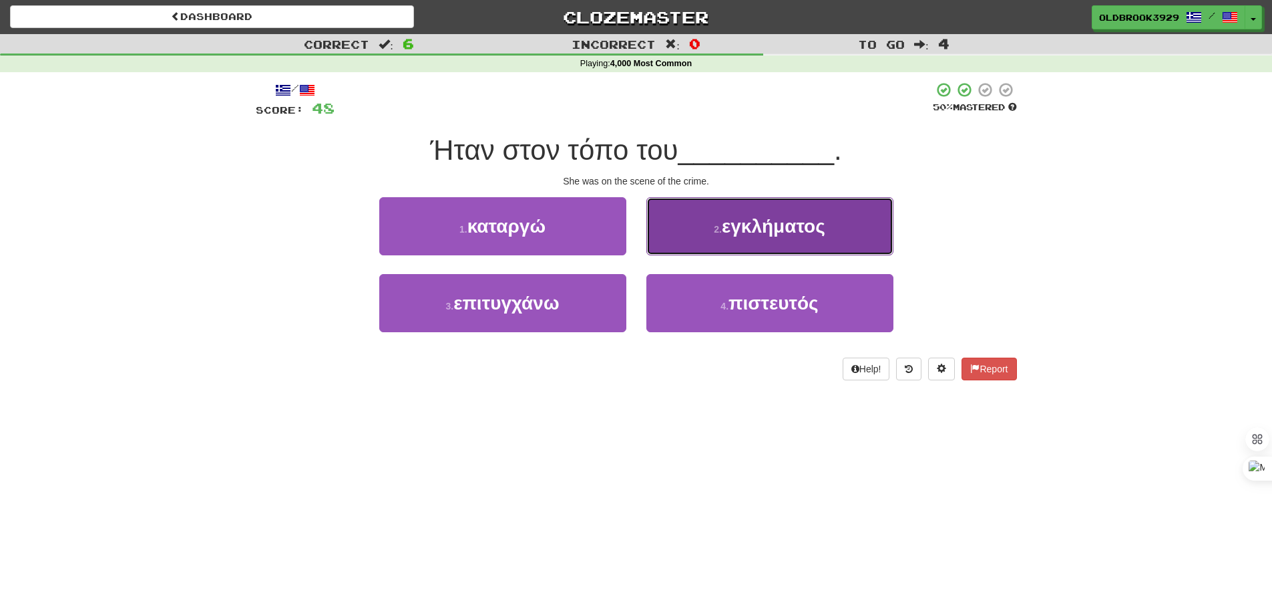
click at [744, 234] on span "εγκλήματος" at bounding box center [774, 226] width 104 height 21
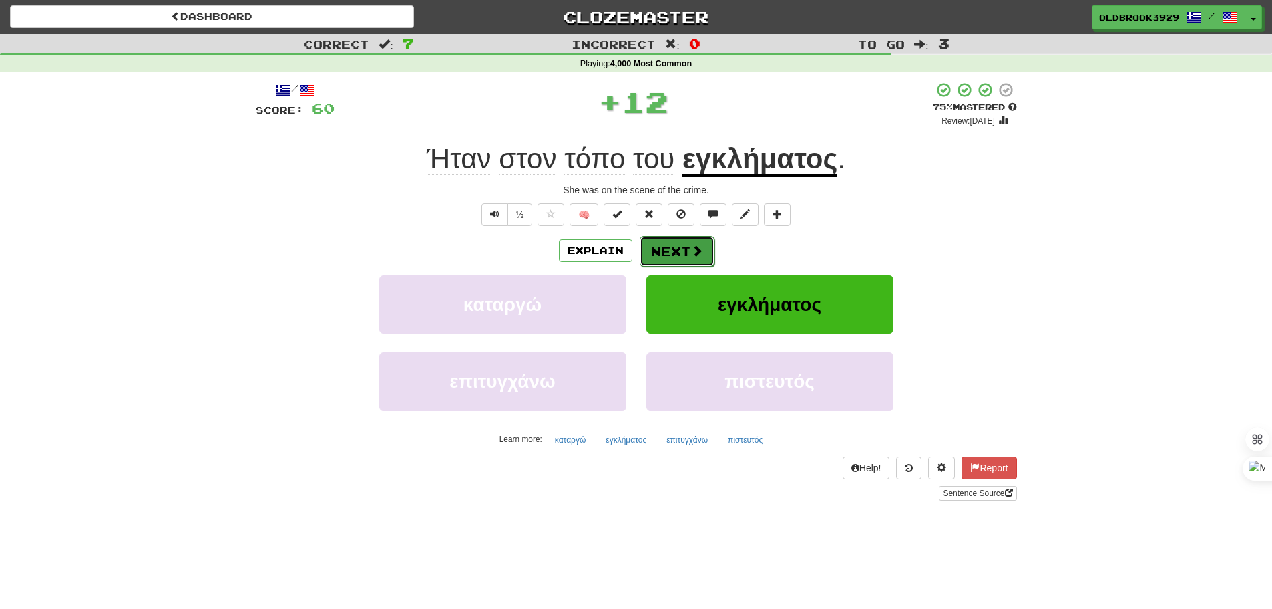
click at [677, 240] on button "Next" at bounding box center [677, 251] width 75 height 31
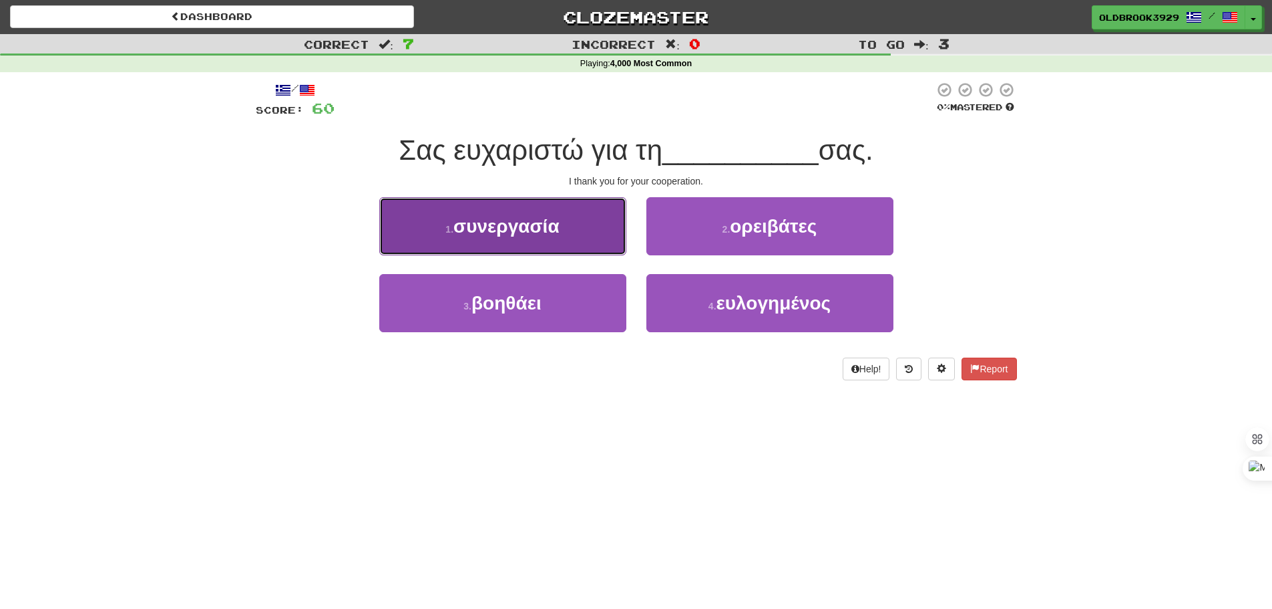
click at [580, 240] on button "1 . συνεργασία" at bounding box center [502, 226] width 247 height 58
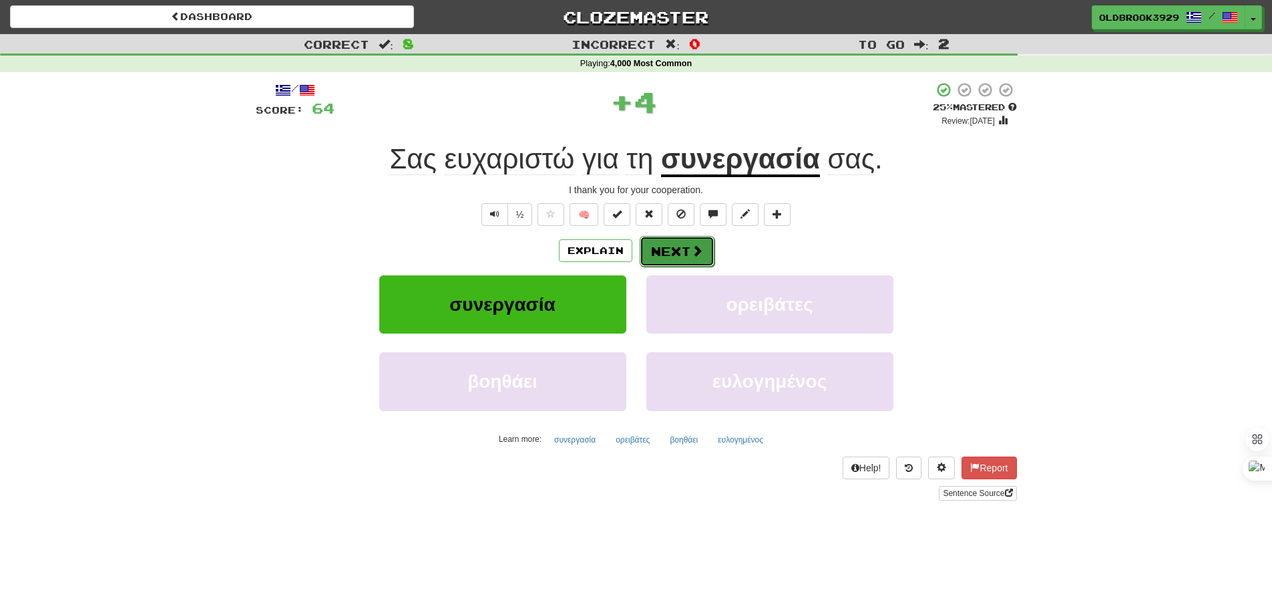
click at [688, 248] on button "Next" at bounding box center [677, 251] width 75 height 31
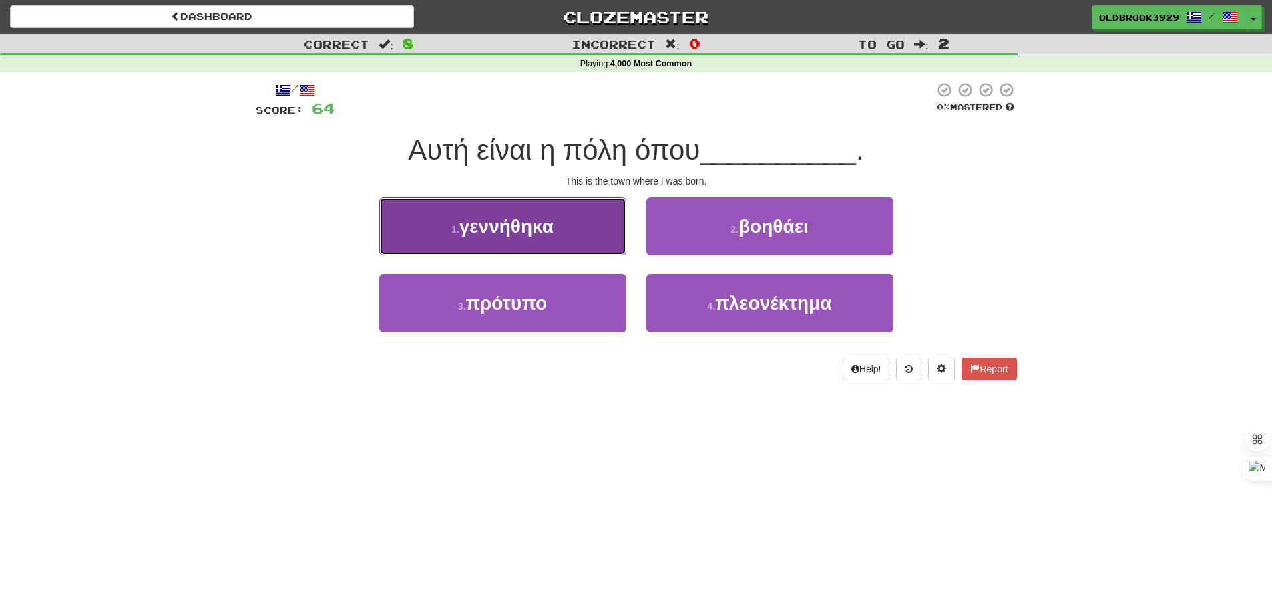
click at [550, 224] on span "γεννήθηκα" at bounding box center [507, 226] width 94 height 21
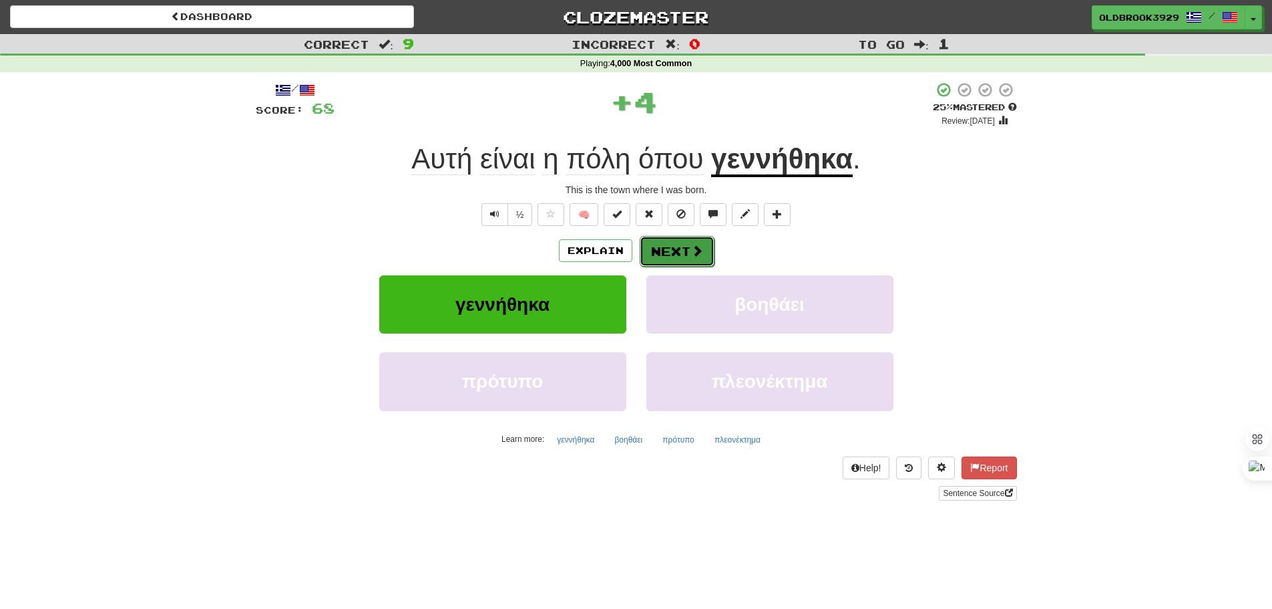
click at [691, 250] on span at bounding box center [697, 250] width 12 height 12
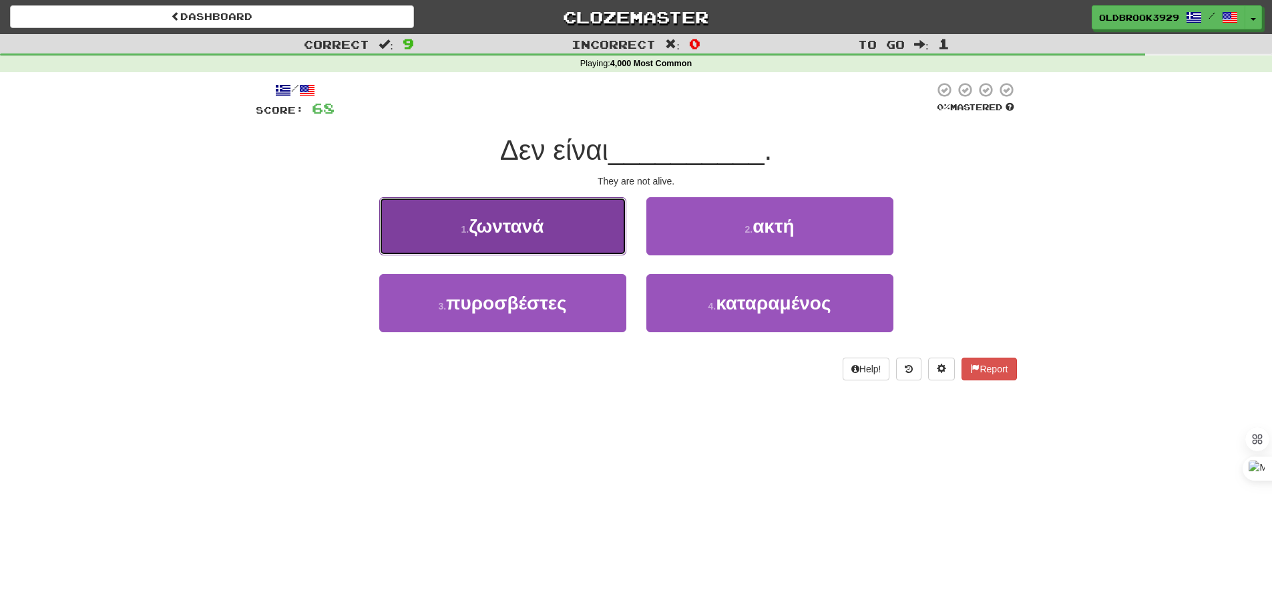
click at [592, 217] on button "1 . ζωντανά" at bounding box center [502, 226] width 247 height 58
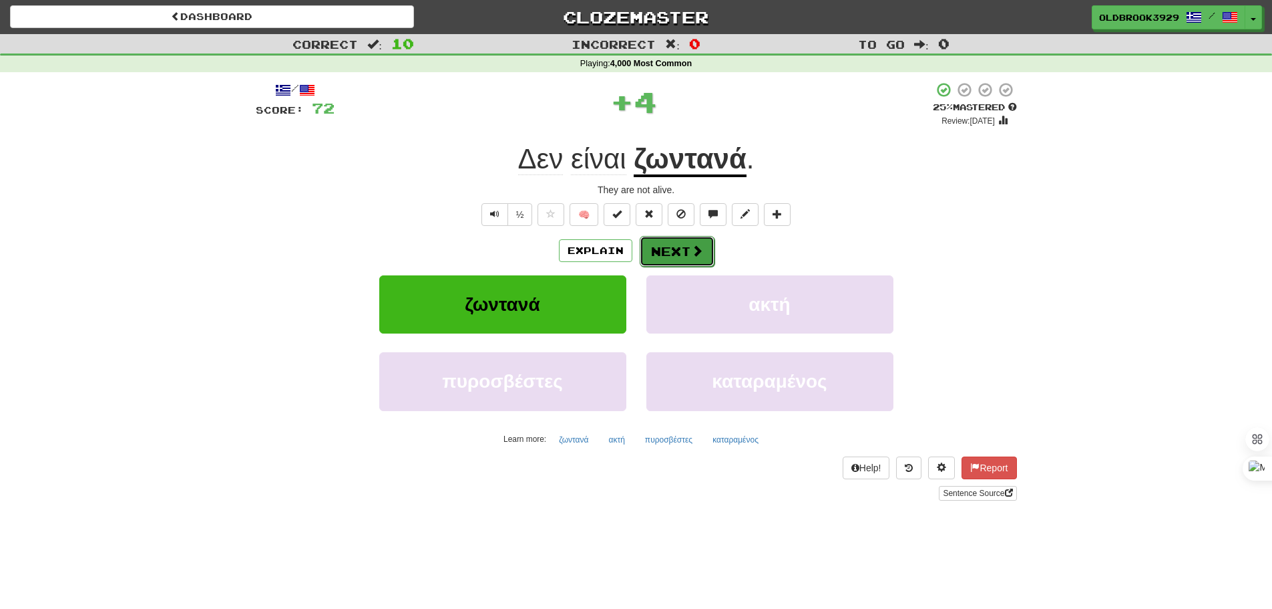
click at [685, 249] on button "Next" at bounding box center [677, 251] width 75 height 31
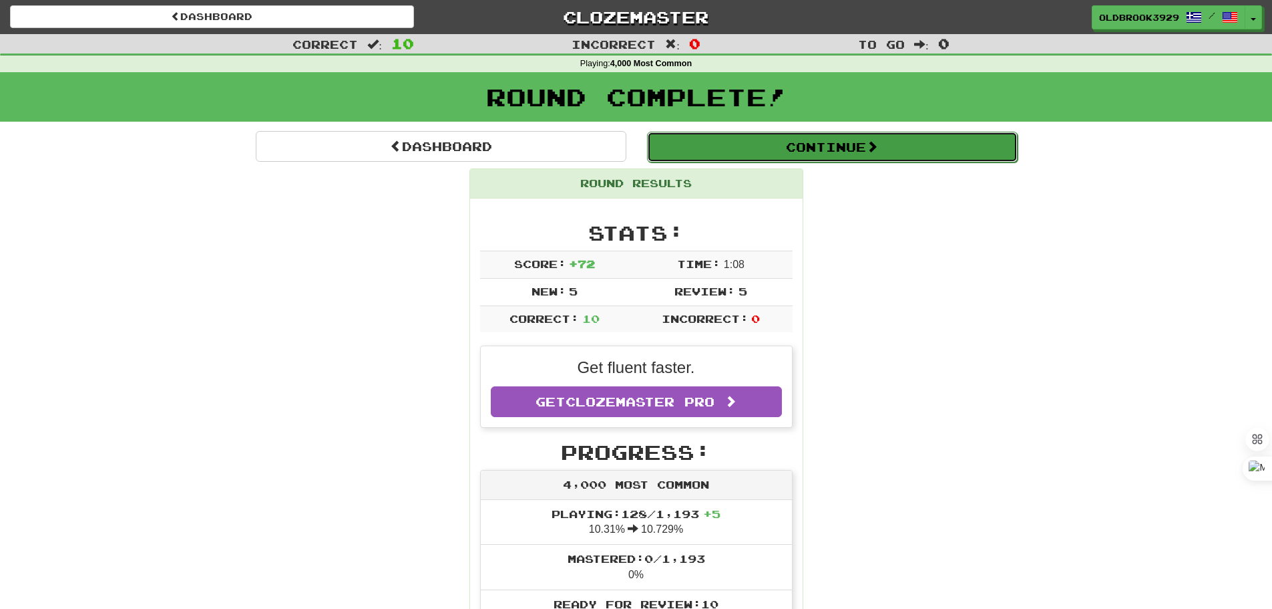
click at [790, 146] on button "Continue" at bounding box center [832, 147] width 371 height 31
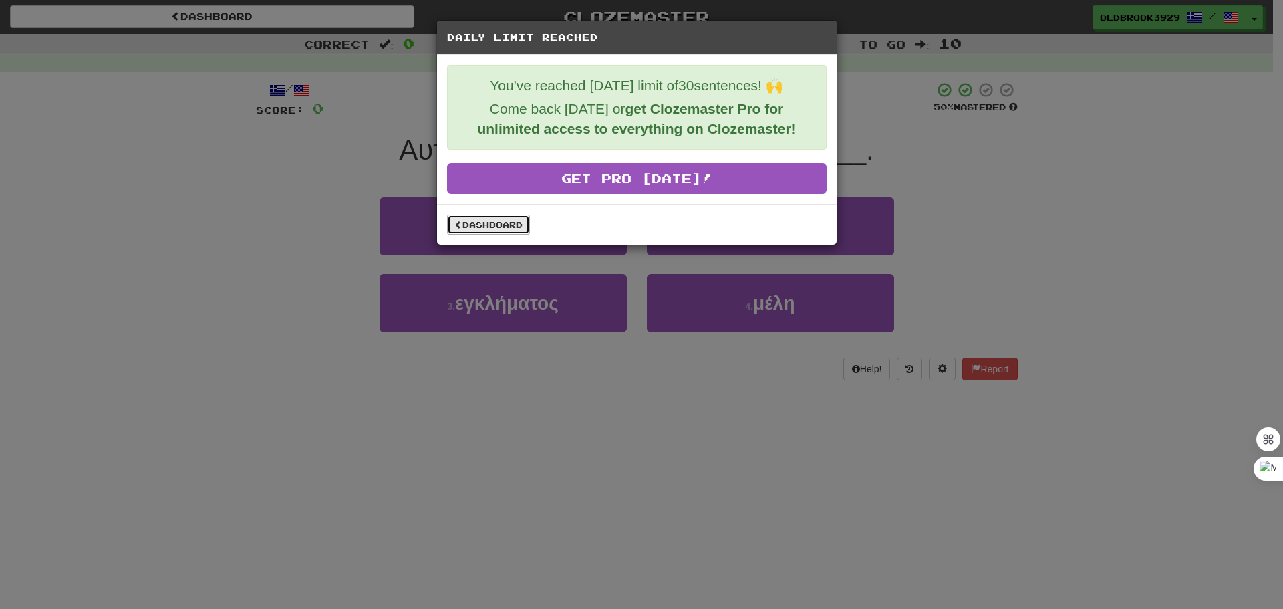
click at [518, 221] on link "Dashboard" at bounding box center [488, 224] width 83 height 20
